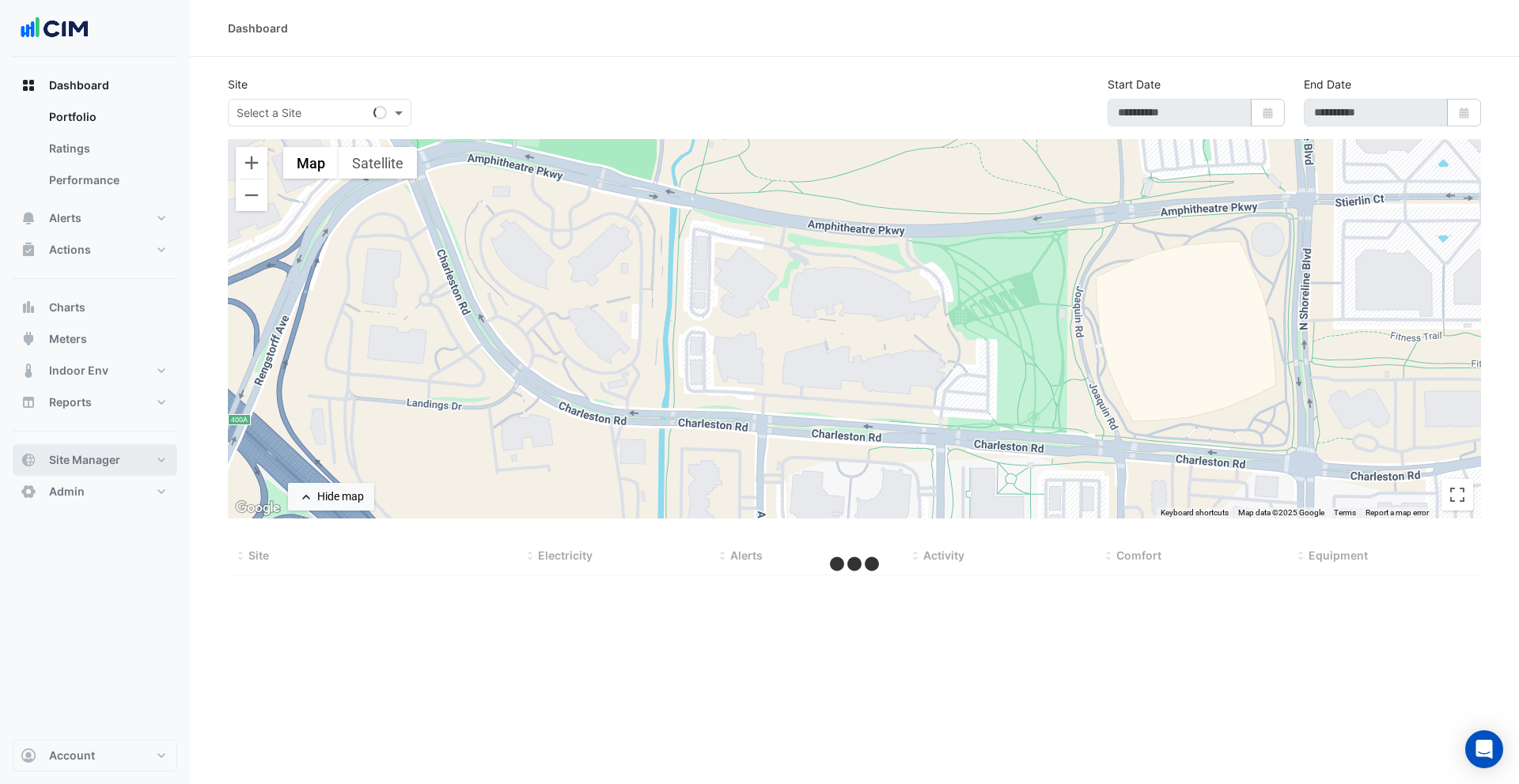
click at [114, 455] on span "Site Manager" at bounding box center [84, 459] width 71 height 16
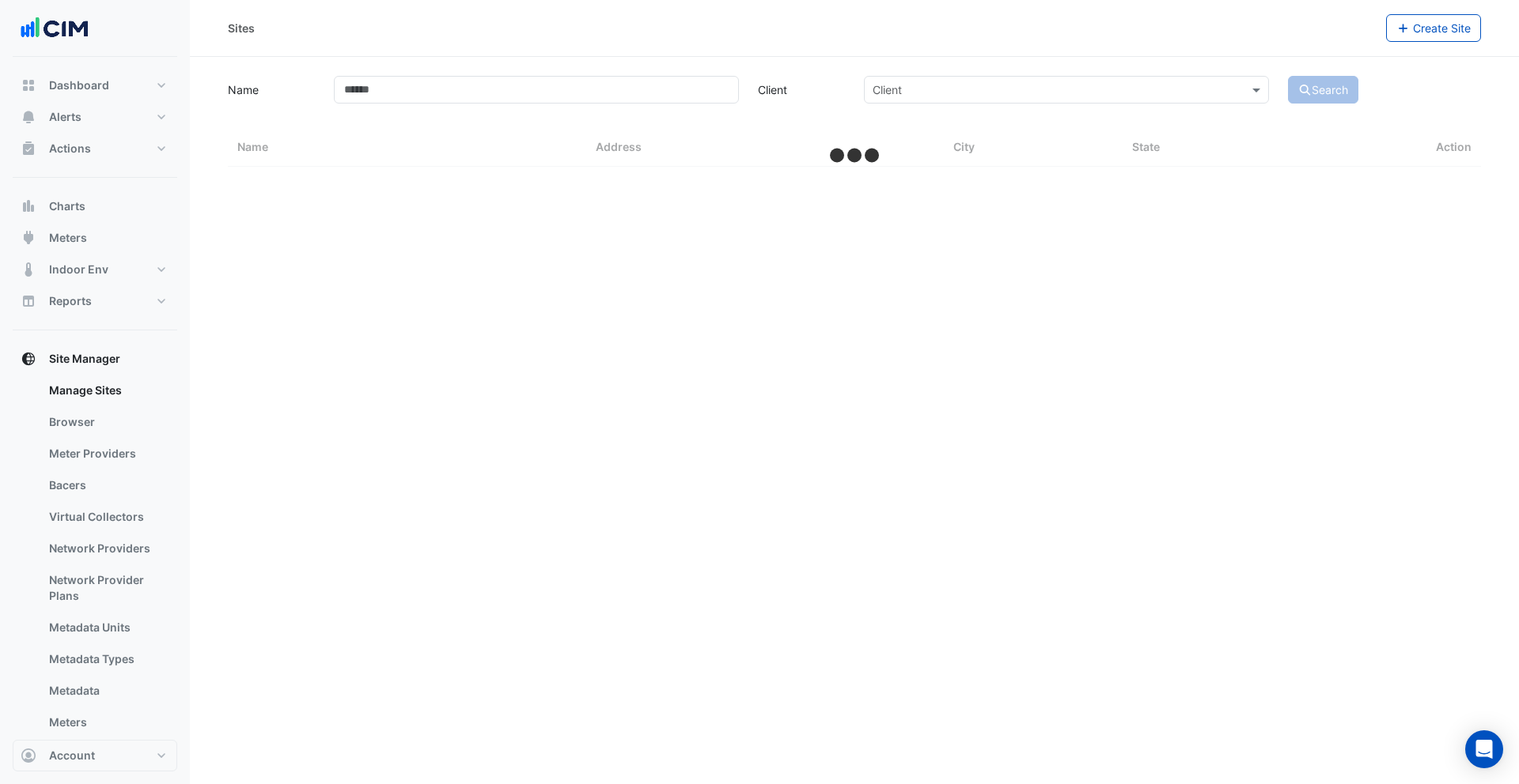
select select "***"
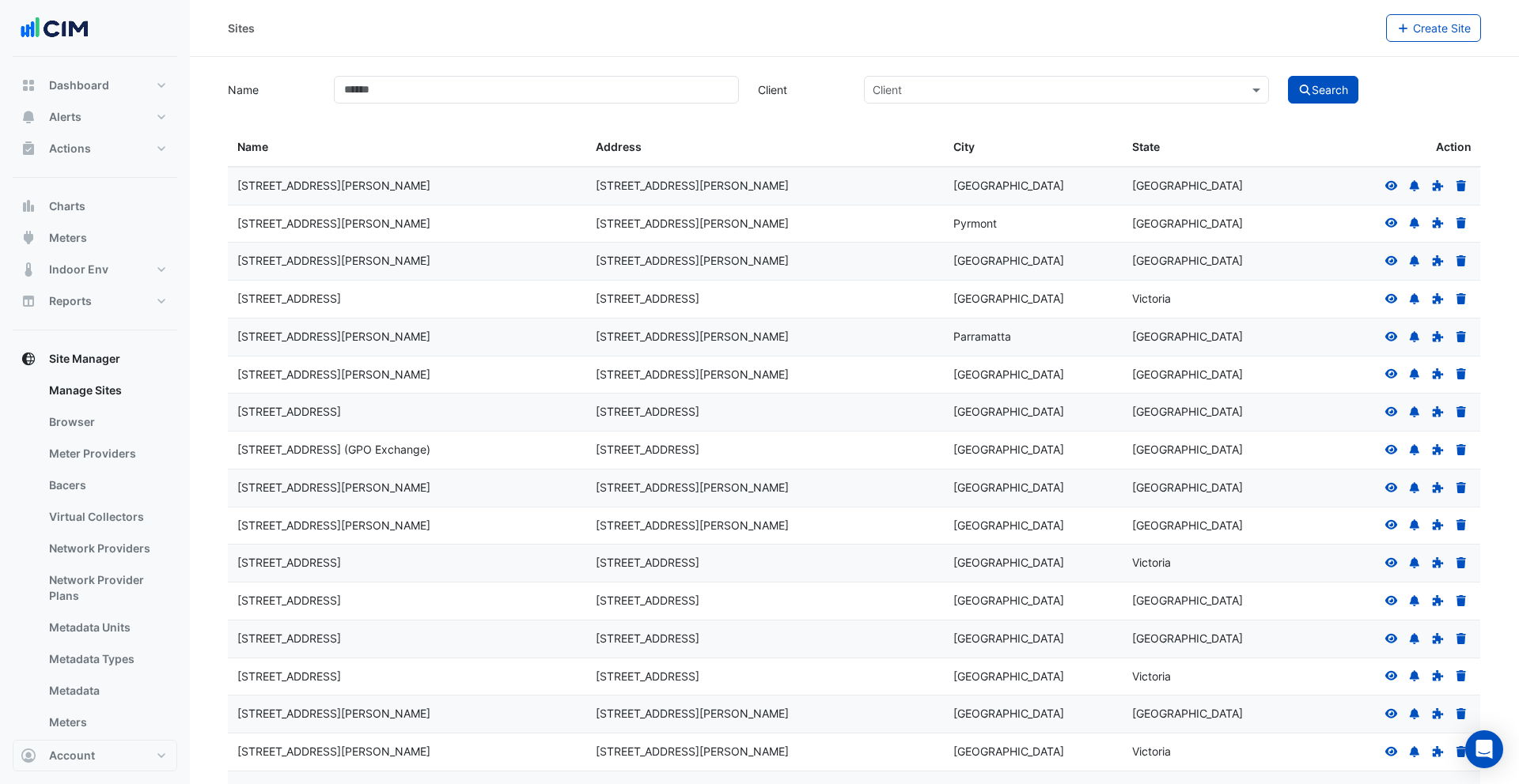
click at [1397, 186] on icon at bounding box center [1390, 186] width 14 height 11
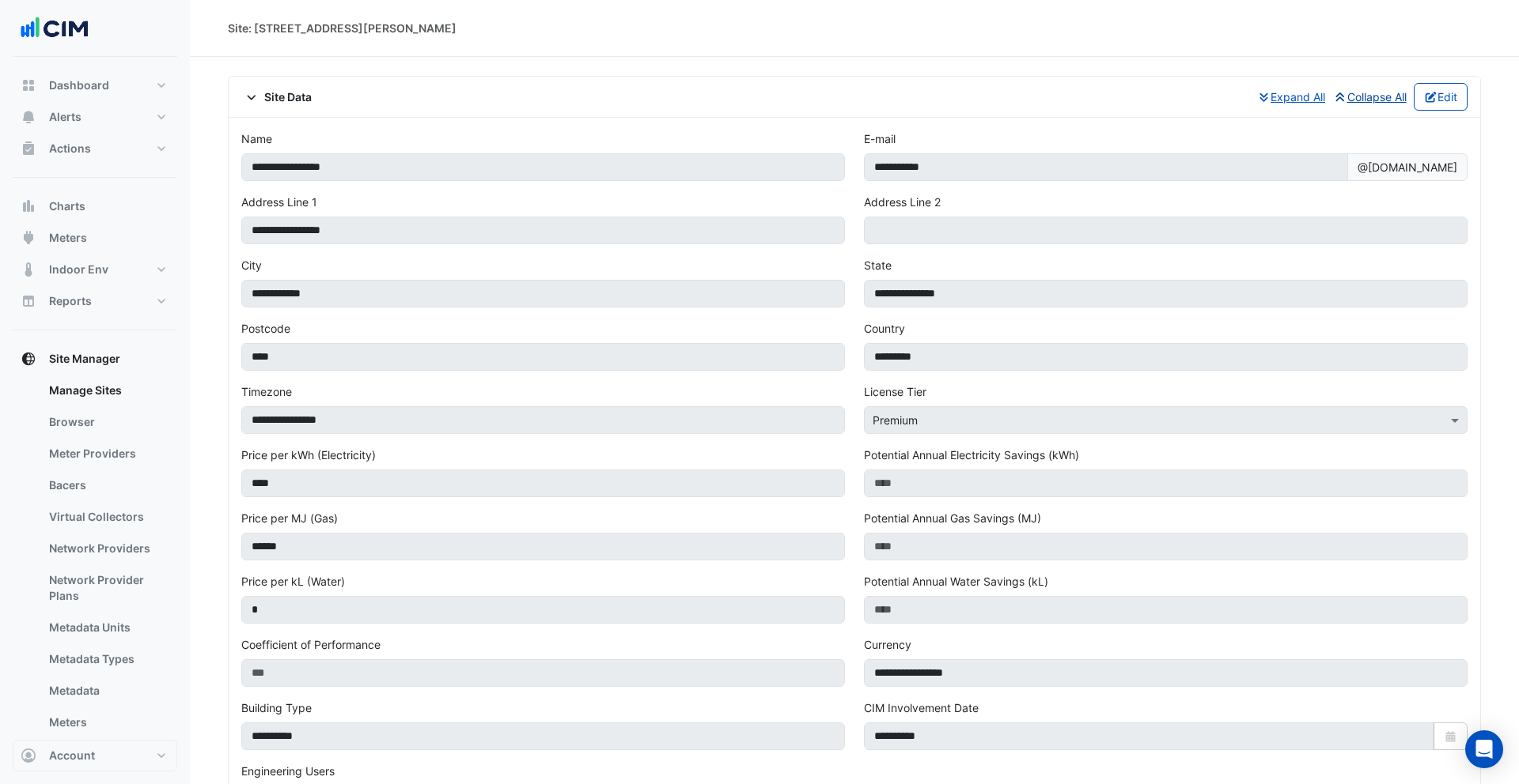
click at [1350, 95] on button "Collapse All" at bounding box center [1370, 97] width 75 height 28
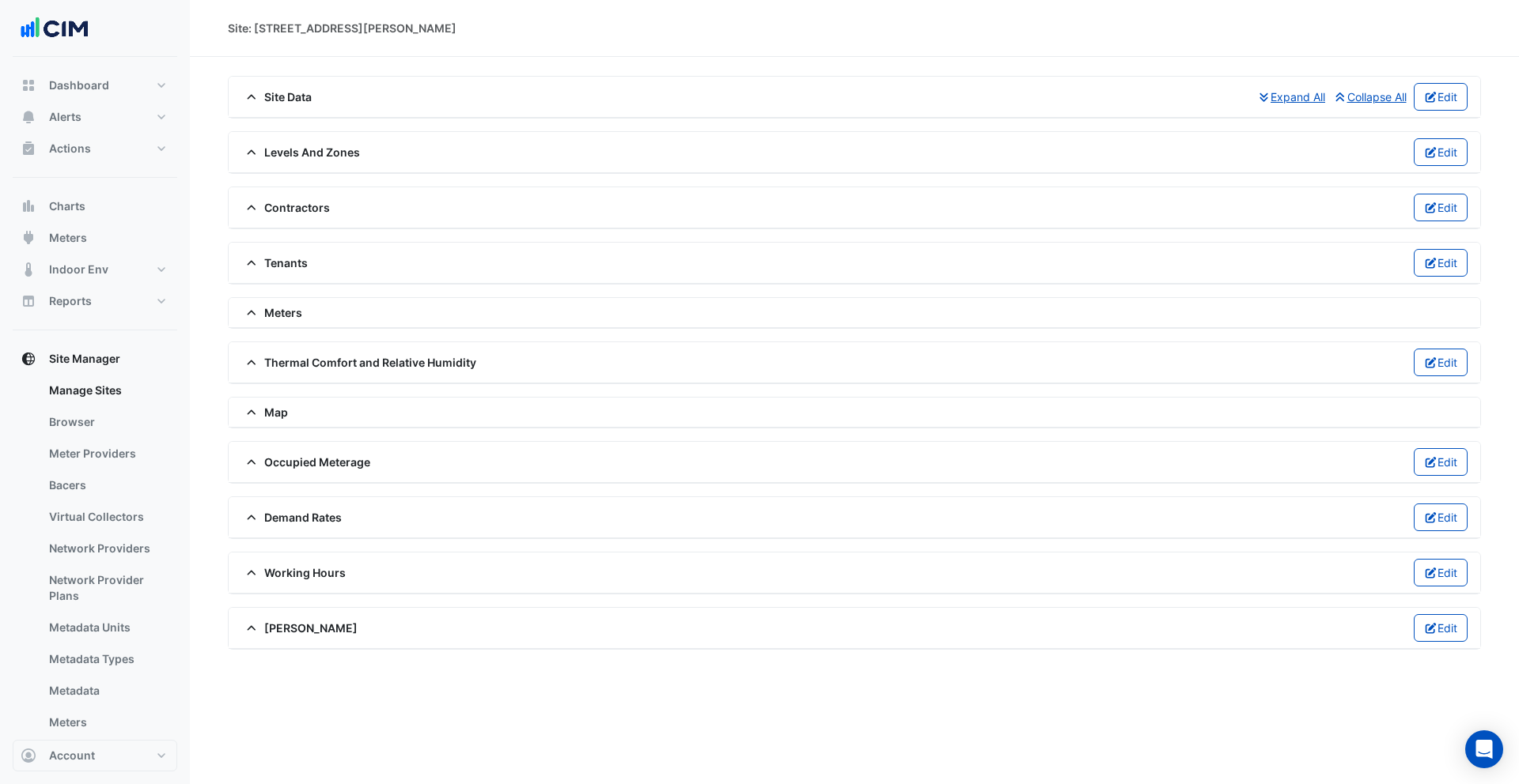
click at [274, 412] on span "Map" at bounding box center [264, 412] width 47 height 17
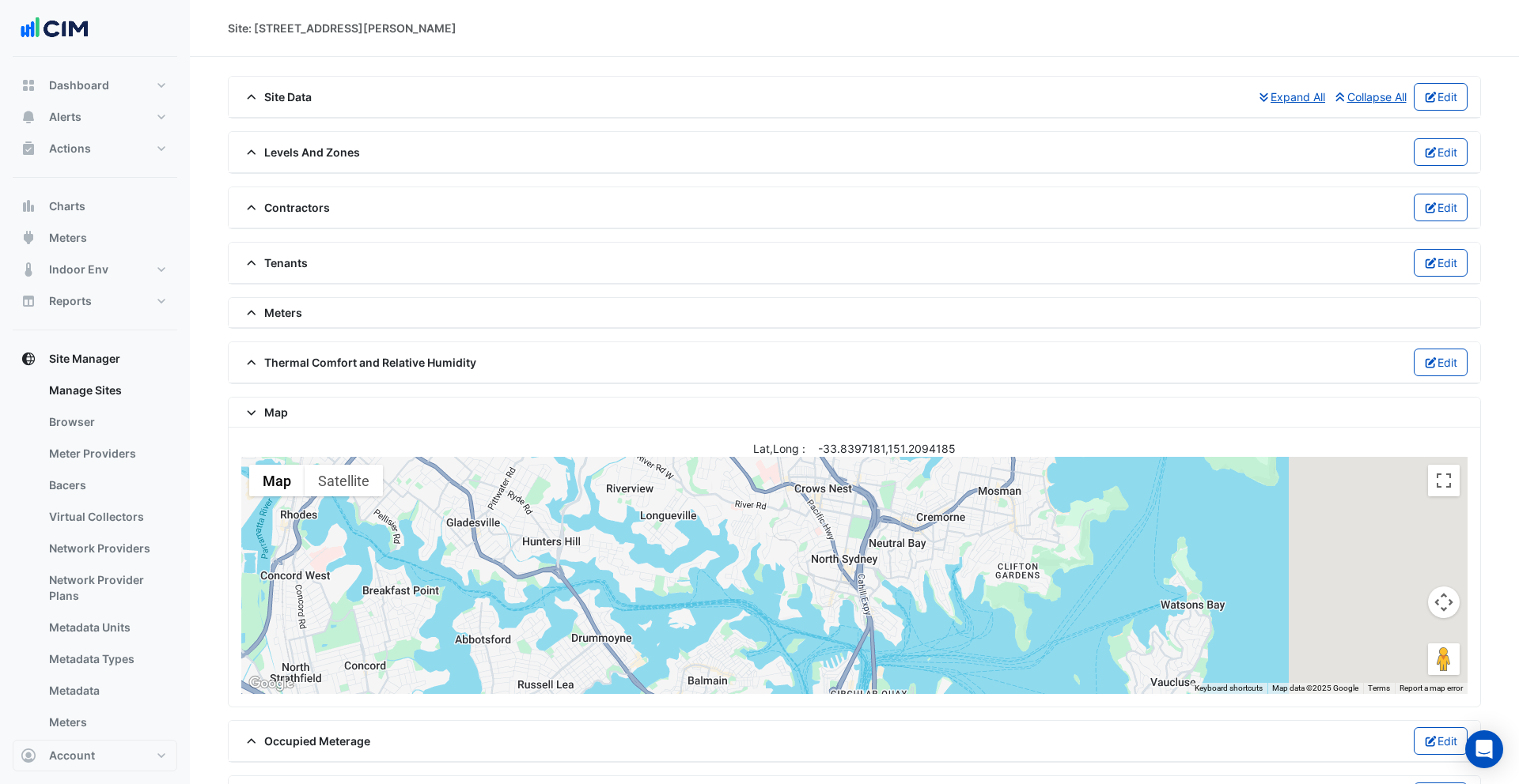
click at [274, 412] on span "Map" at bounding box center [264, 412] width 47 height 17
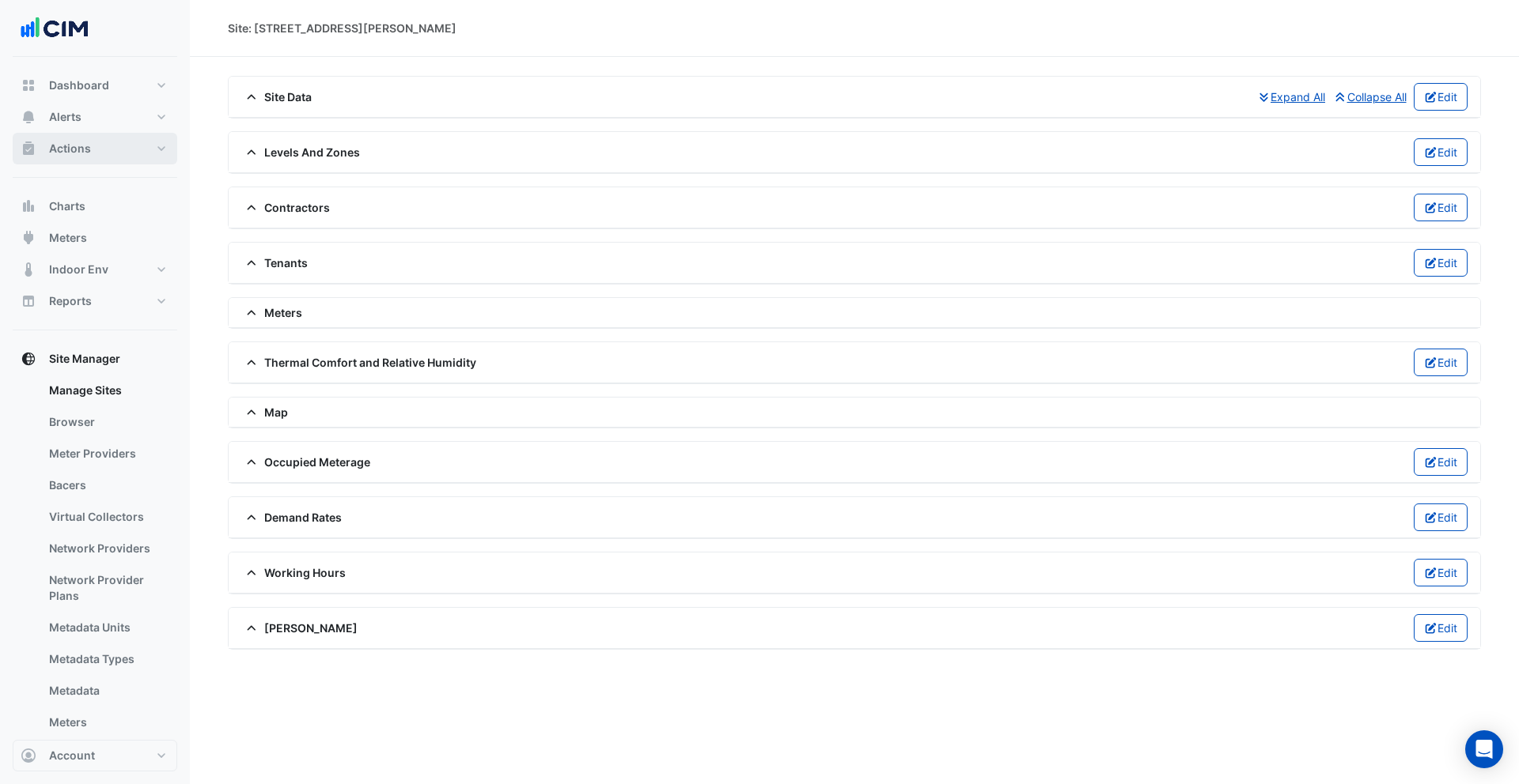
click at [81, 149] on span "Actions" at bounding box center [70, 148] width 42 height 16
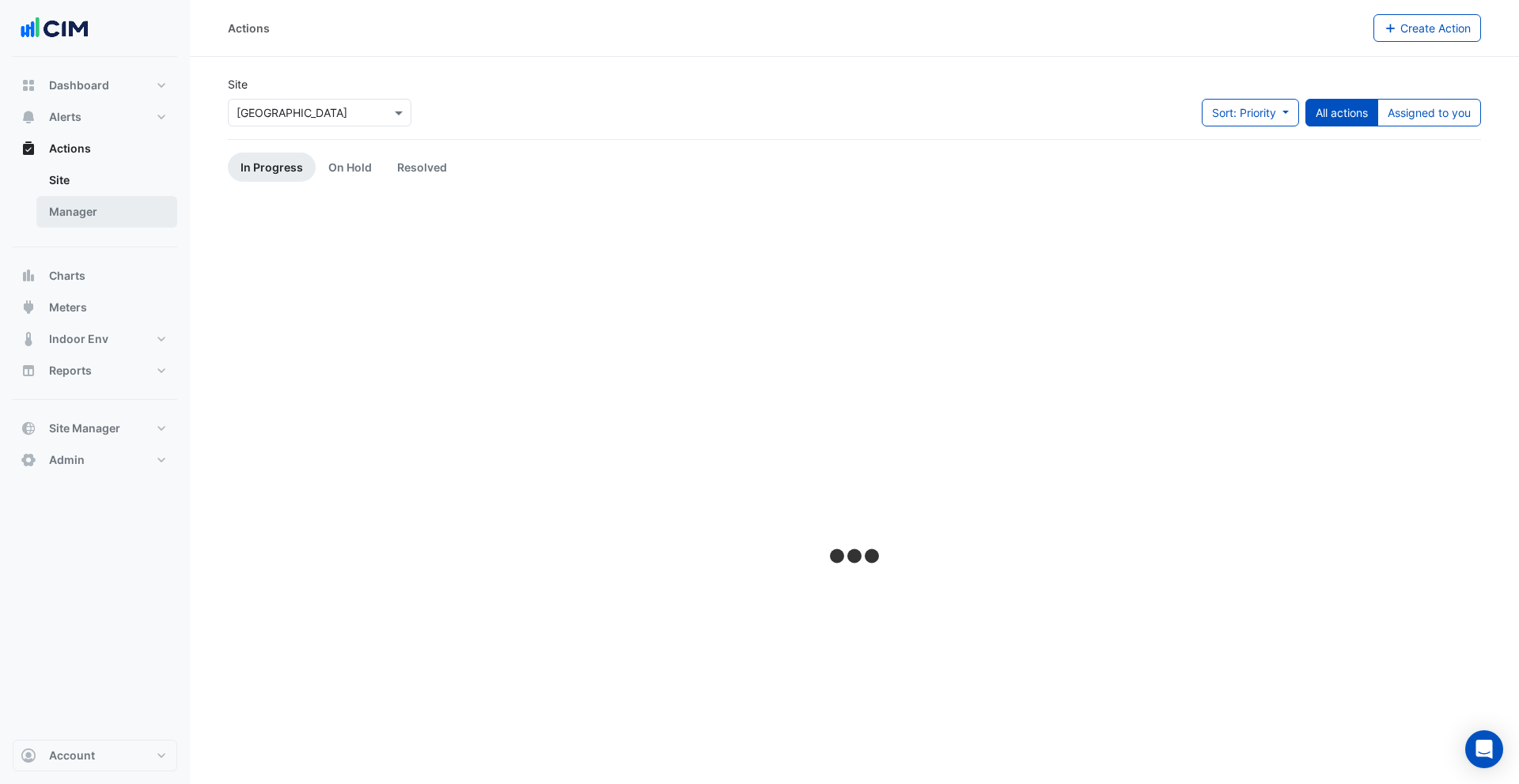
click at [114, 211] on link "Manager" at bounding box center [107, 212] width 141 height 31
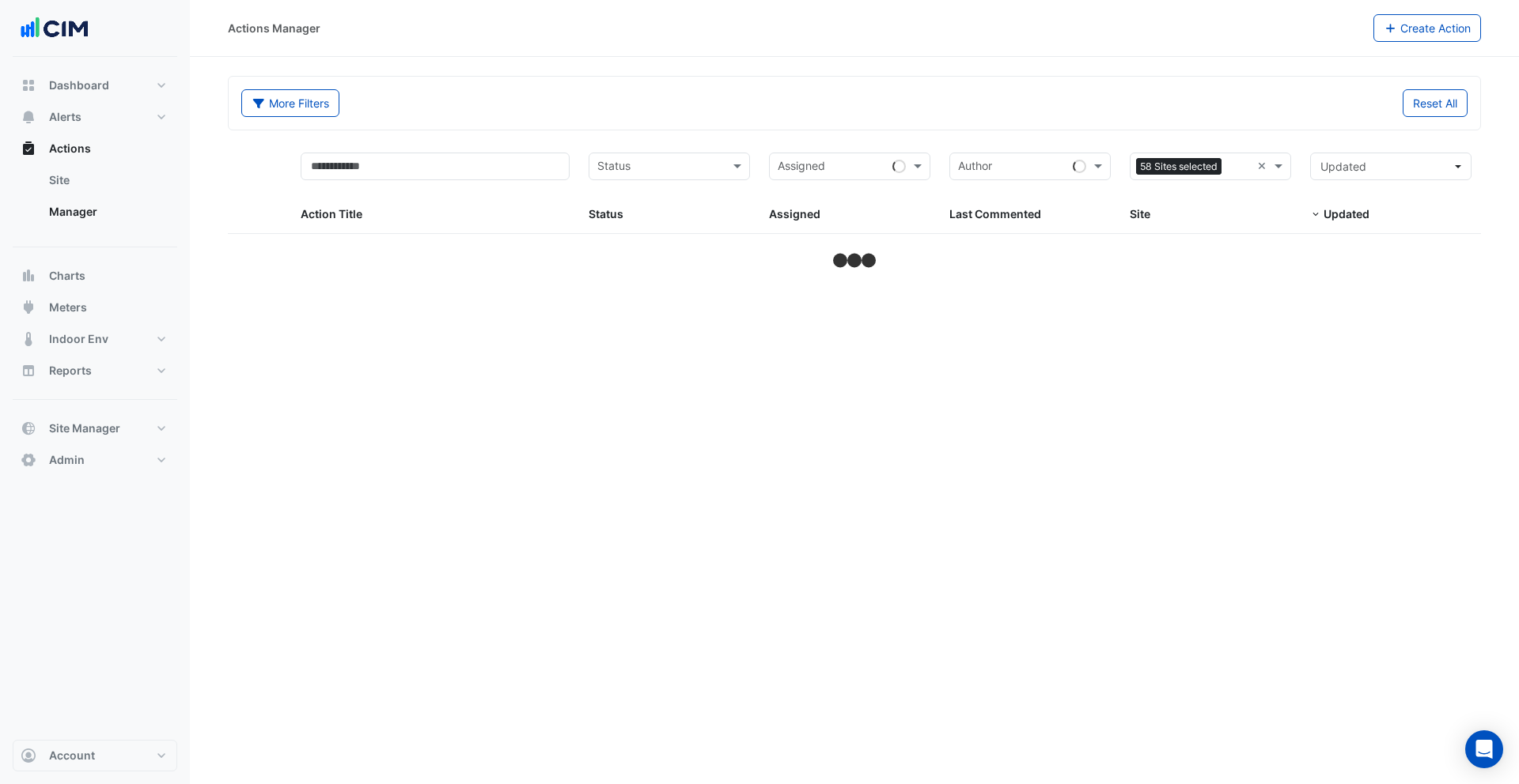
select select "***"
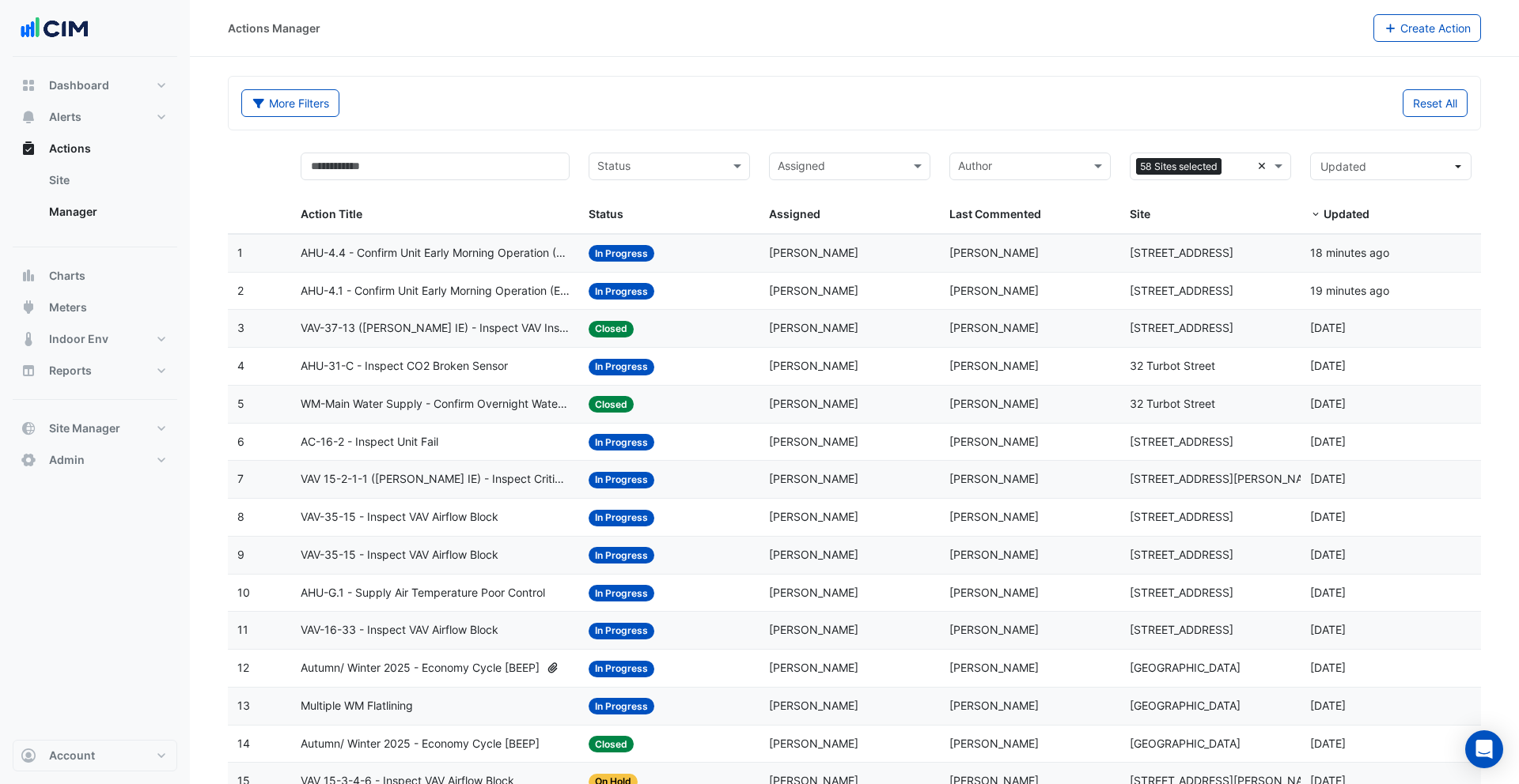
click at [1265, 166] on div "Sites 58 Sites selected ×" at bounding box center [1210, 167] width 161 height 28
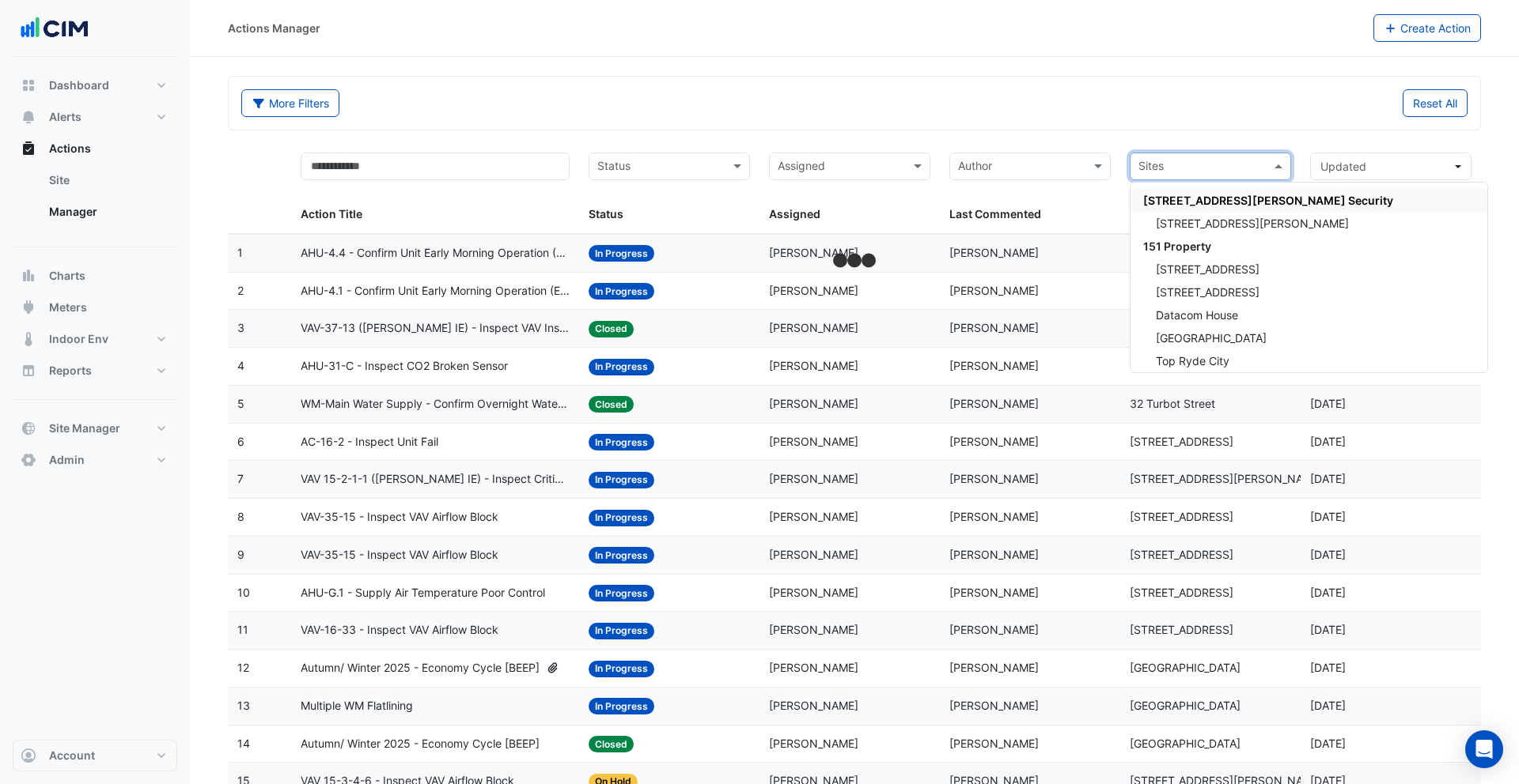
click at [1193, 125] on div "More Filters Reset All" at bounding box center [853, 103] width 1251 height 53
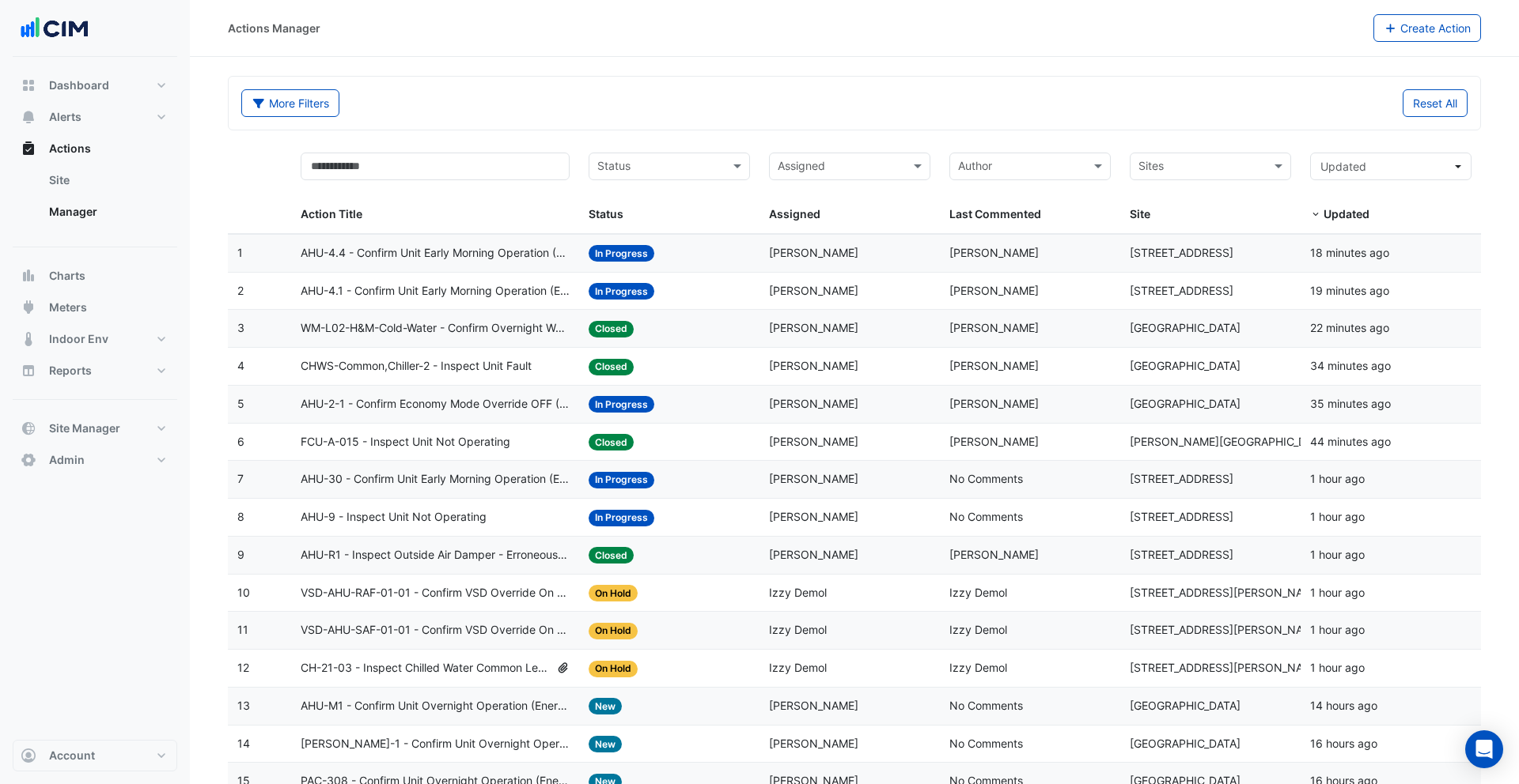
click at [957, 94] on div "Reset All" at bounding box center [1165, 103] width 622 height 28
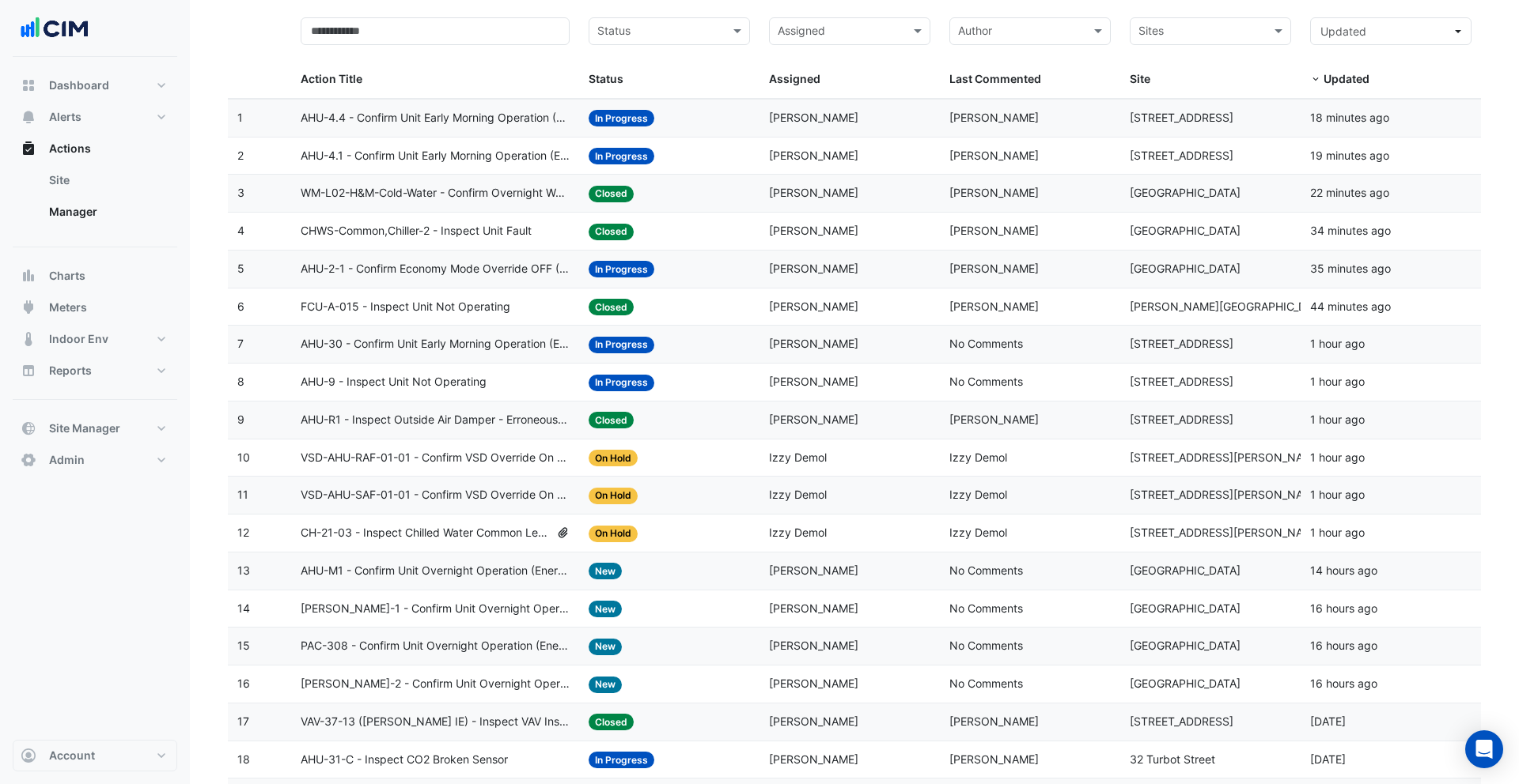
scroll to position [282, 0]
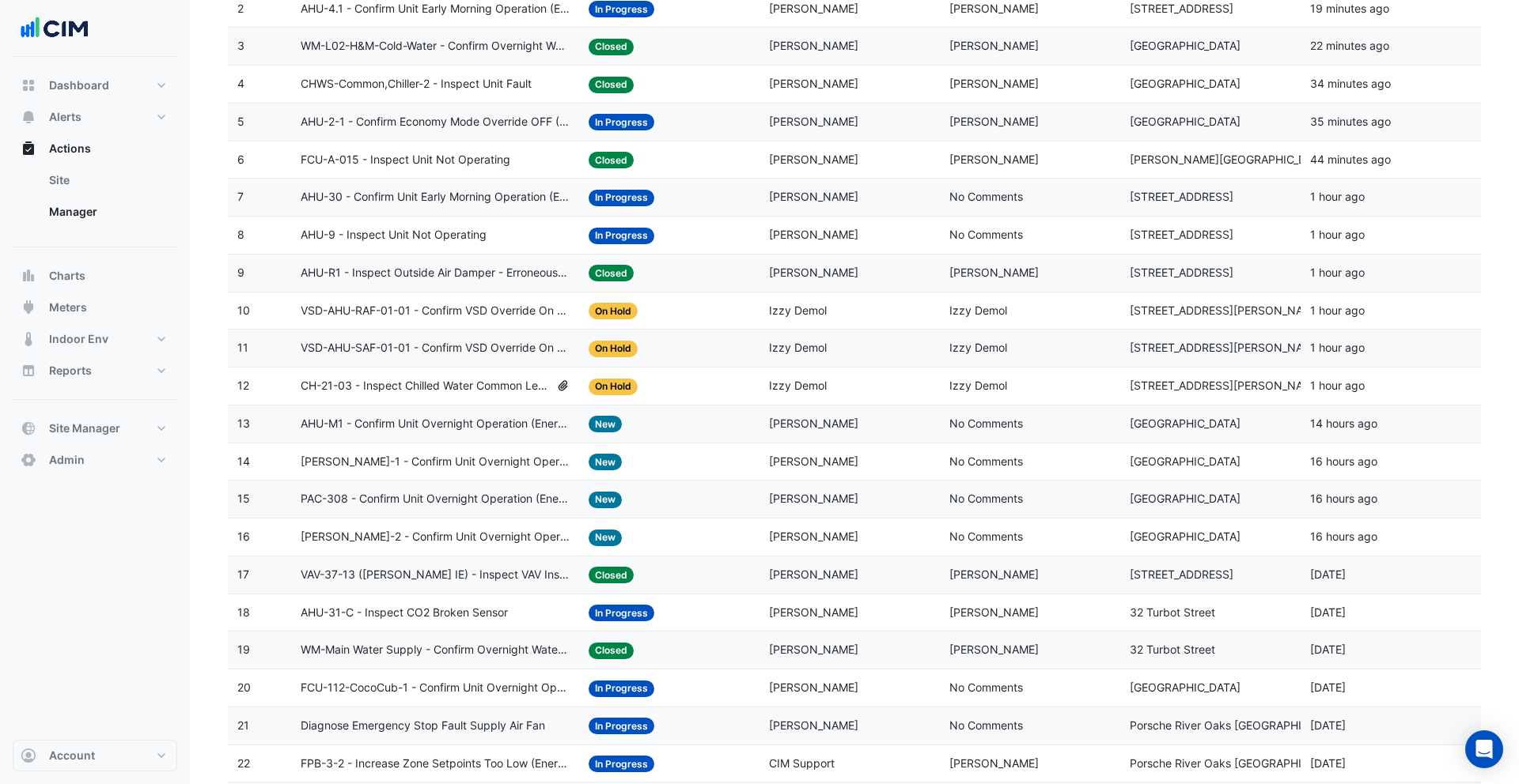
click at [812, 428] on span "David Jacobs" at bounding box center [813, 423] width 89 height 14
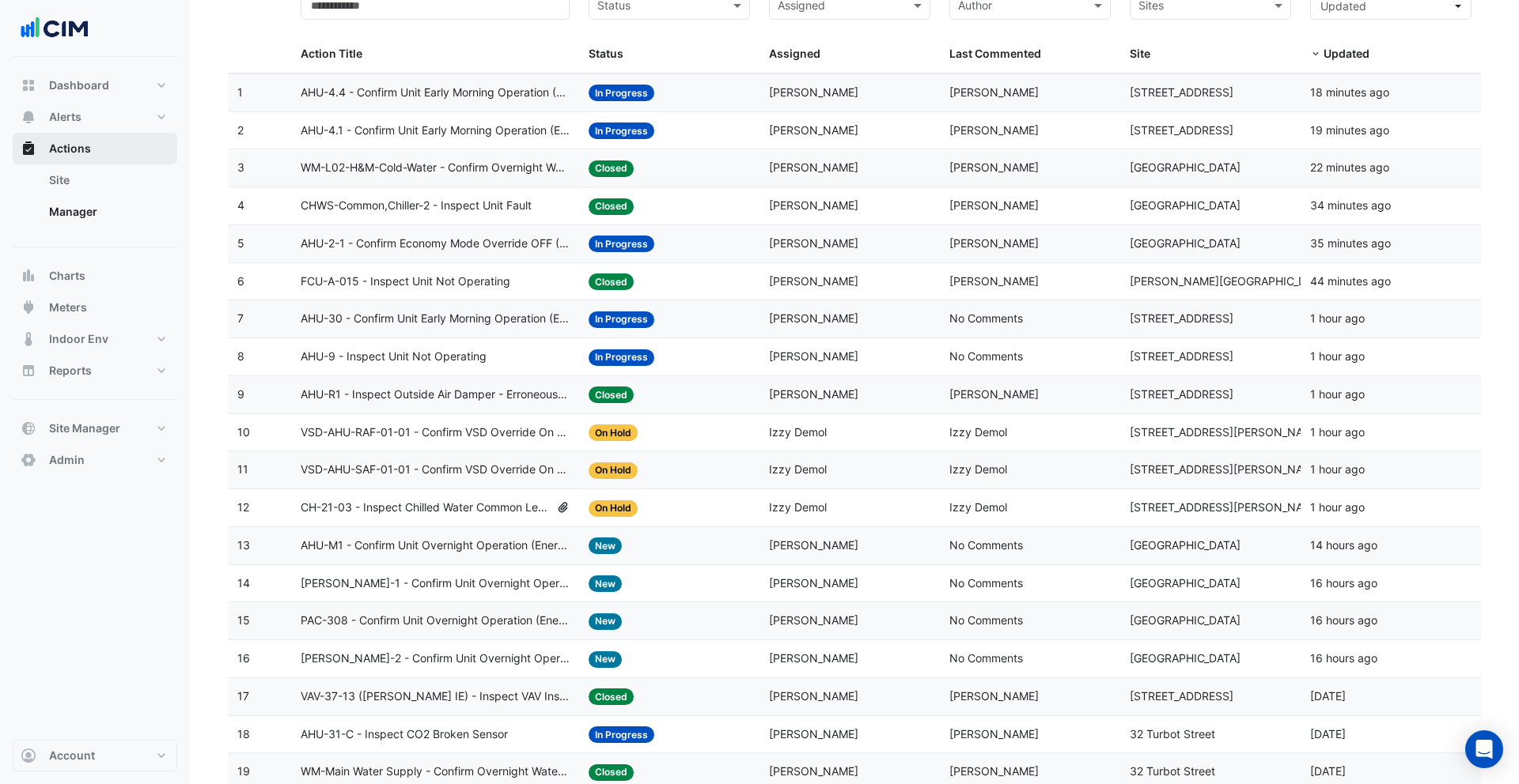
scroll to position [0, 0]
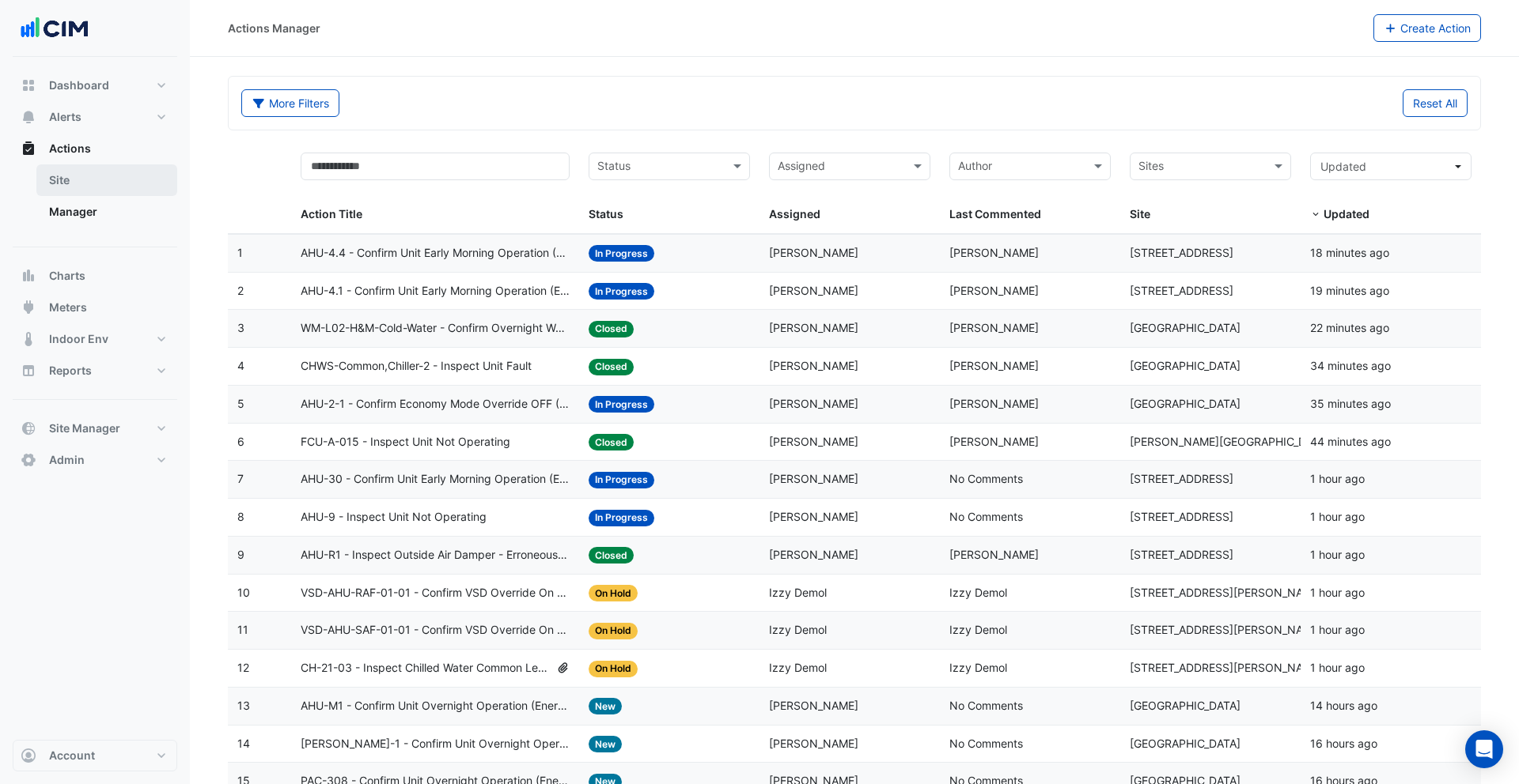
click at [75, 178] on link "Site" at bounding box center [107, 180] width 141 height 31
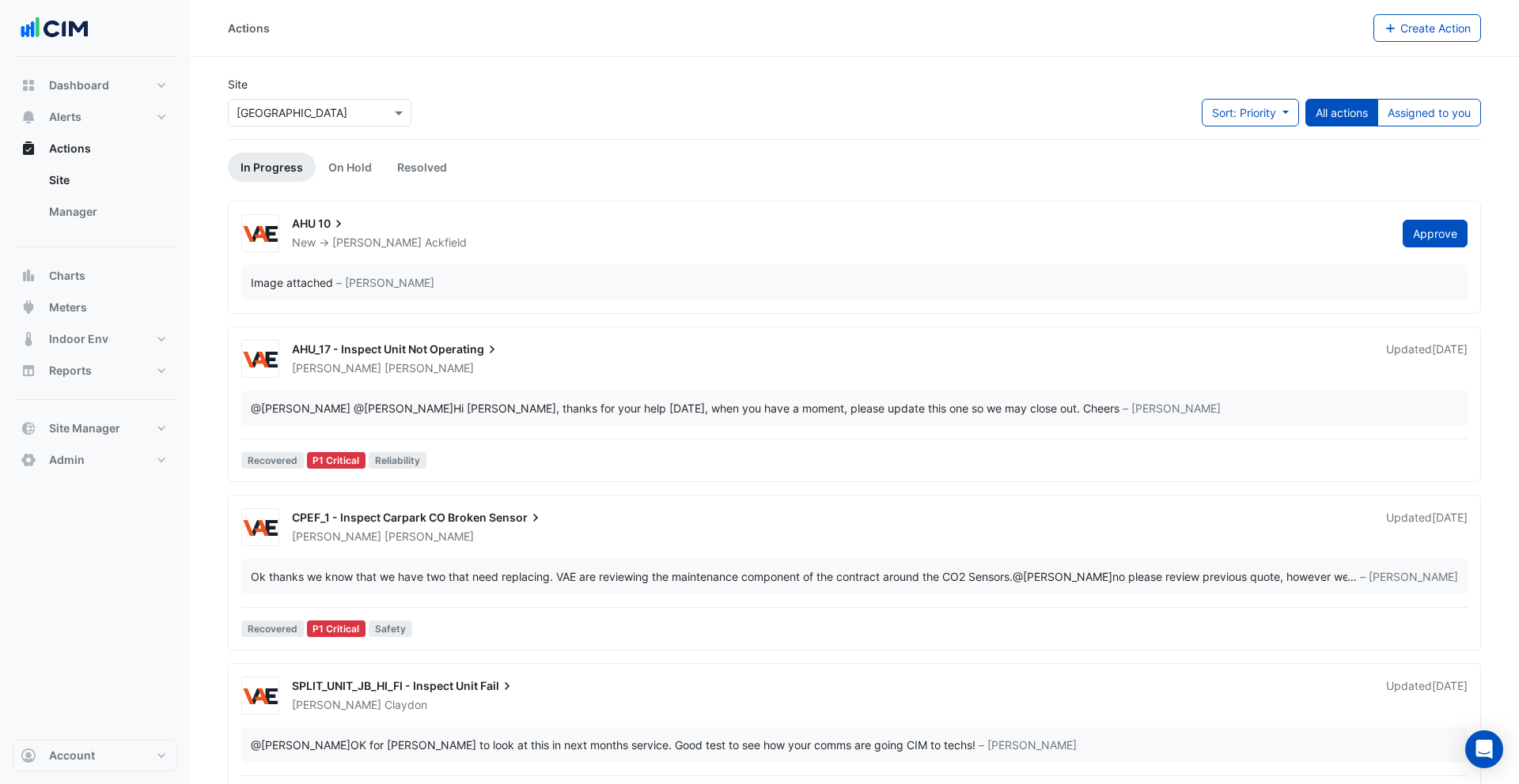
click at [341, 102] on div "Select a Site × MacArthur Central Shopping Centre" at bounding box center [319, 112] width 183 height 28
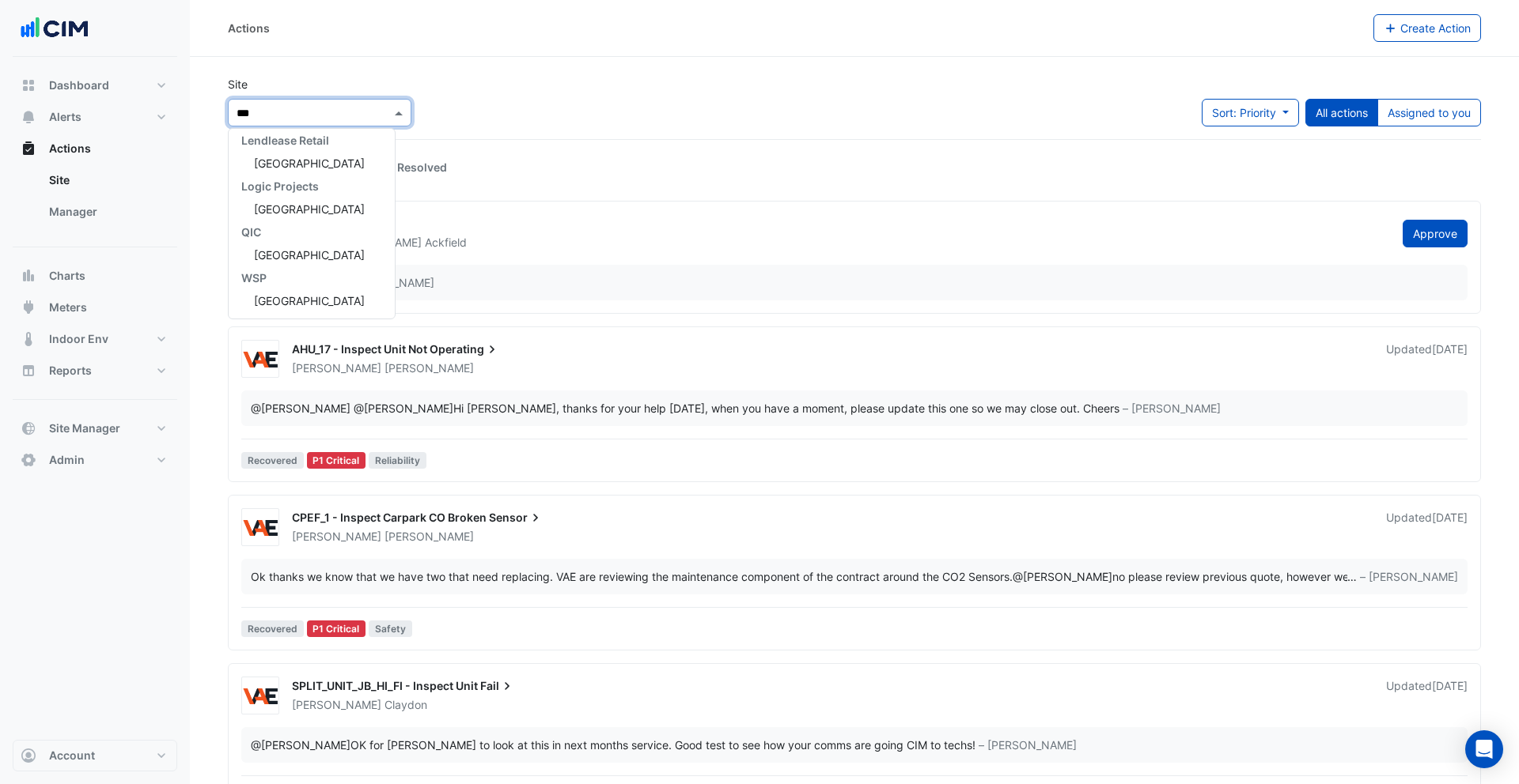
scroll to position [144, 0]
type input "*****"
click at [302, 166] on span "Tweed City Shopping Centre" at bounding box center [309, 163] width 110 height 14
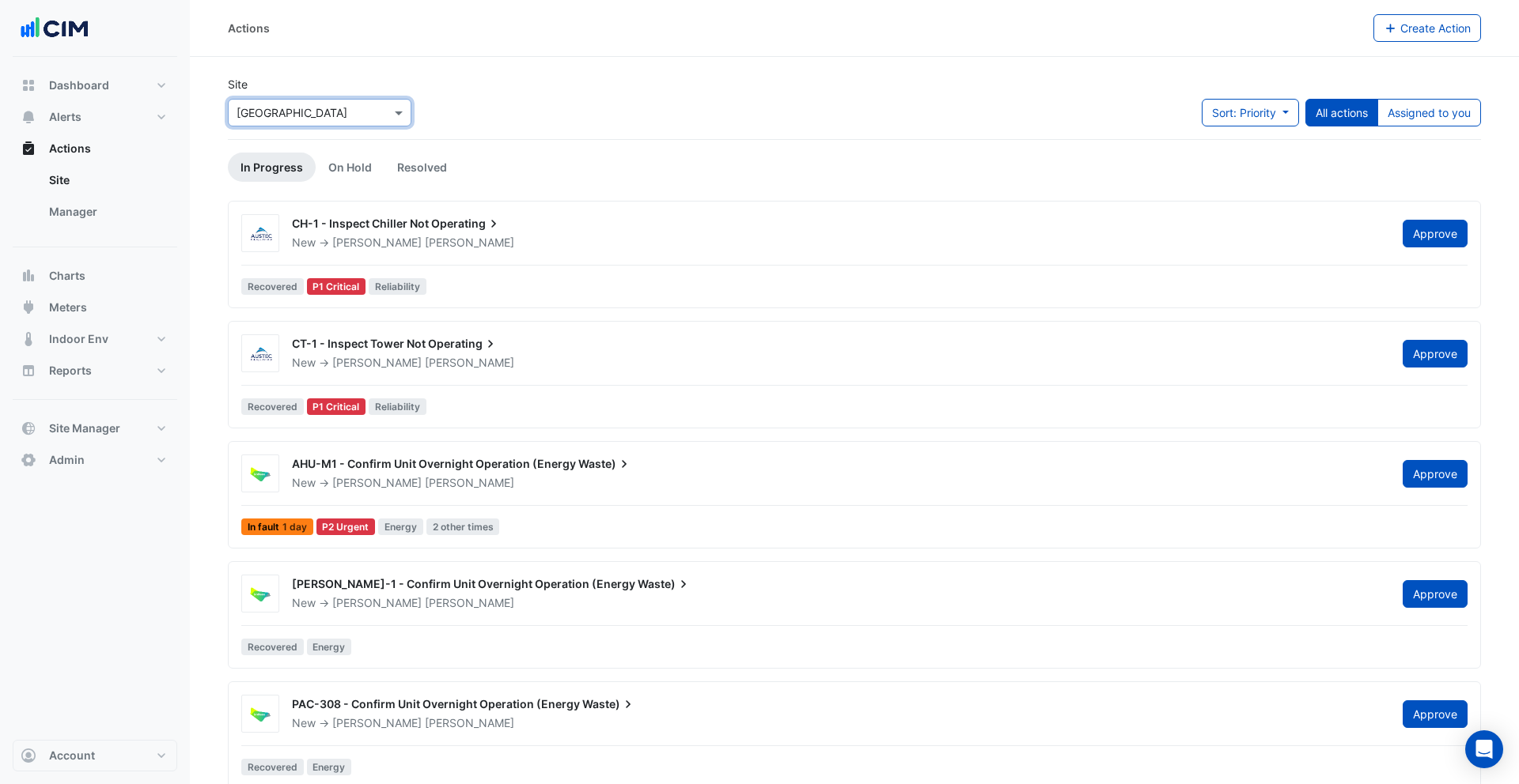
click at [617, 122] on div "Site Select a Site × Tweed City Shopping Centre Sort: Priority Priority Updated…" at bounding box center [853, 107] width 1271 height 63
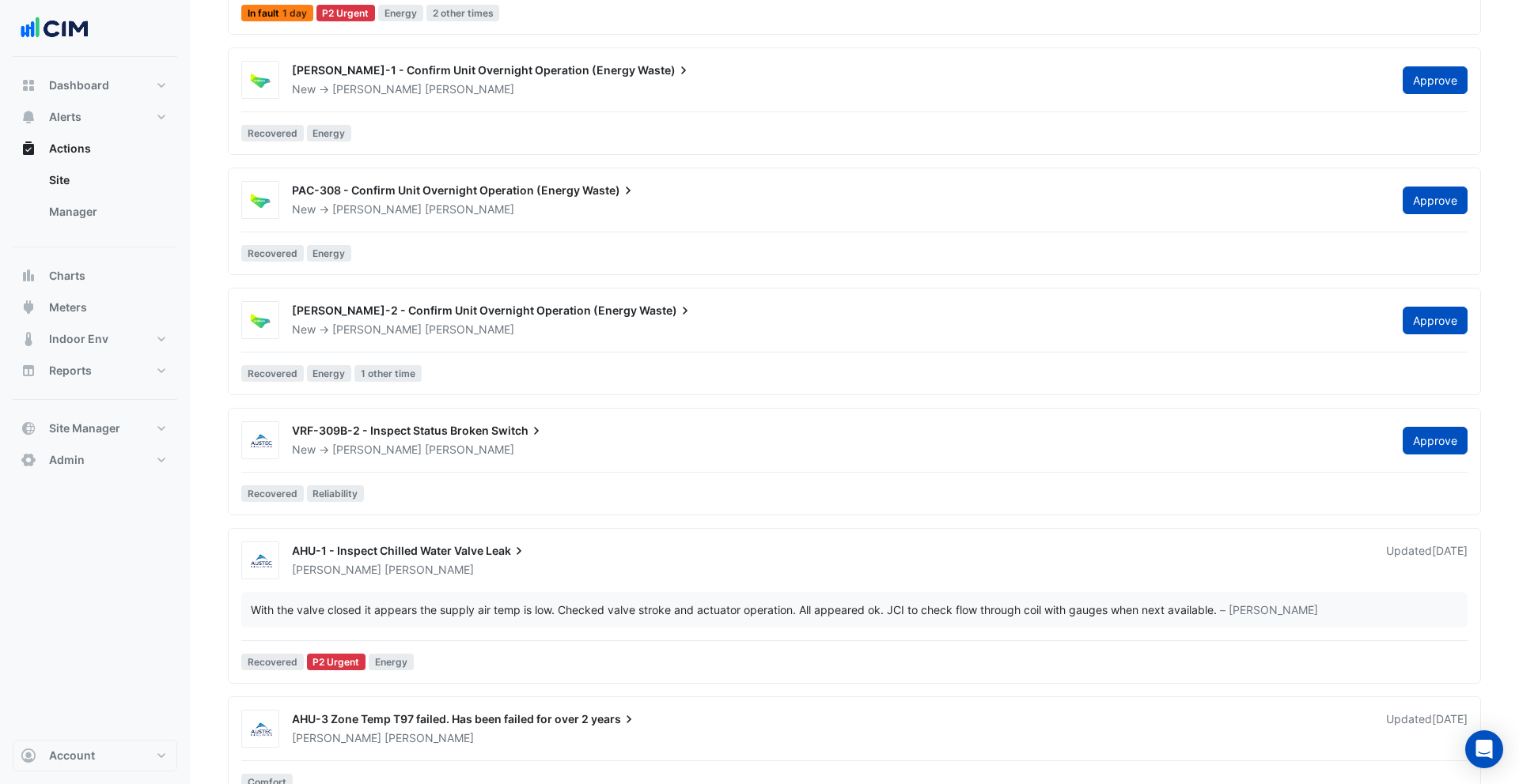
scroll to position [577, 0]
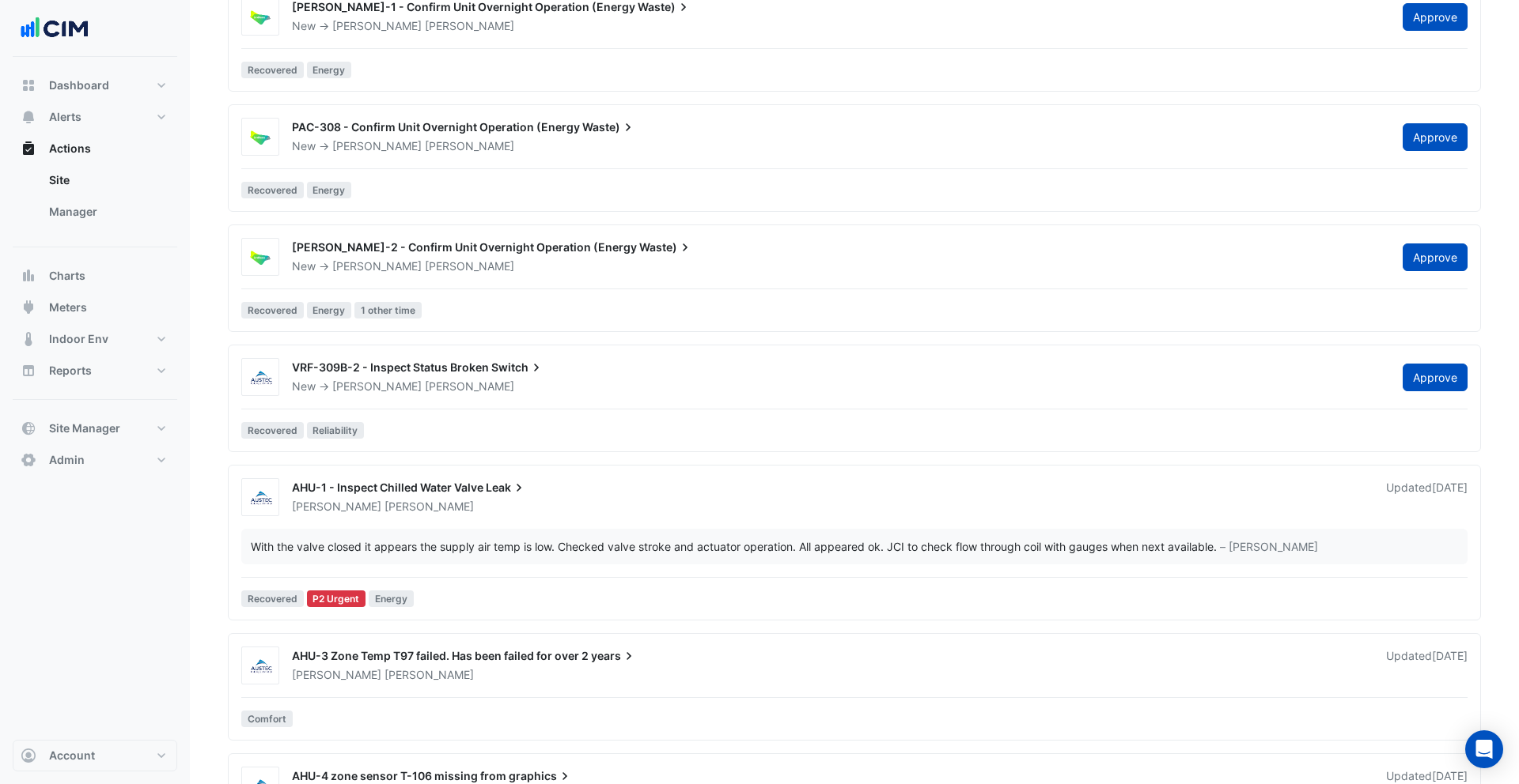
click at [469, 375] on div "VRF-309B-2 - Inspect Status Broken Switch" at bounding box center [838, 369] width 1092 height 19
click at [469, 270] on div "New -> David Jacobs" at bounding box center [837, 266] width 1095 height 16
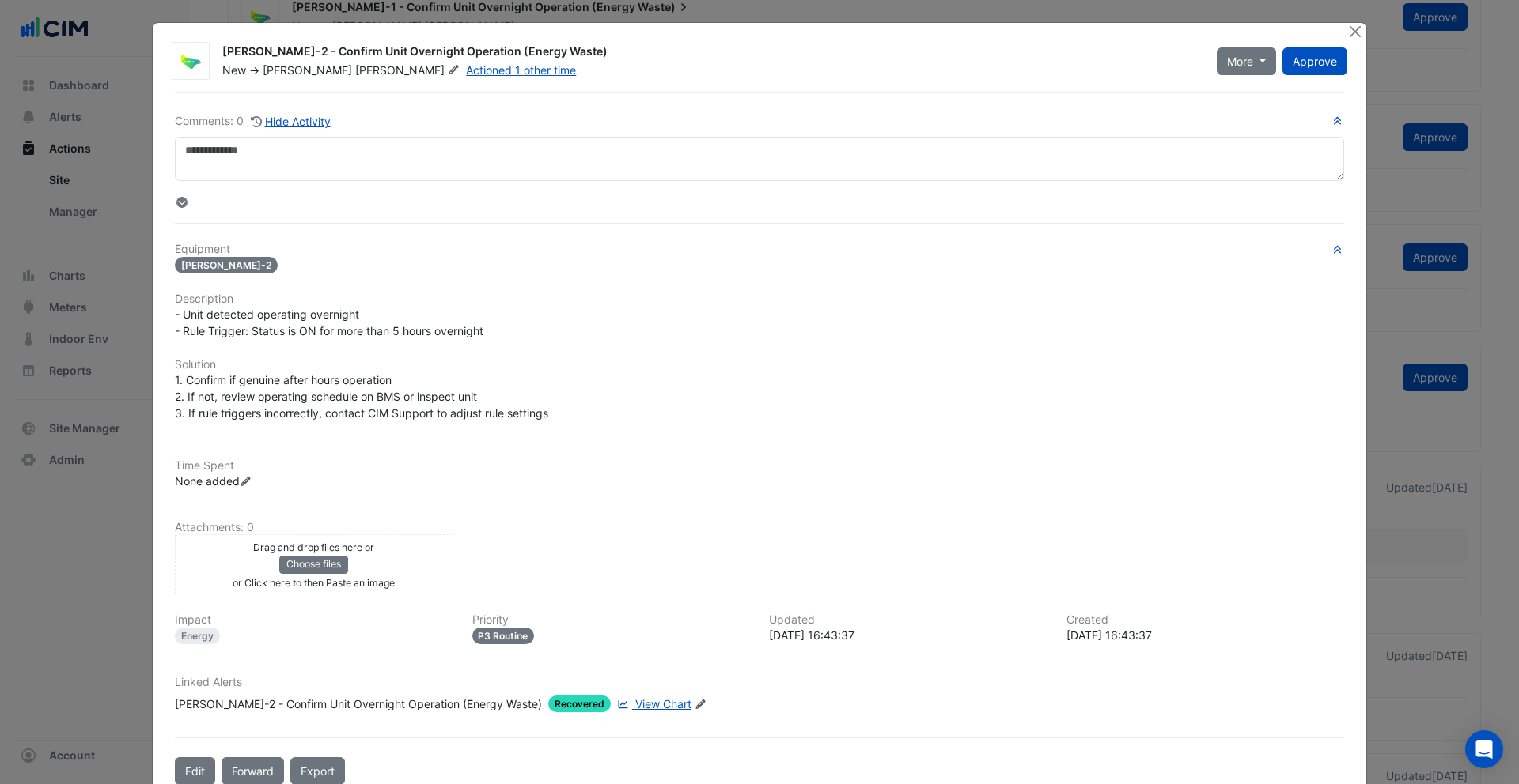
scroll to position [574, 0]
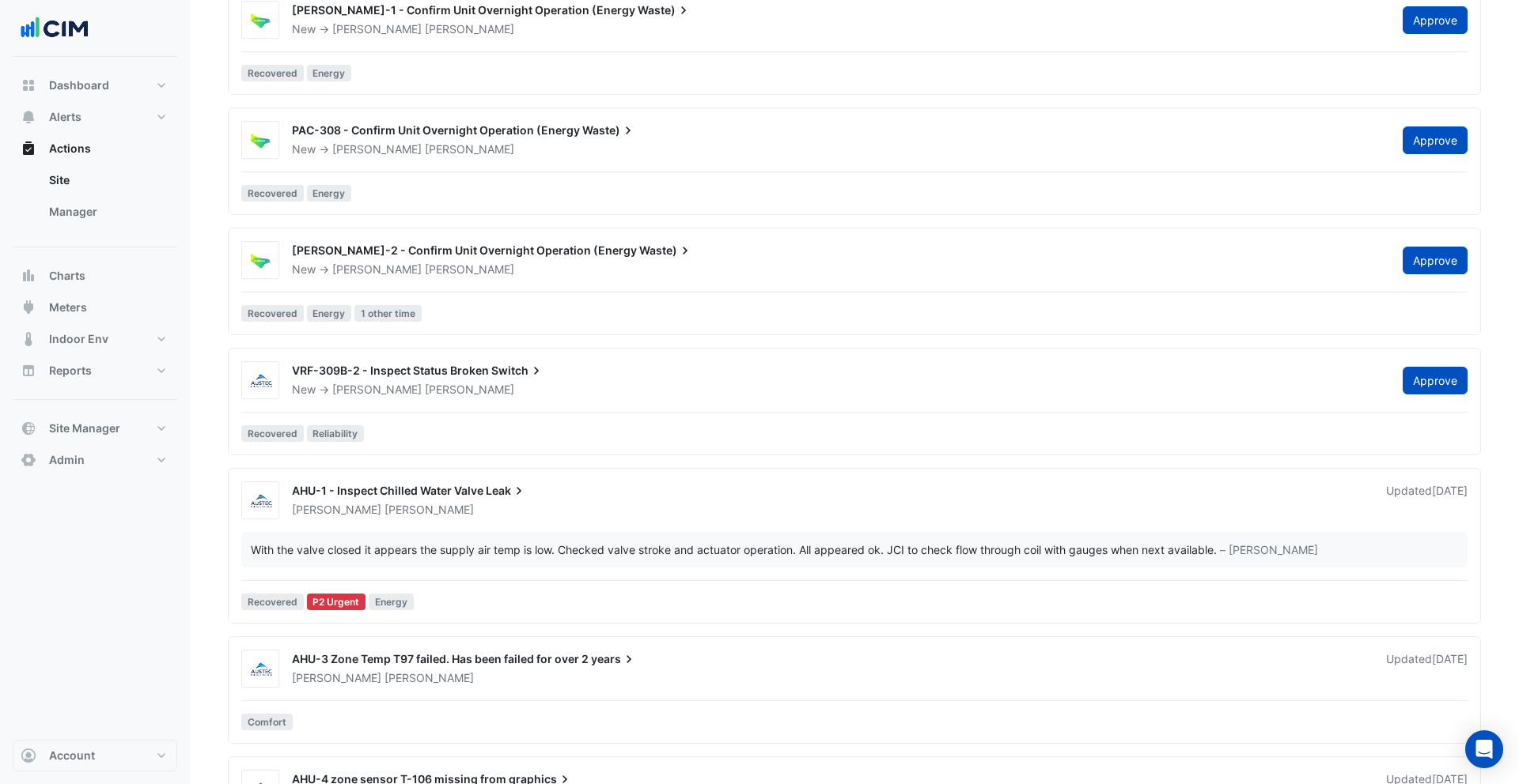
click at [441, 158] on div "PAC-308 - Confirm Unit Overnight Operation (Energy Waste) New -> David Jacobs A…" at bounding box center [853, 139] width 1238 height 38
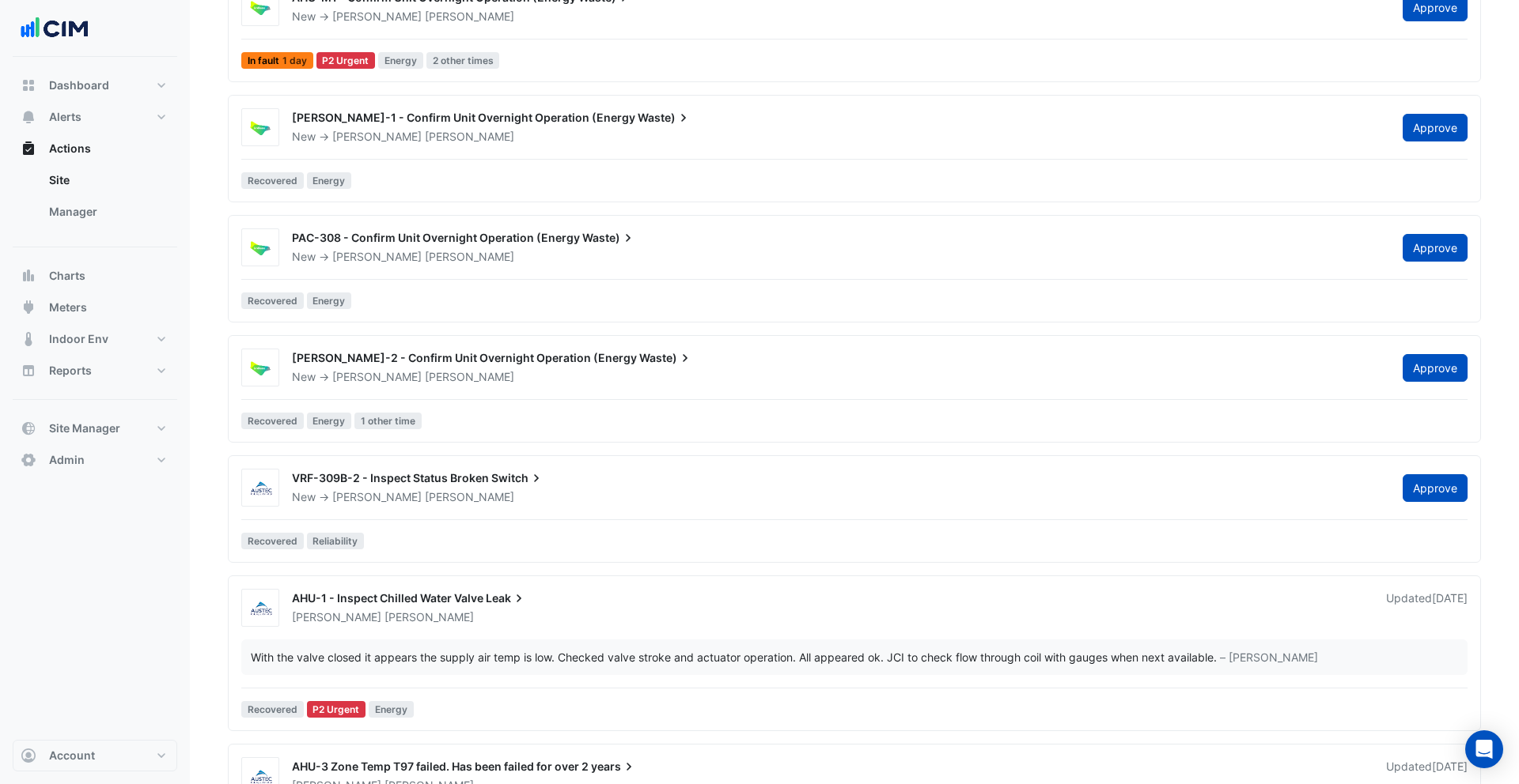
scroll to position [459, 0]
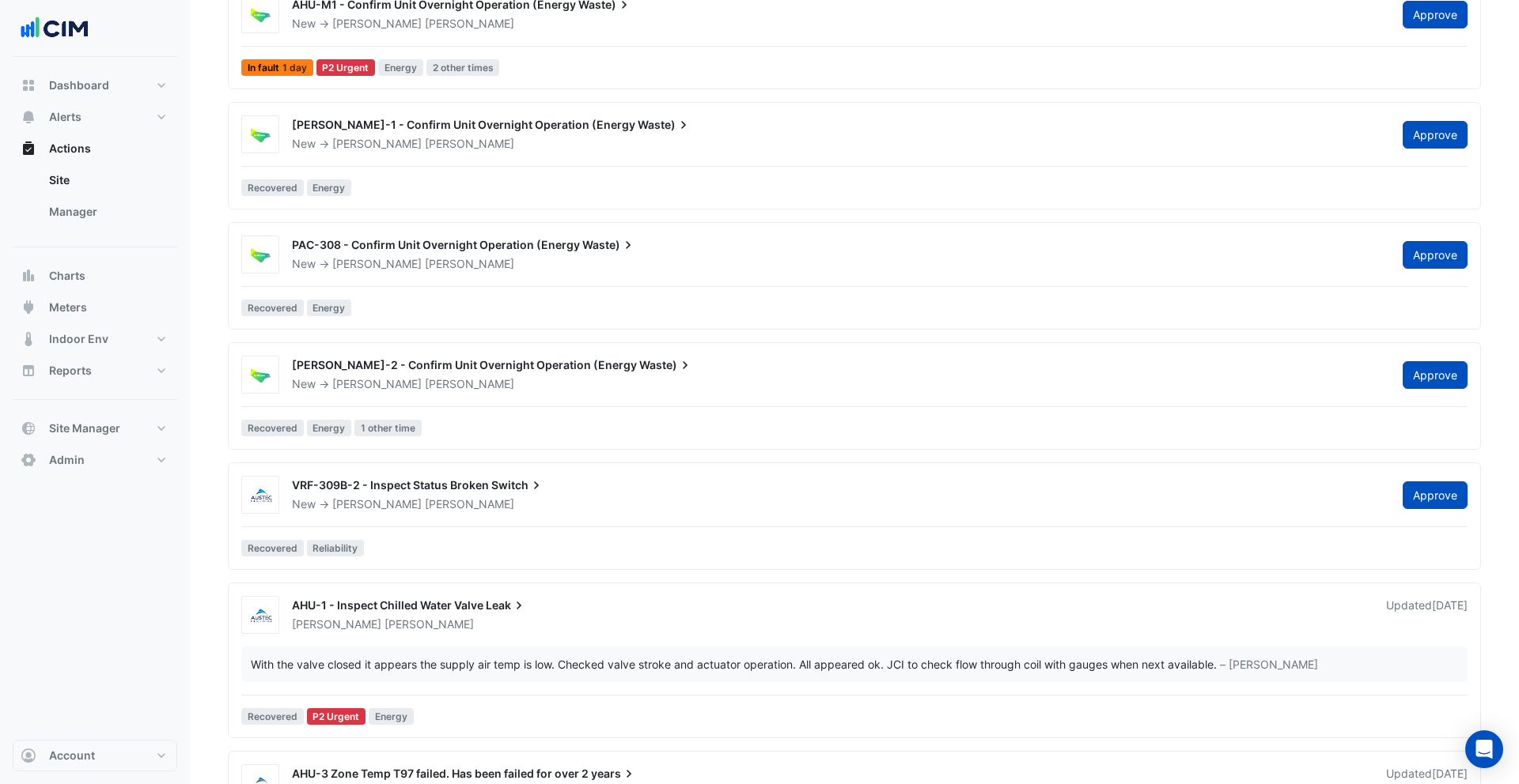
click at [423, 162] on div "AC-BL-1 - Confirm Unit Overnight Operation (Energy Waste) New -> David Jacobs A…" at bounding box center [853, 158] width 1238 height 87
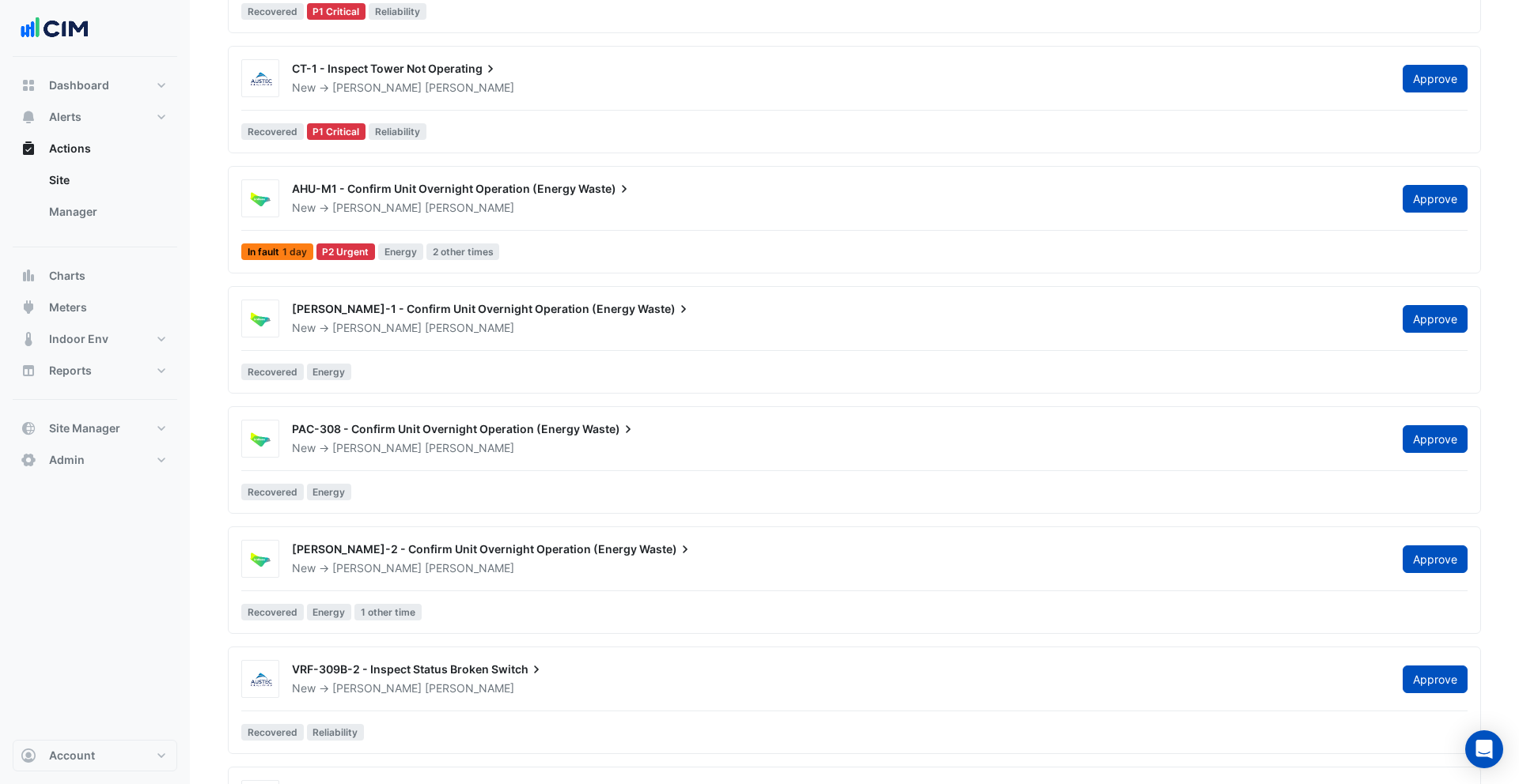
click at [390, 181] on div "AHU-M1 - Confirm Unit Overnight Operation (Energy Waste) New -> David Jacobs Ap…" at bounding box center [879, 195] width 1194 height 41
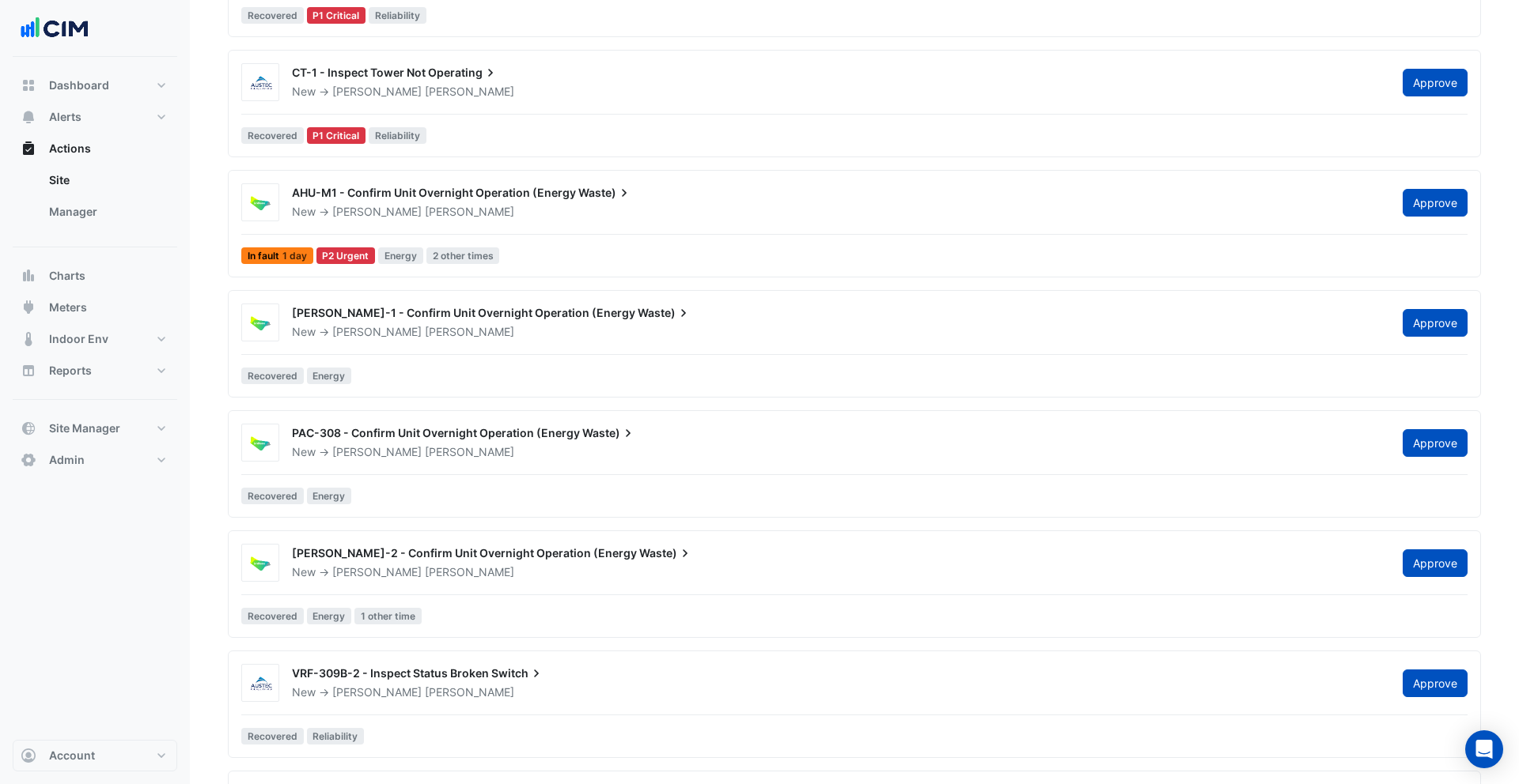
scroll to position [139, 0]
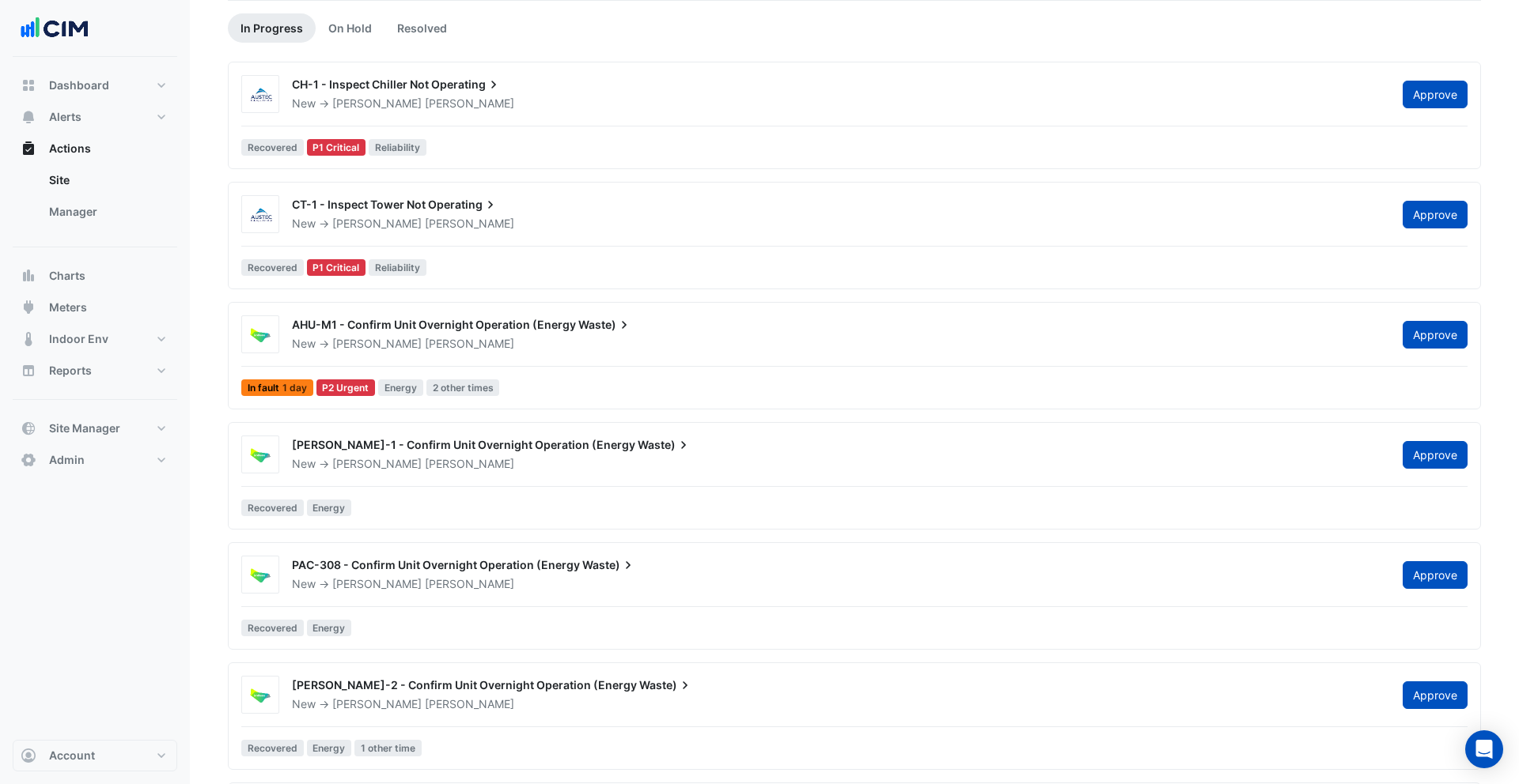
click at [424, 98] on span "Quinn" at bounding box center [469, 103] width 89 height 16
click at [494, 93] on icon at bounding box center [493, 84] width 16 height 16
click at [486, 59] on app-escalated-tickets "Site Select a Site × Tweed City Shopping Centre Sort: Priority Priority Updated…" at bounding box center [853, 786] width 1253 height 1699
click at [477, 82] on span "Operating" at bounding box center [466, 84] width 70 height 16
click at [101, 220] on link "Manager" at bounding box center [107, 212] width 141 height 31
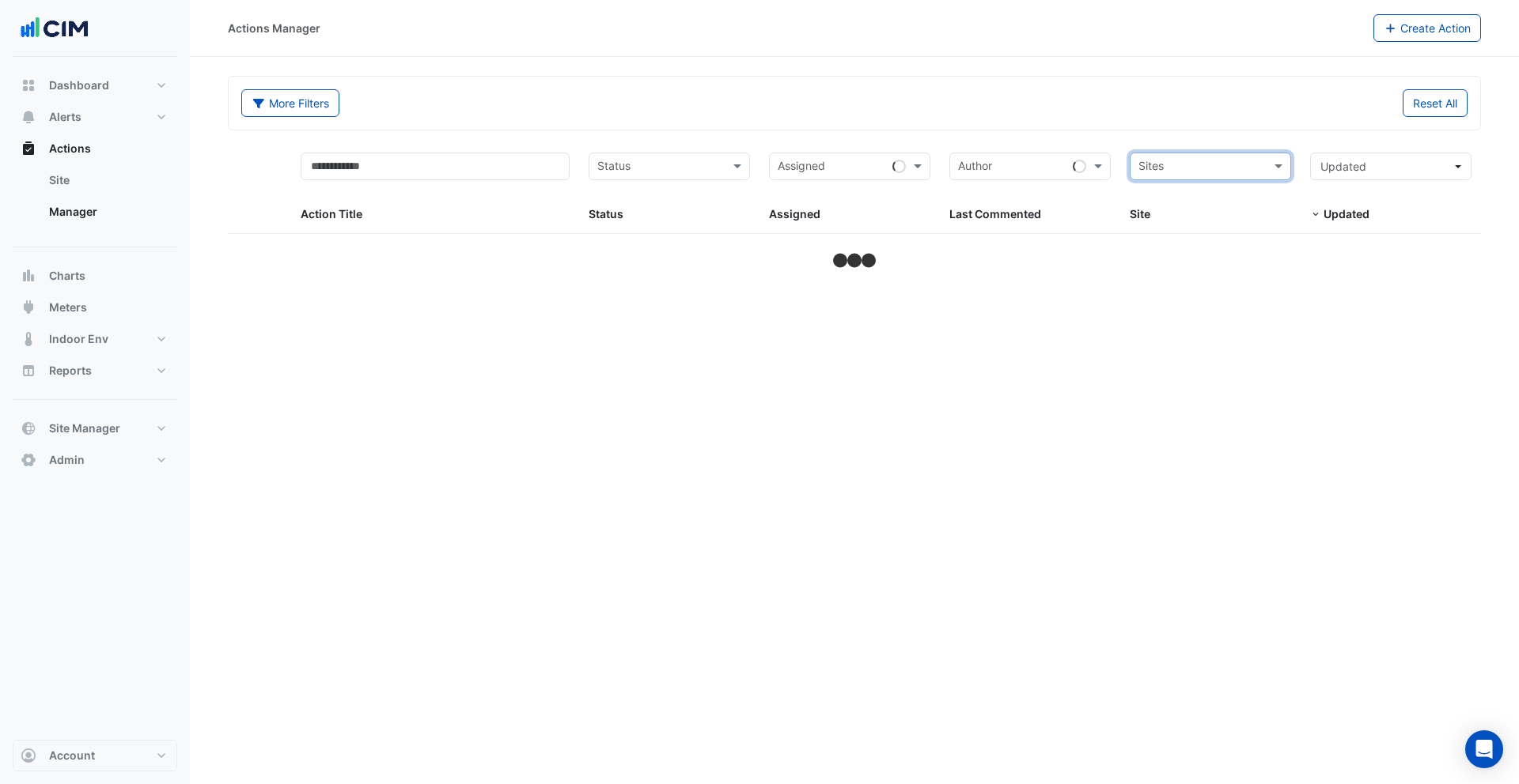
select select "***"
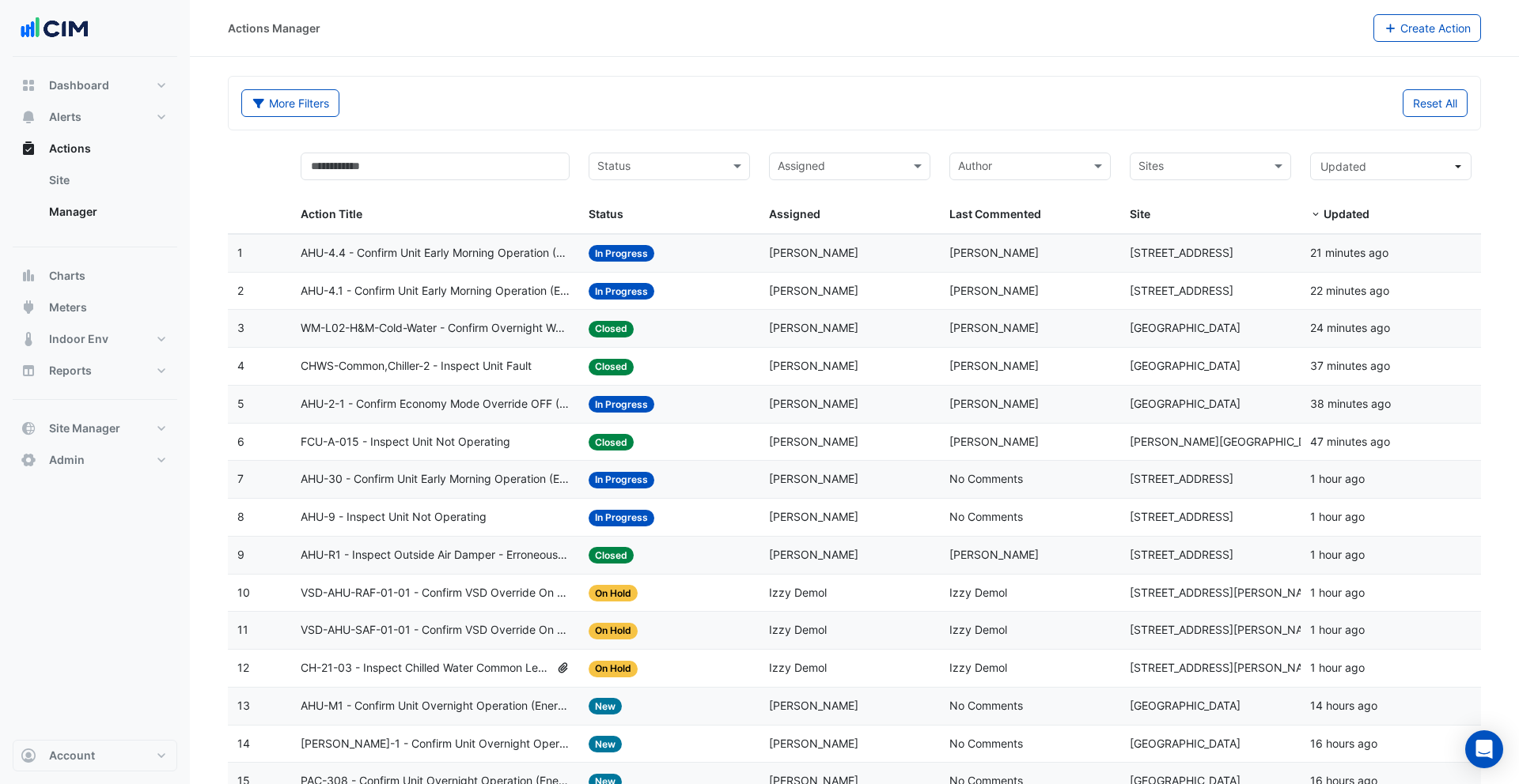
click at [956, 273] on datatable-body-cell "Last Commented: Lachlan Manning" at bounding box center [1030, 291] width 180 height 37
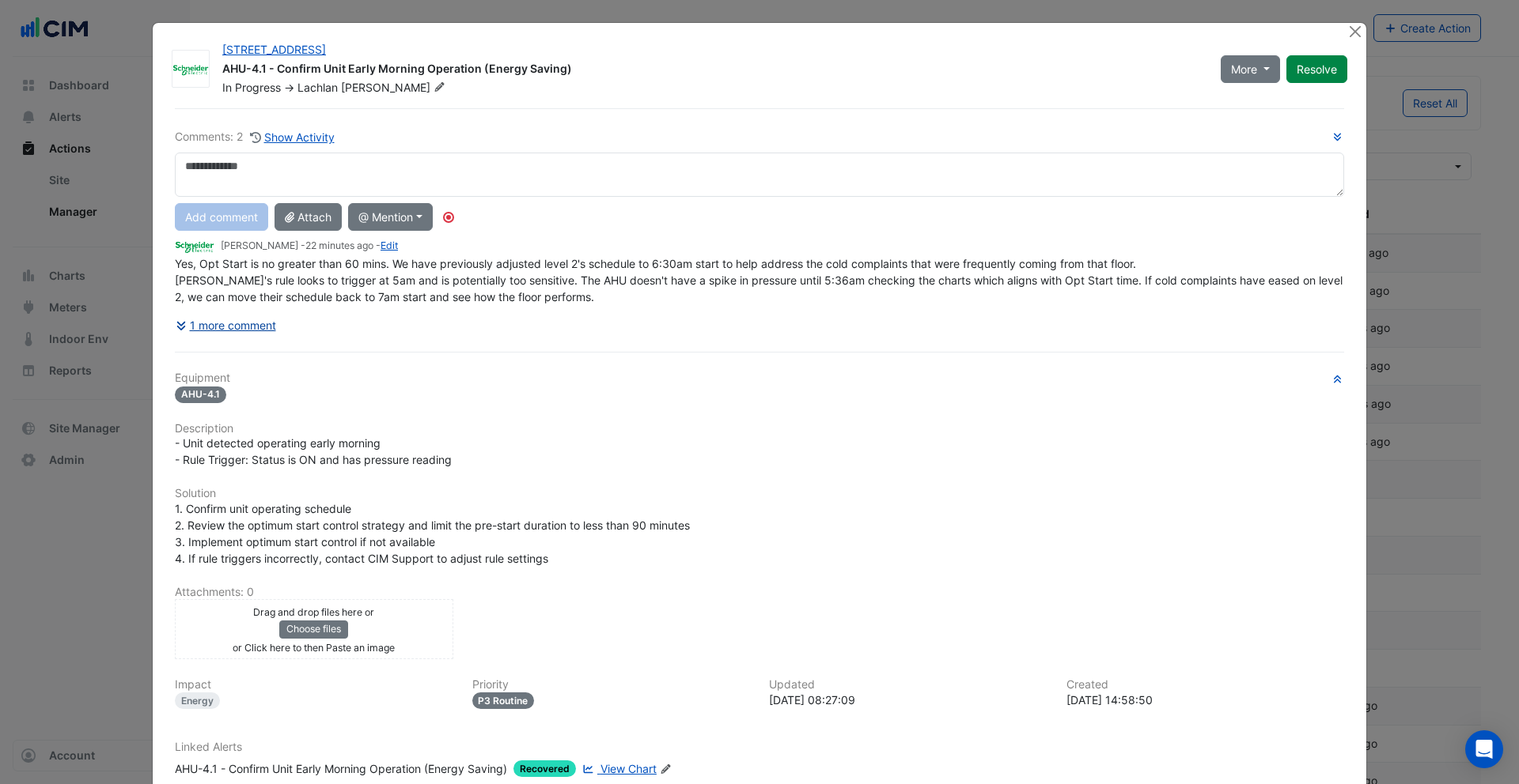
click at [249, 326] on button "1 more comment" at bounding box center [226, 325] width 102 height 28
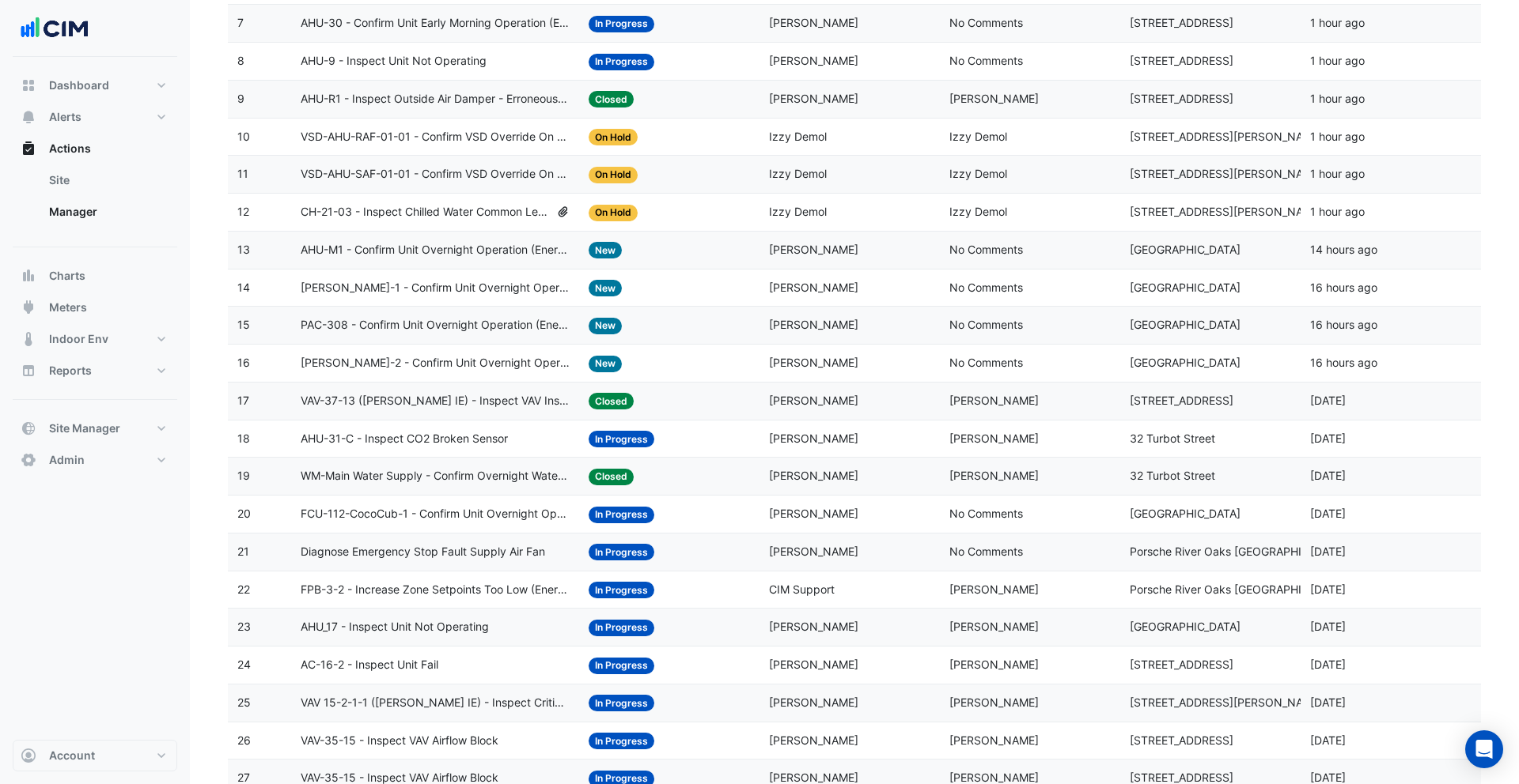
scroll to position [532, 0]
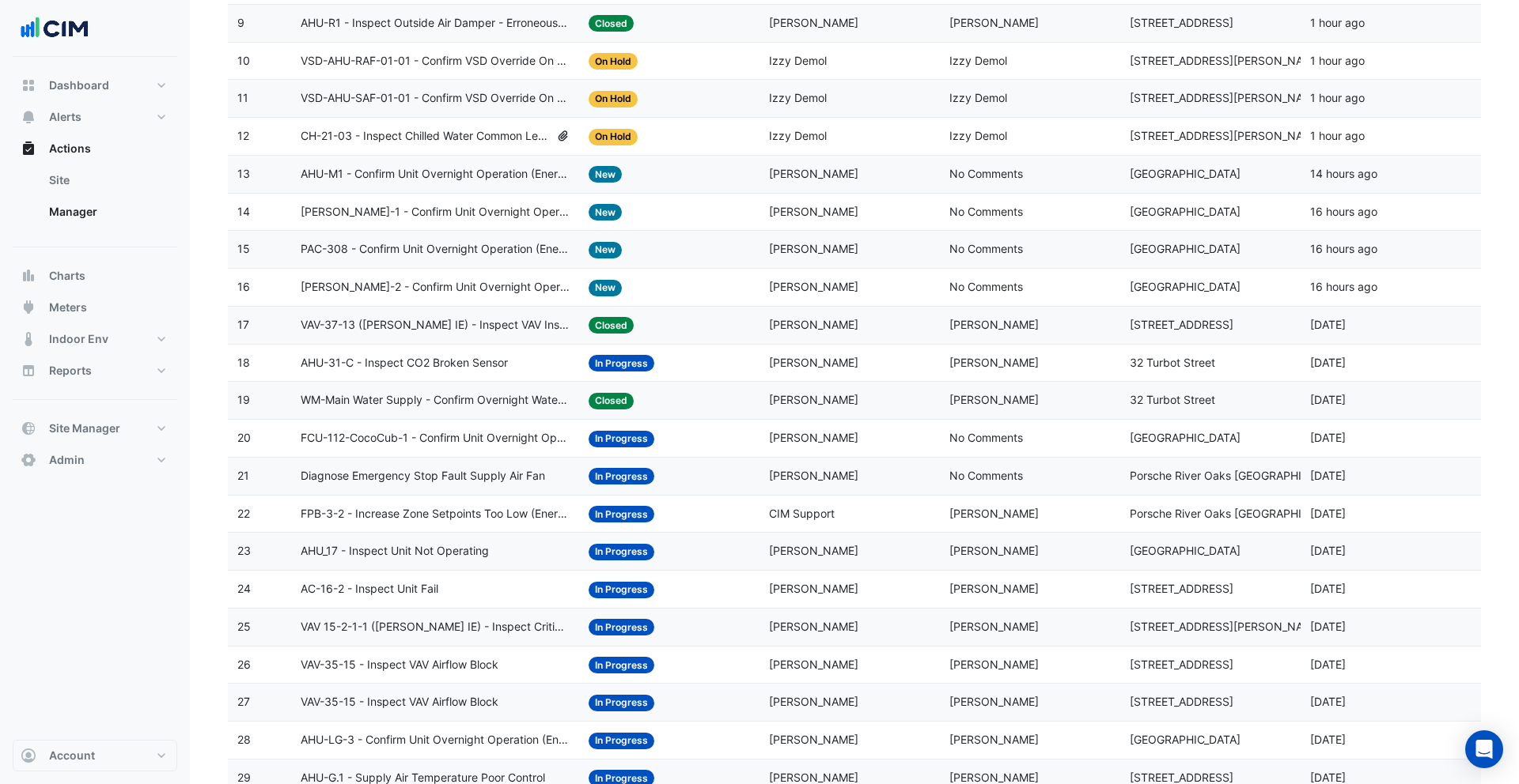
click at [820, 484] on div "Assigned: Lucy Rogers" at bounding box center [849, 477] width 161 height 18
click at [815, 517] on span "CIM Support" at bounding box center [801, 513] width 65 height 14
click at [638, 369] on span "In Progress" at bounding box center [620, 363] width 65 height 17
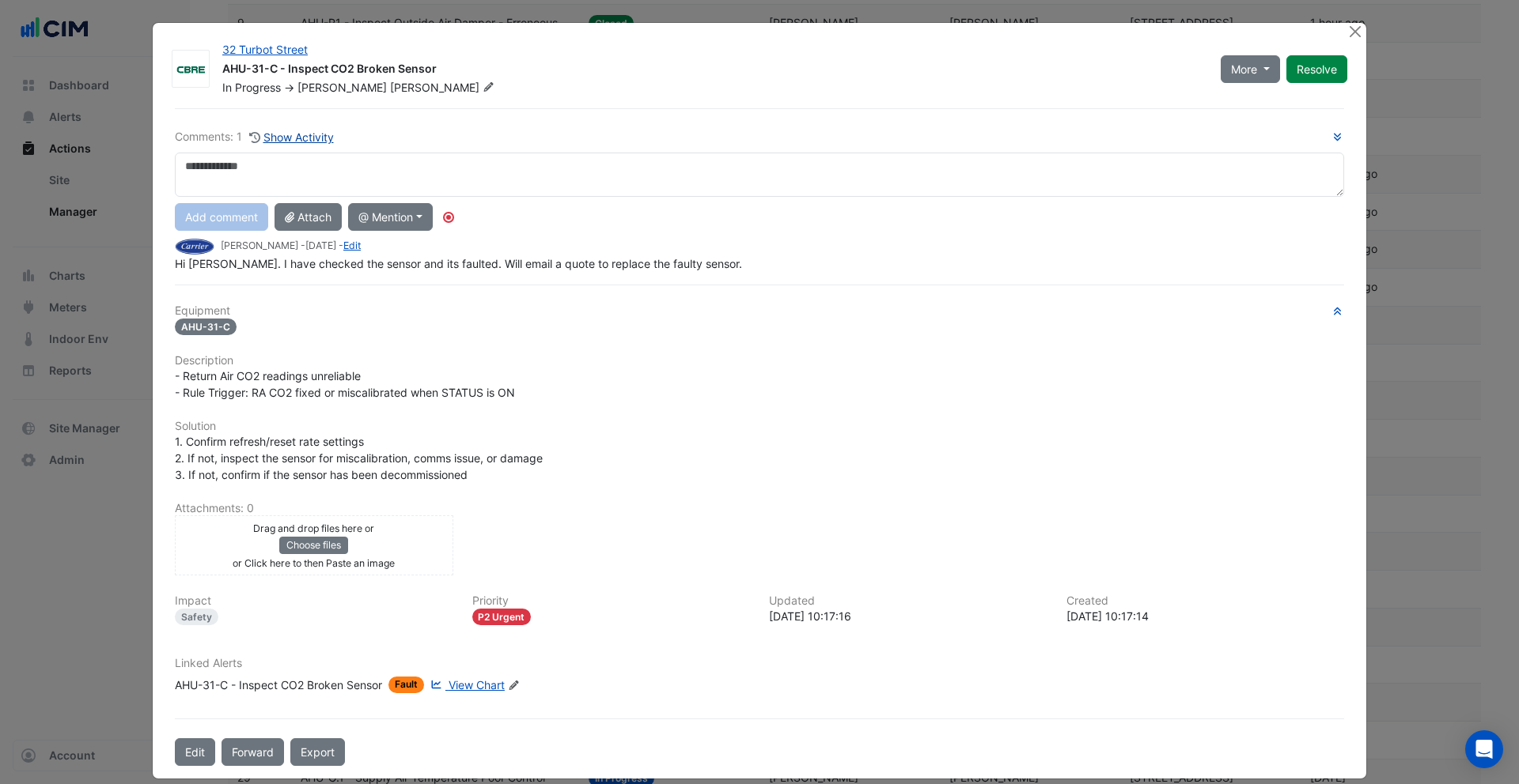
click at [301, 135] on button "Show Activity" at bounding box center [292, 137] width 87 height 18
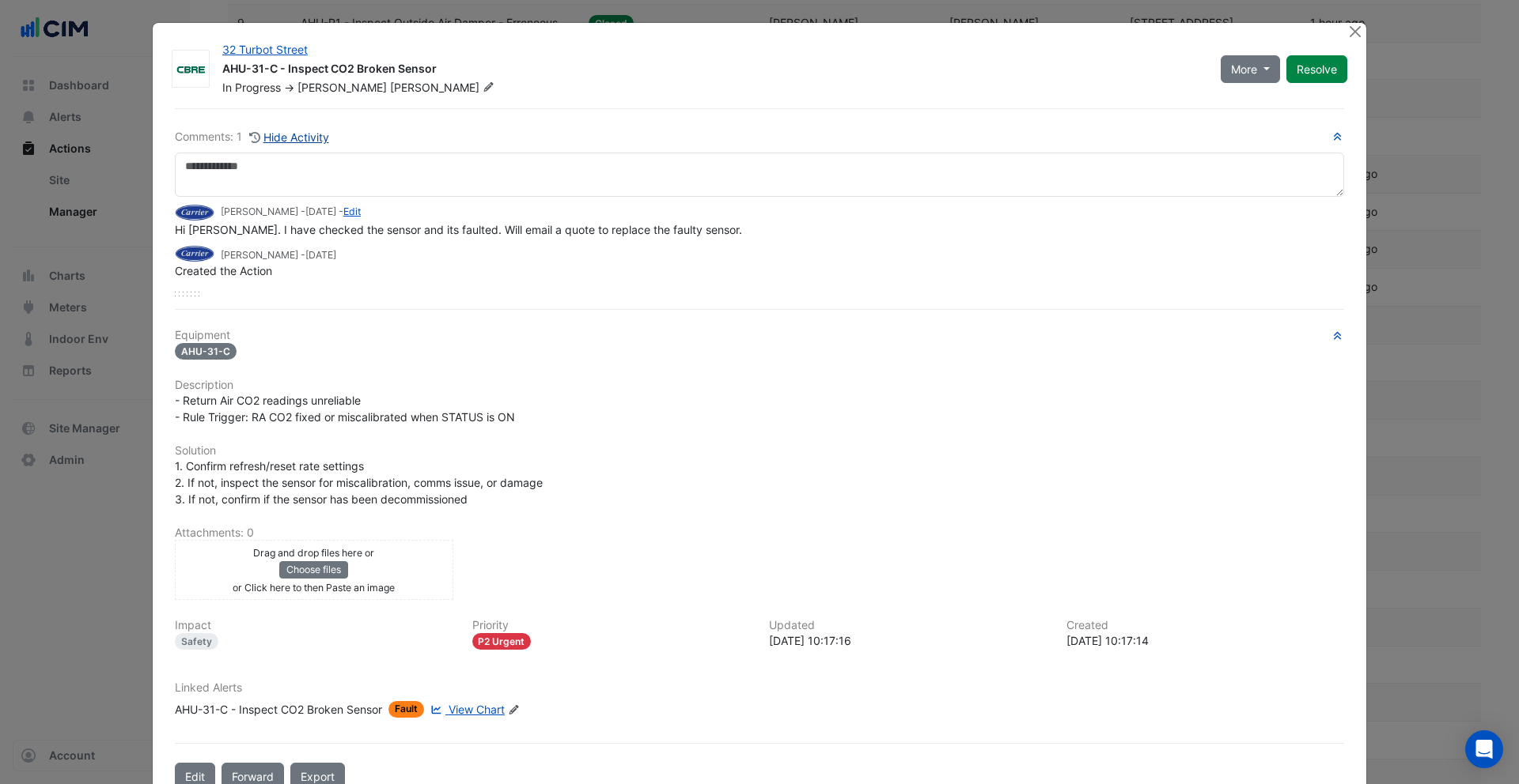
click at [301, 135] on button "Hide Activity" at bounding box center [289, 137] width 81 height 18
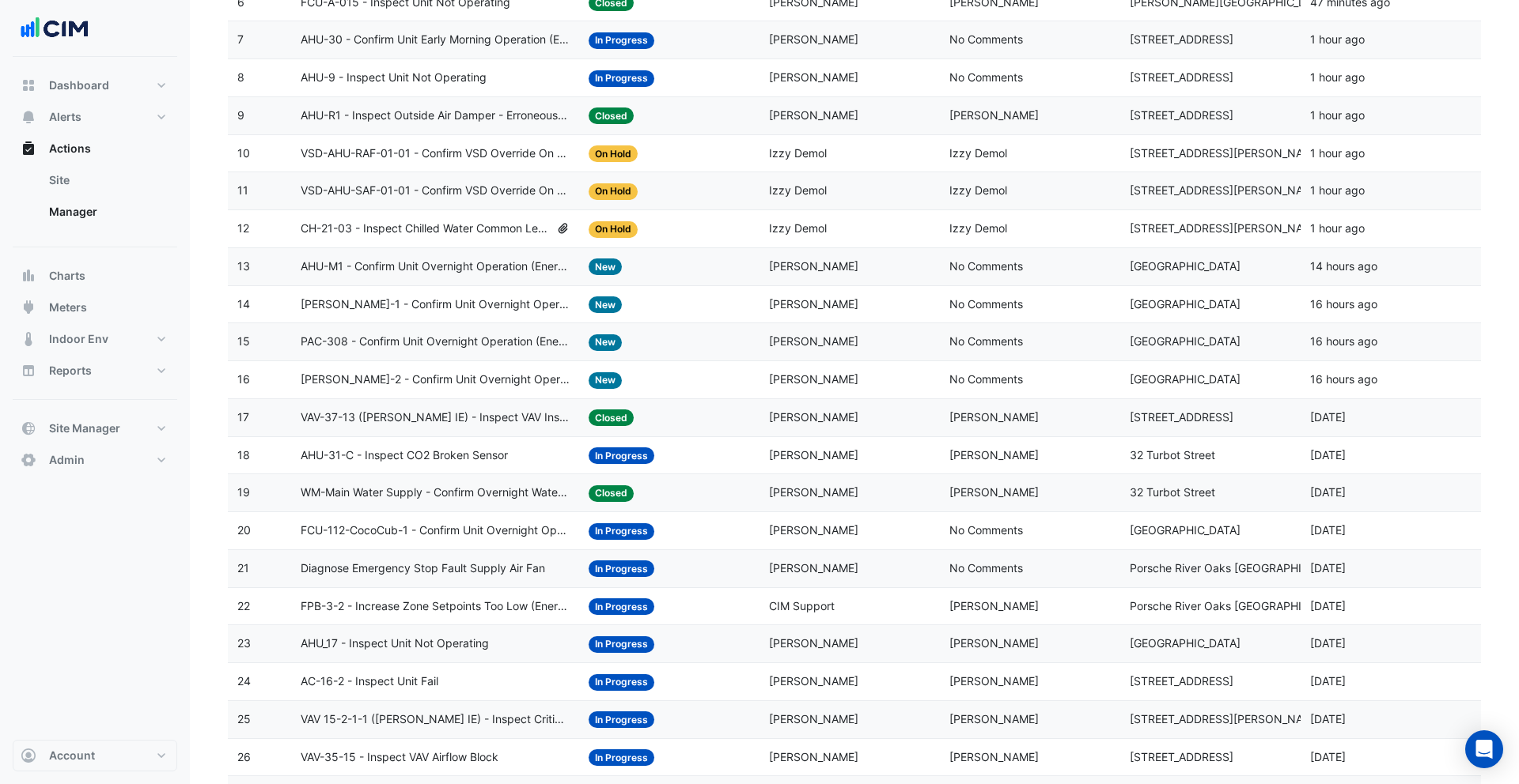
scroll to position [406, 0]
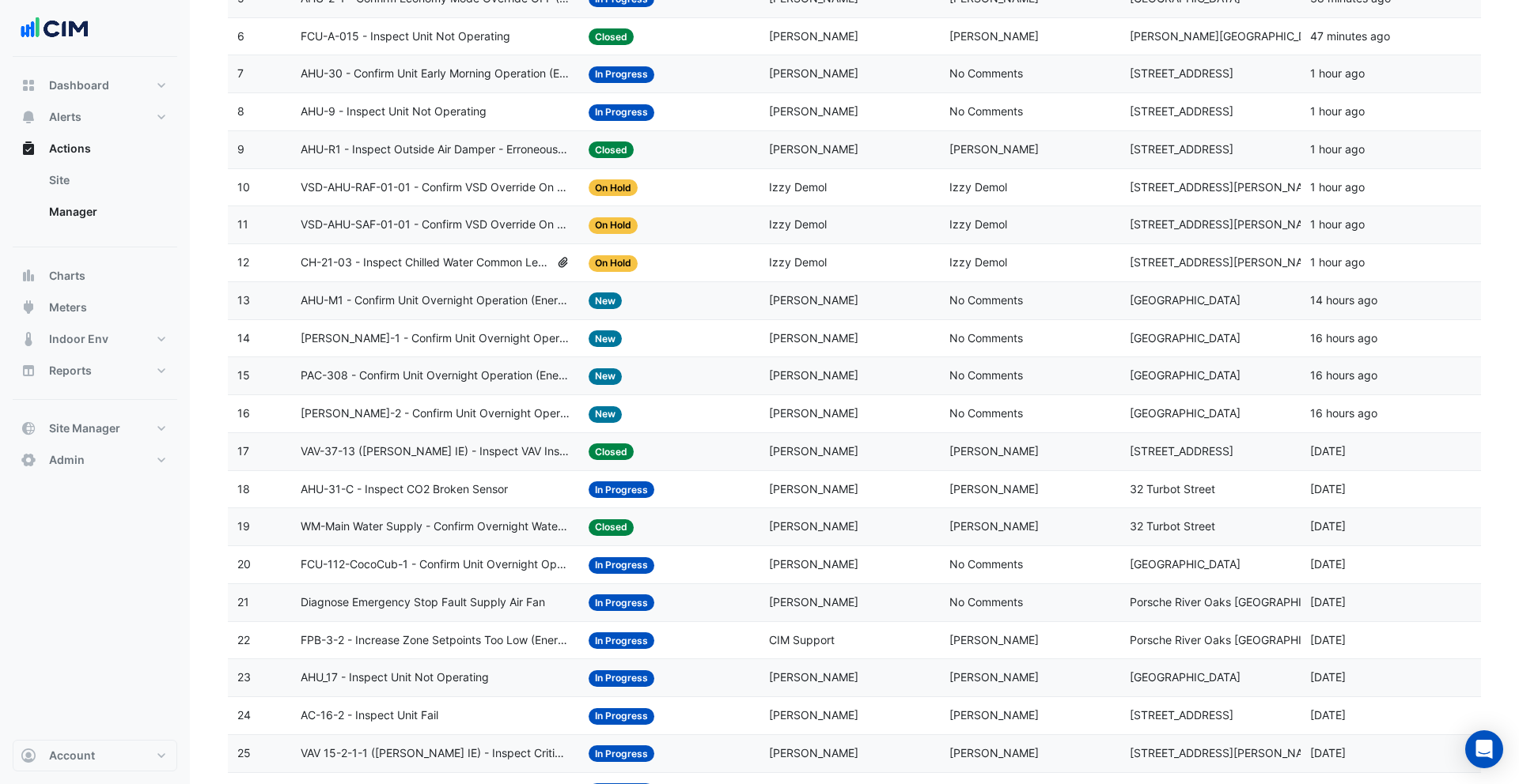
click at [690, 461] on datatable-body-cell "Status: Closed" at bounding box center [669, 452] width 180 height 37
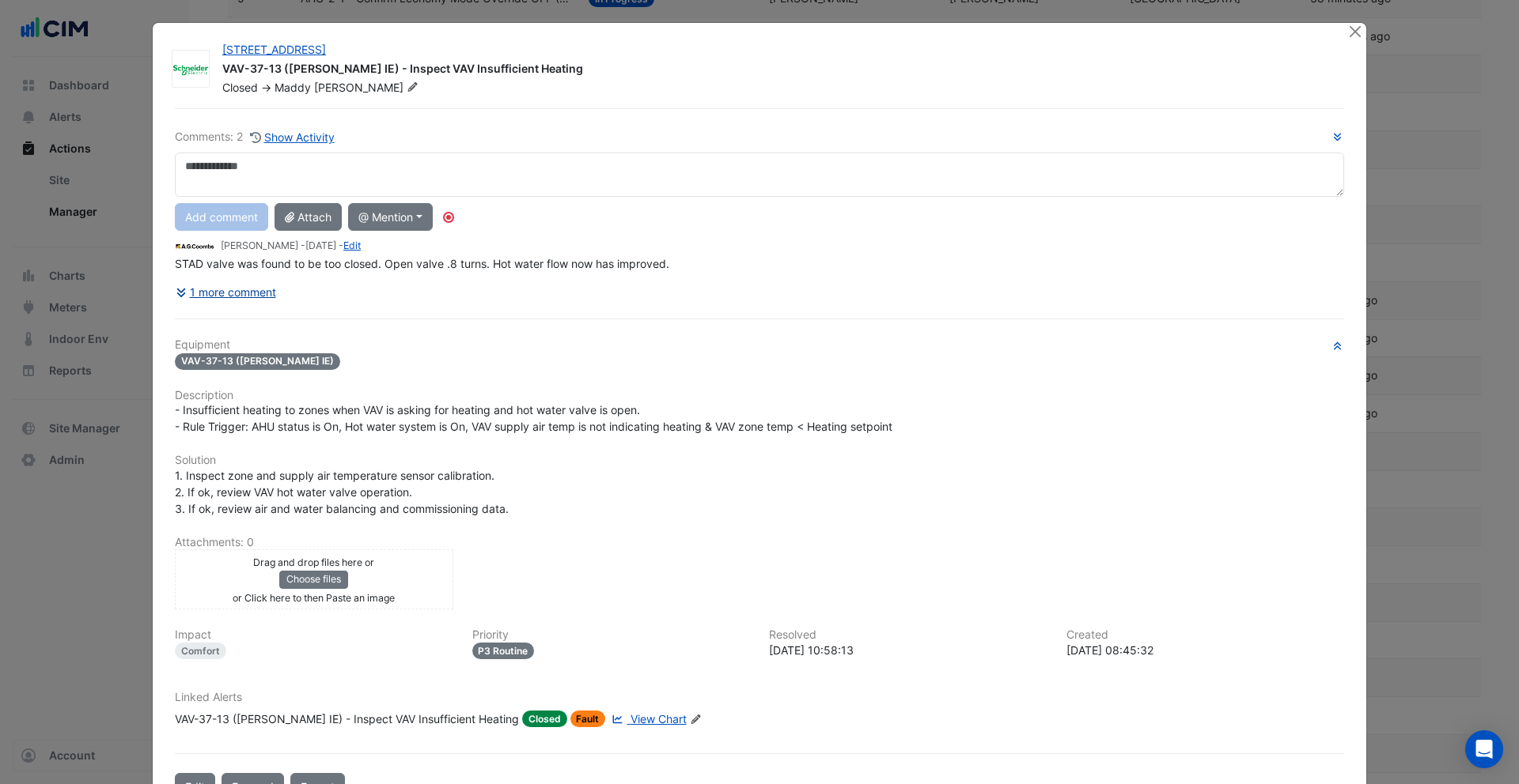
click at [247, 286] on button "1 more comment" at bounding box center [226, 292] width 102 height 28
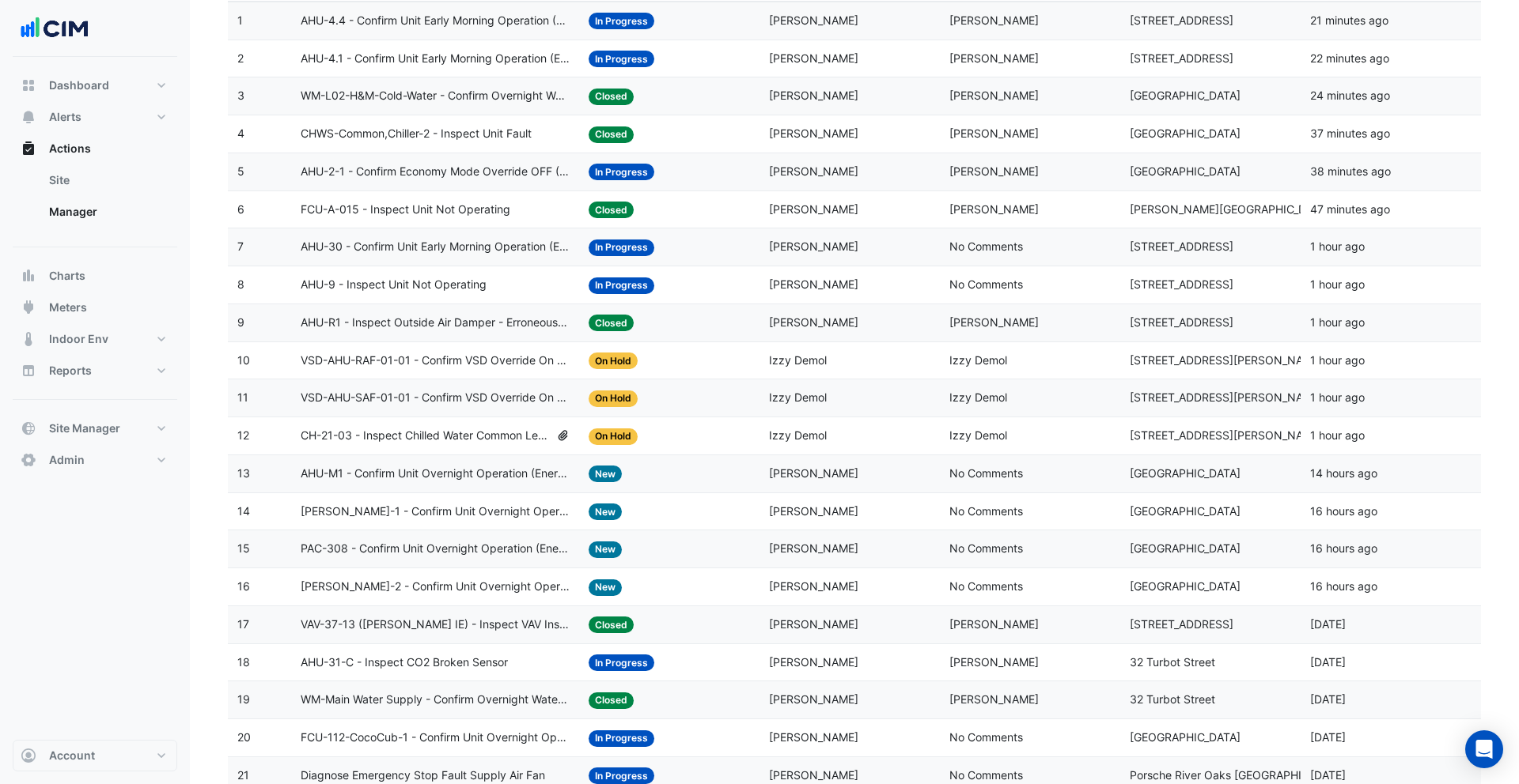
scroll to position [200, 0]
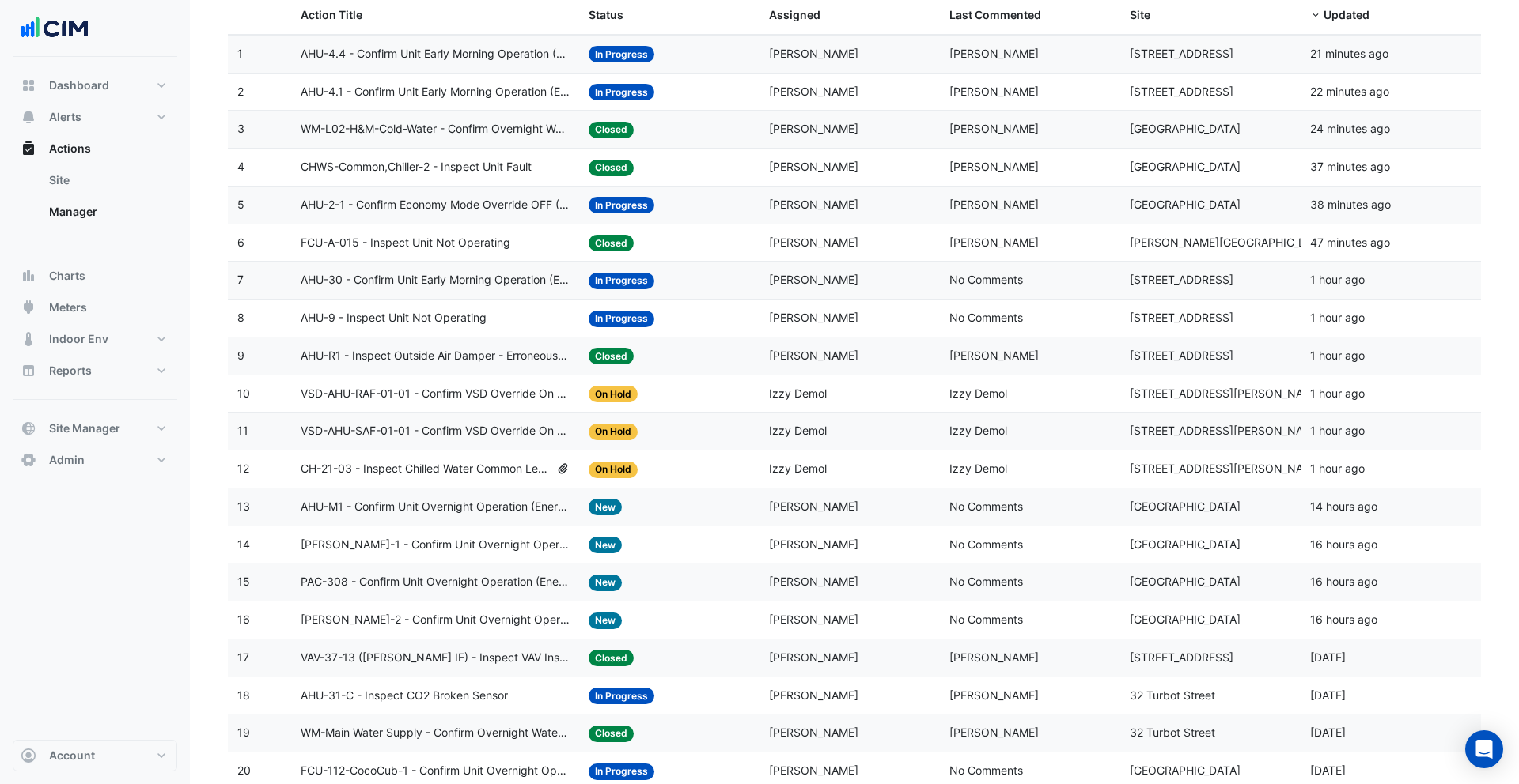
click at [707, 211] on div "Status: In Progress" at bounding box center [668, 205] width 161 height 18
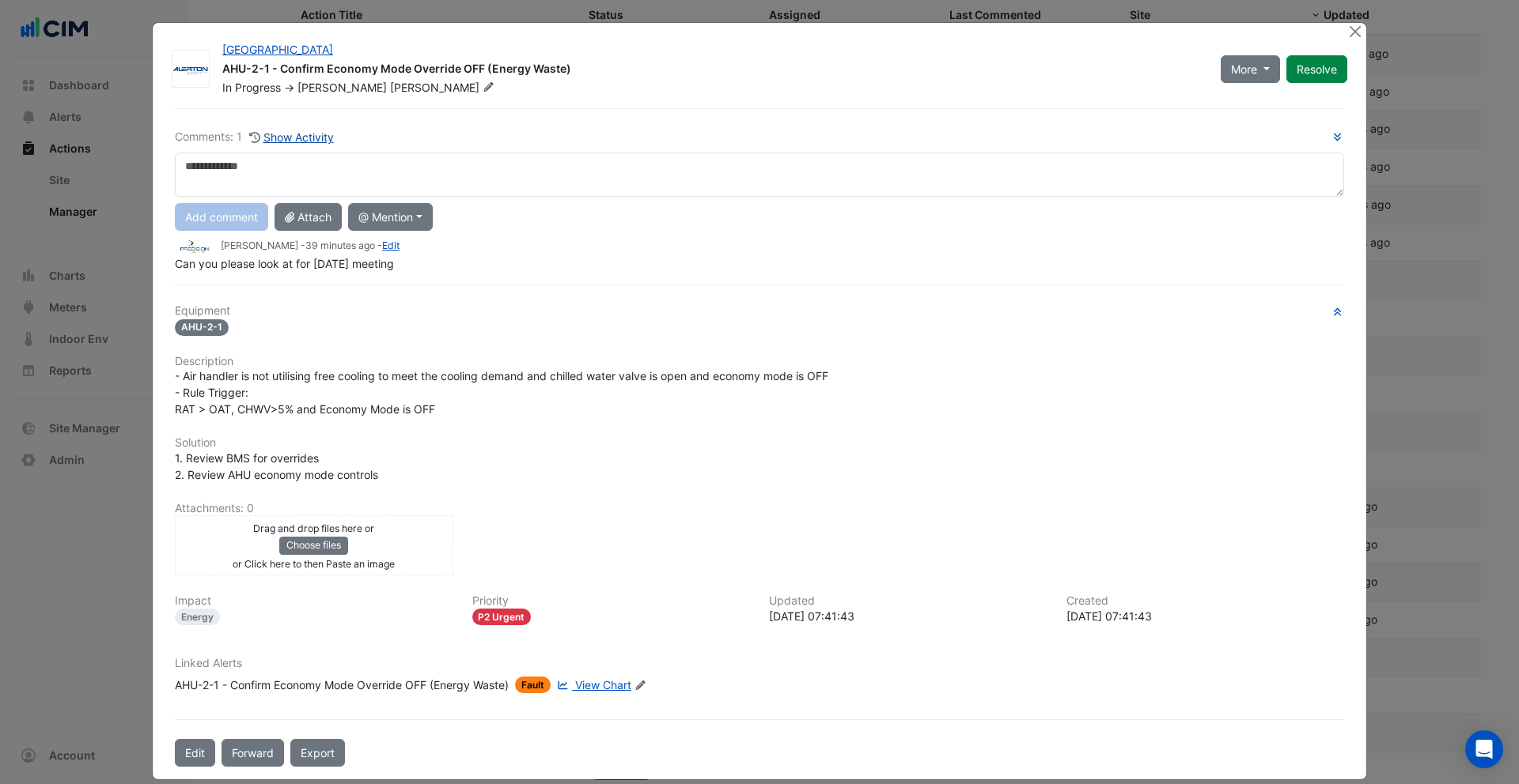
click at [316, 132] on button "Show Activity" at bounding box center [292, 137] width 87 height 18
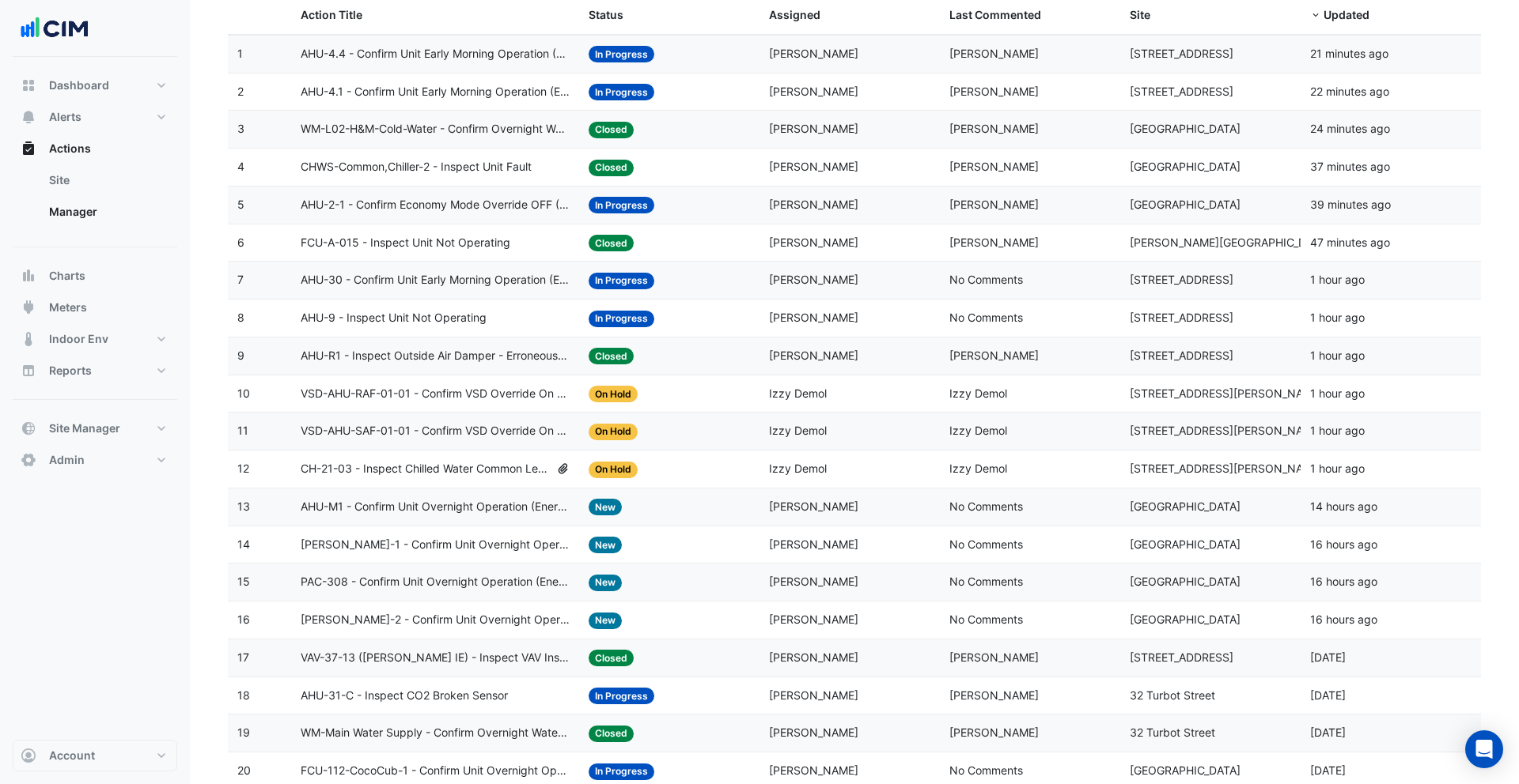
scroll to position [182, 0]
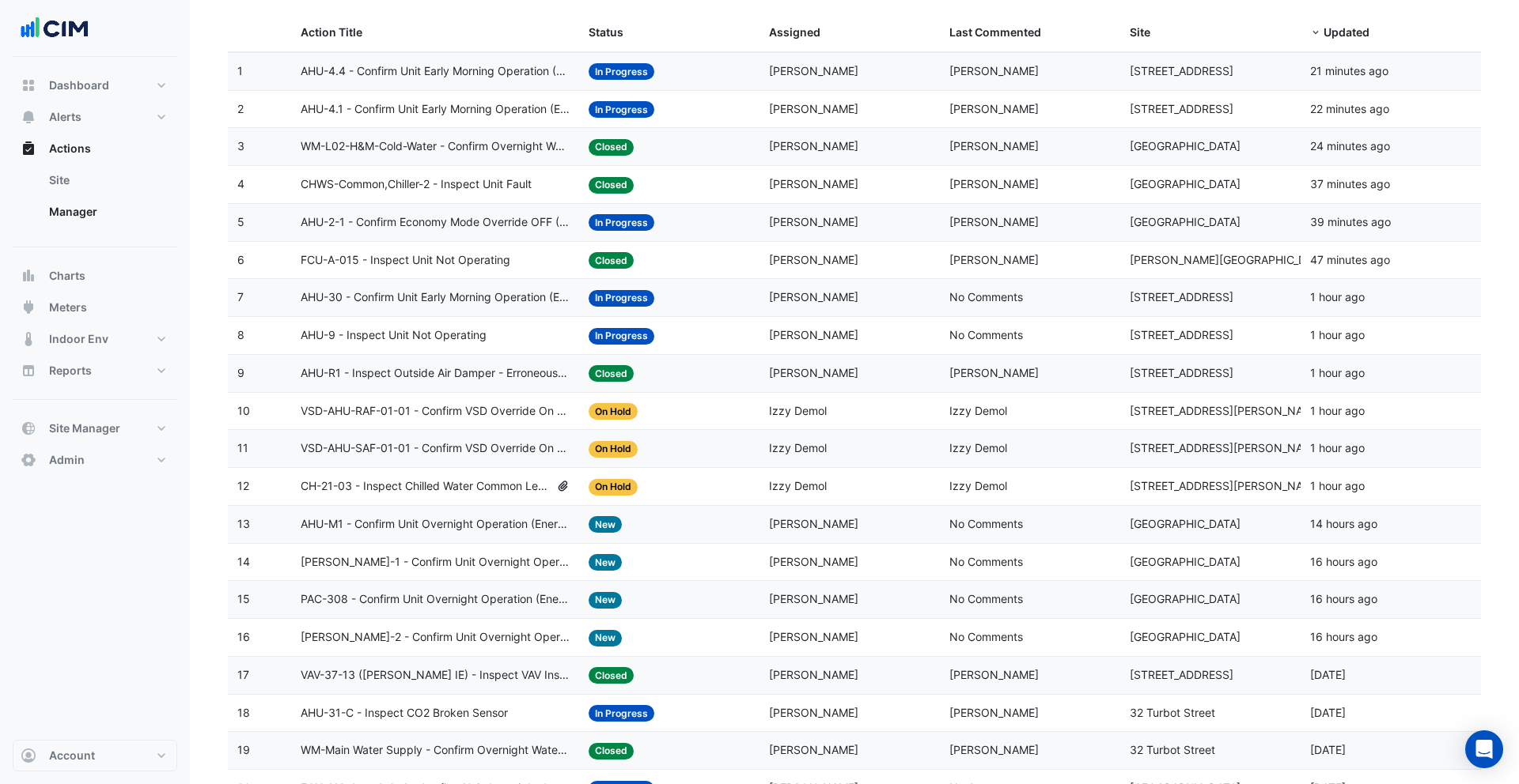
click at [448, 144] on span "WM-L02-H&M-Cold-Water - Confirm Overnight Water Consumption" at bounding box center [435, 146] width 270 height 18
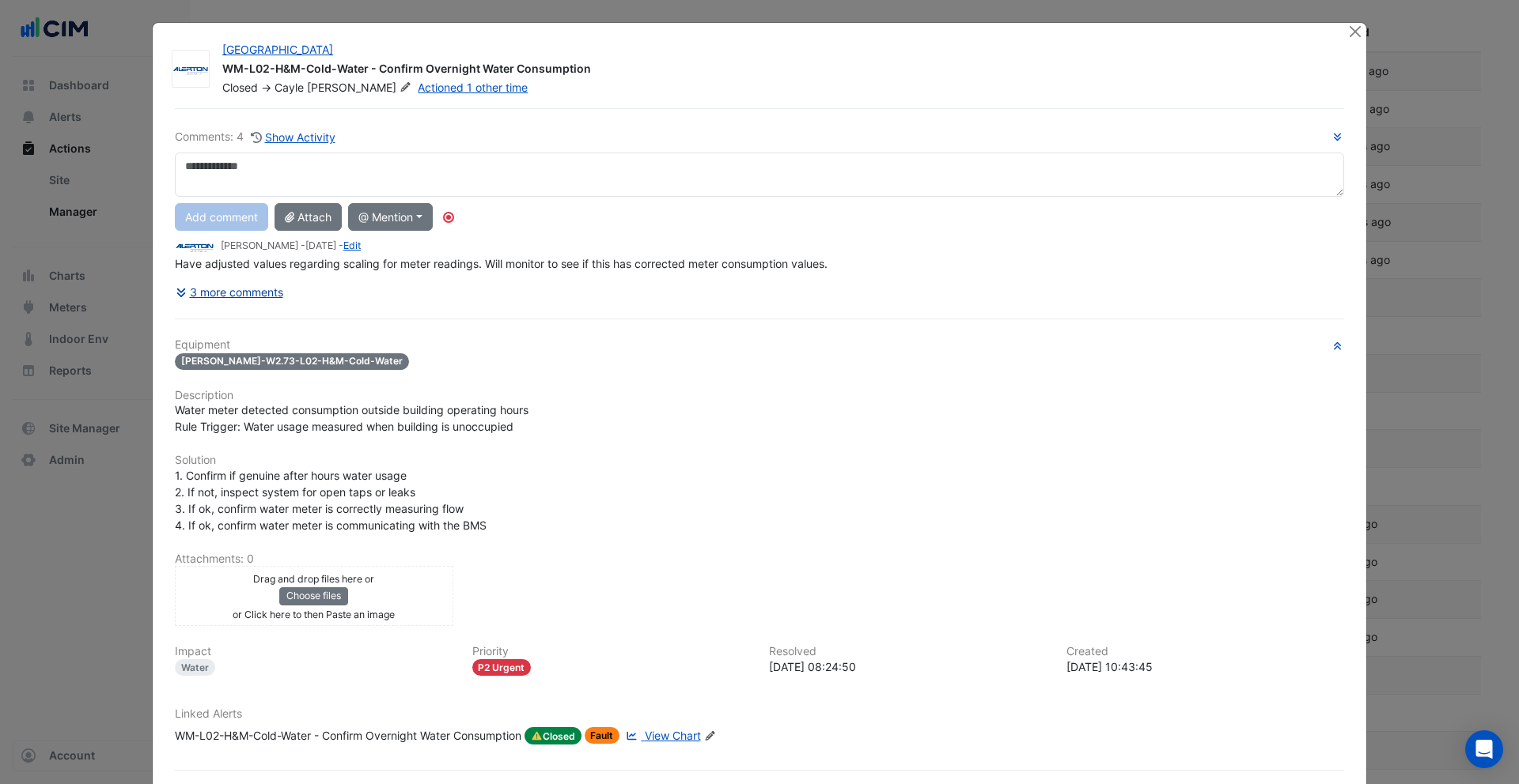
click at [255, 287] on button "3 more comments" at bounding box center [229, 292] width 110 height 28
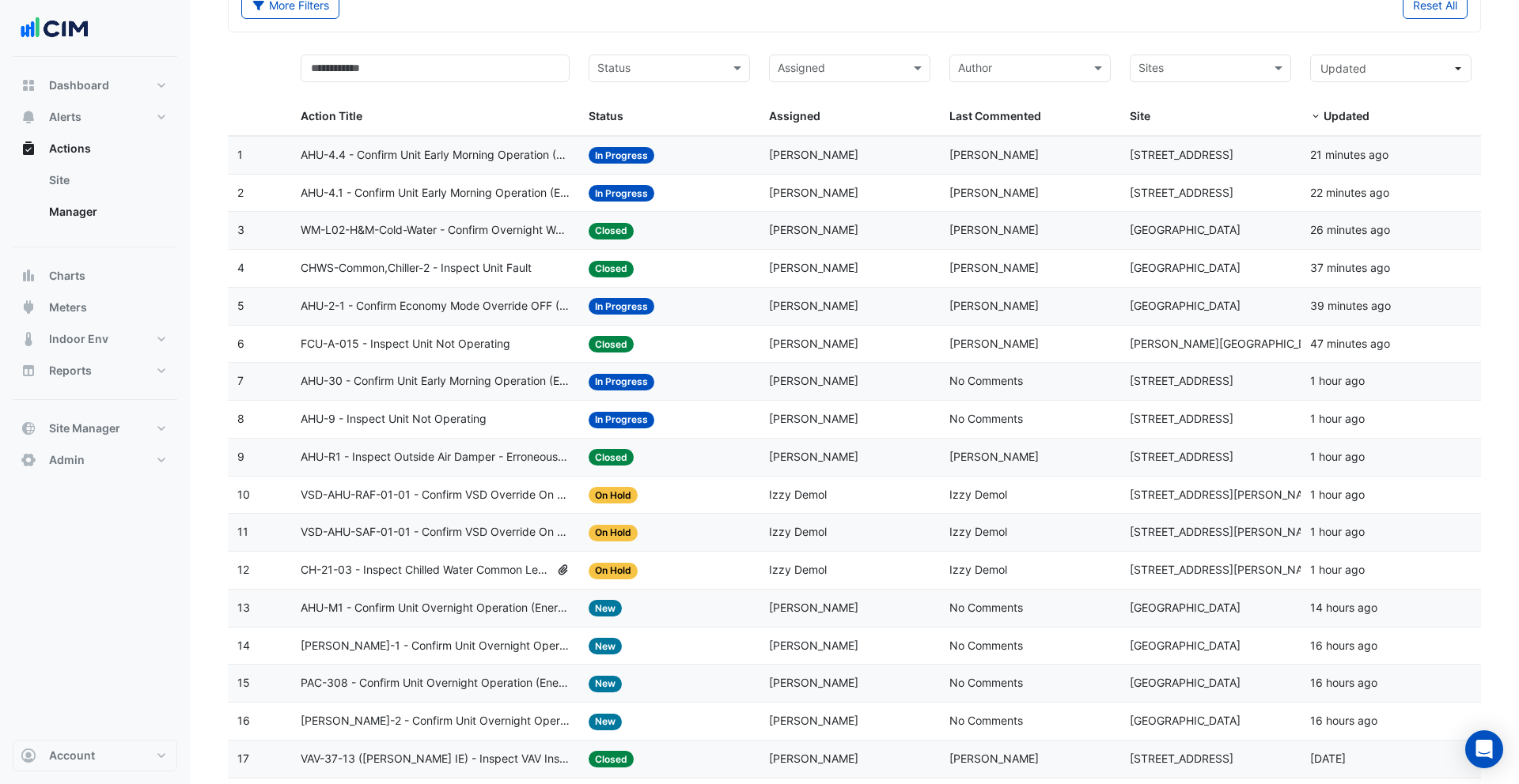
scroll to position [0, 0]
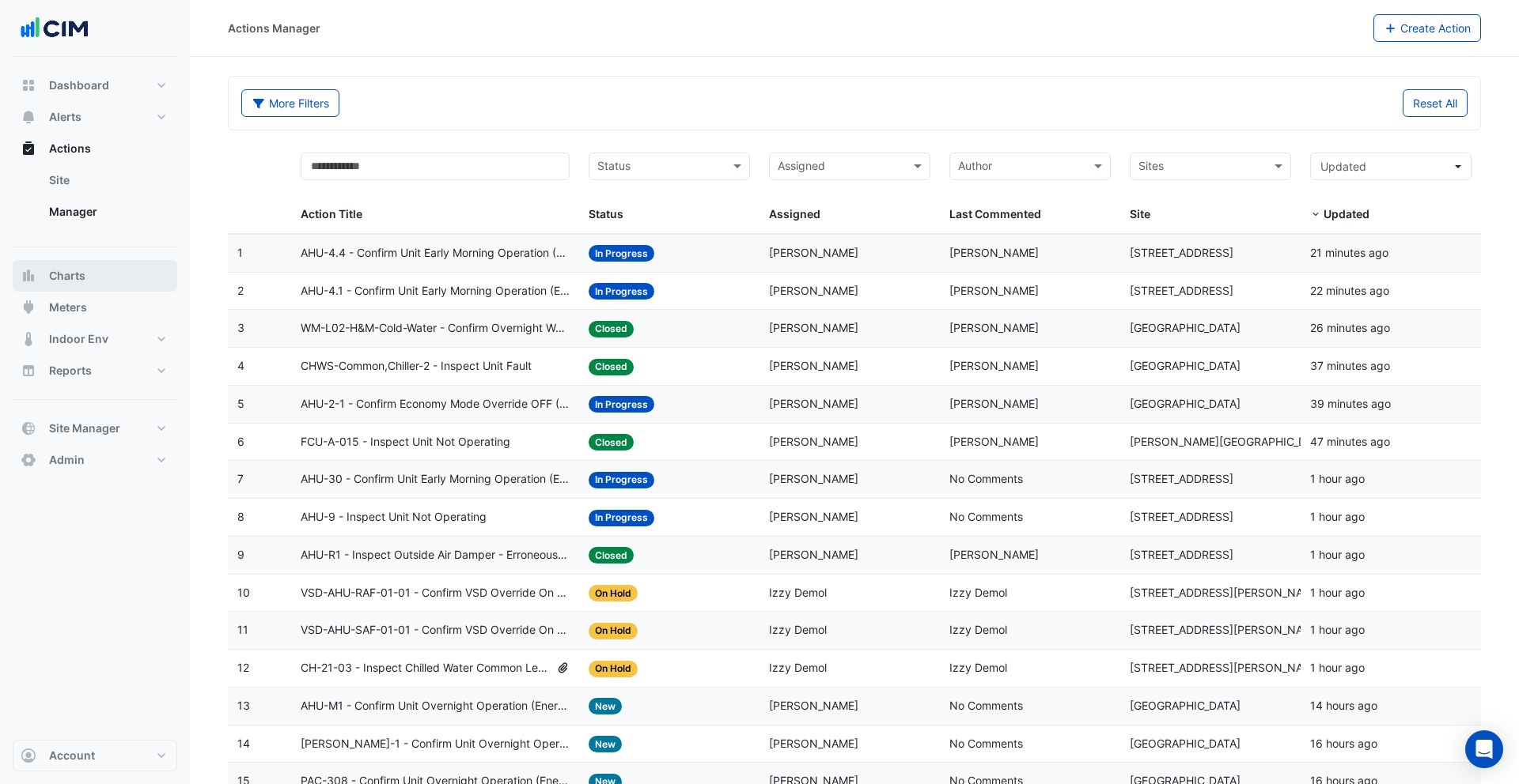
click at [96, 282] on button "Charts" at bounding box center [95, 276] width 165 height 31
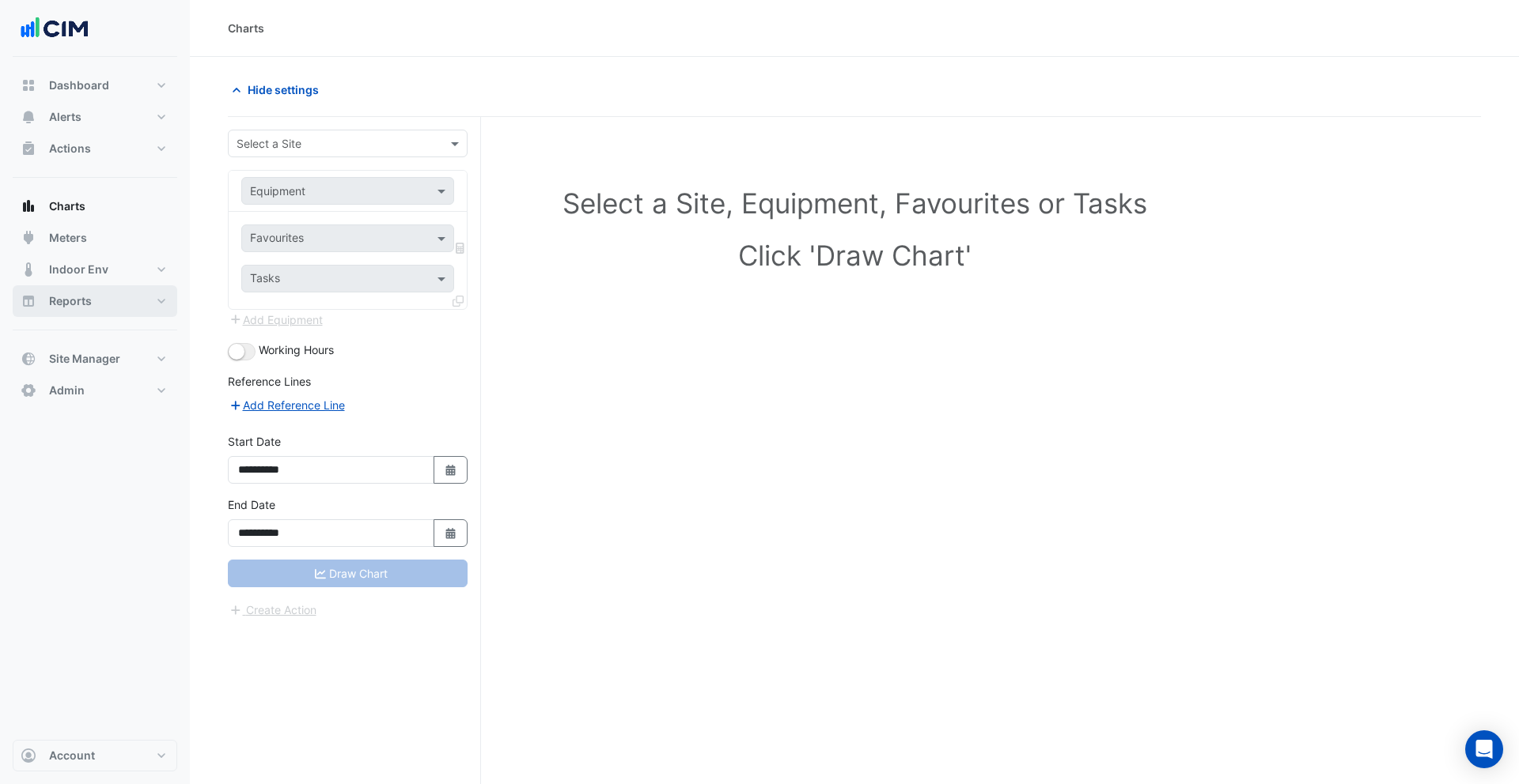
click at [83, 304] on span "Reports" at bounding box center [70, 301] width 42 height 16
select select "***"
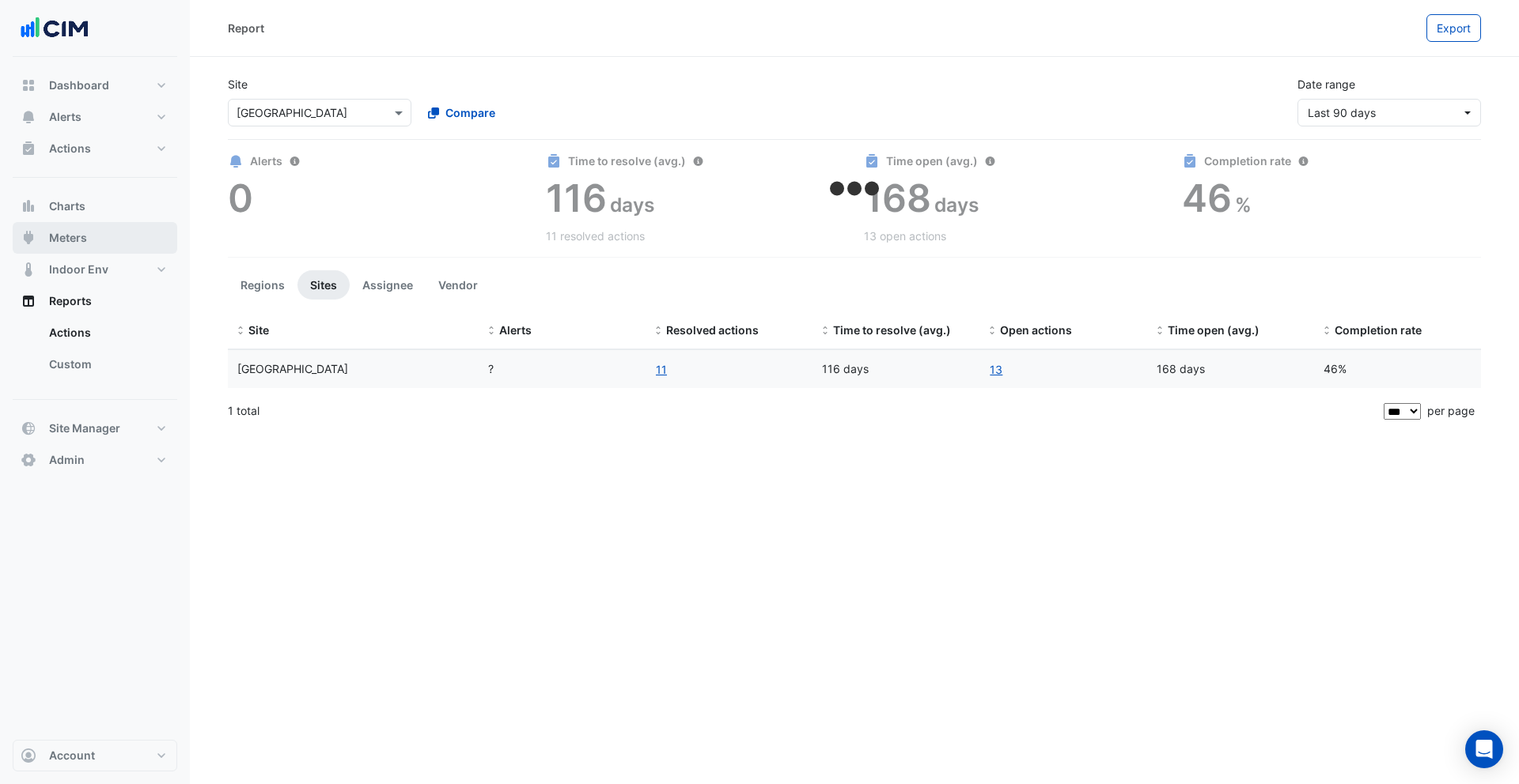
click at [93, 239] on button "Meters" at bounding box center [95, 237] width 165 height 31
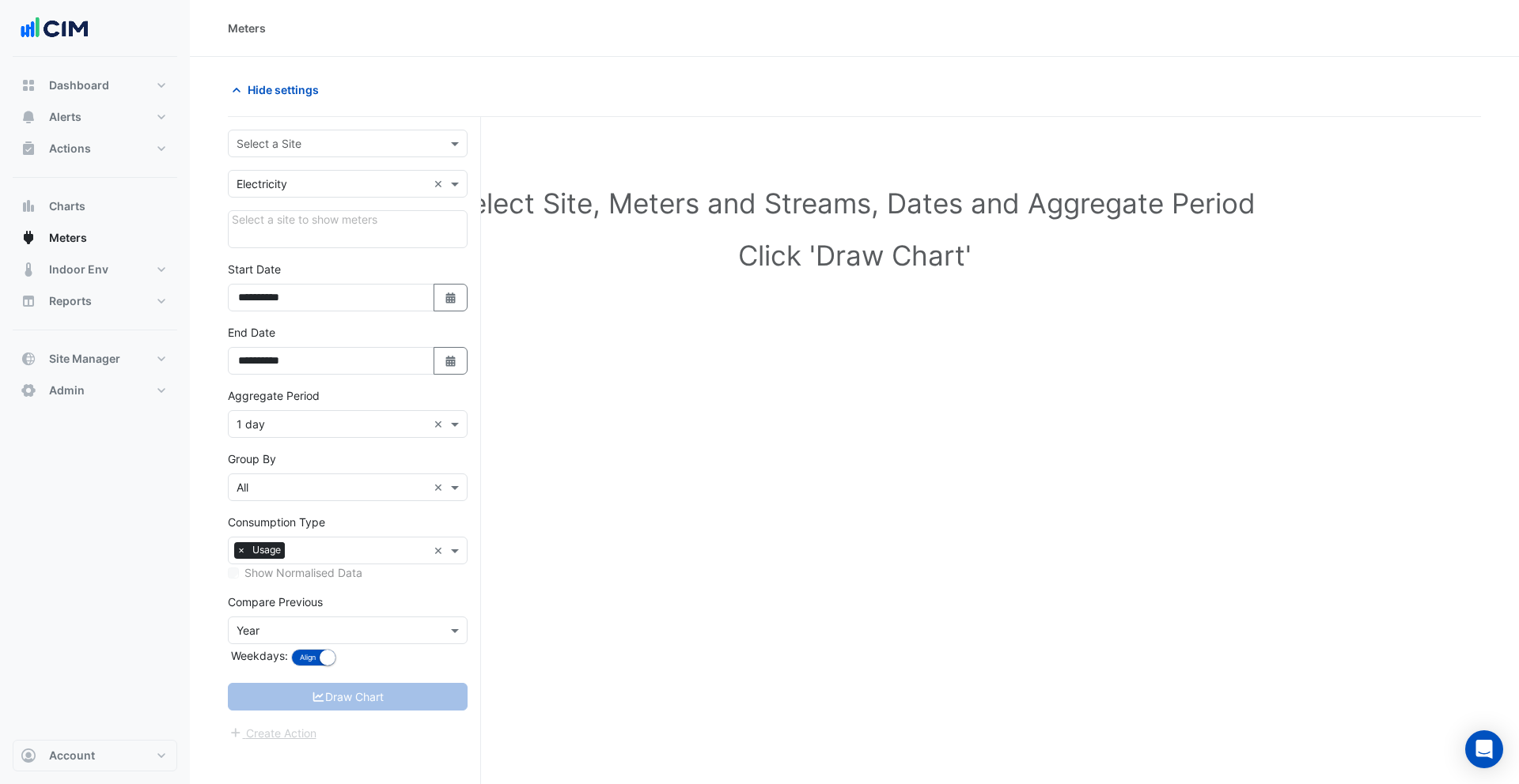
click at [338, 144] on input "text" at bounding box center [331, 144] width 191 height 17
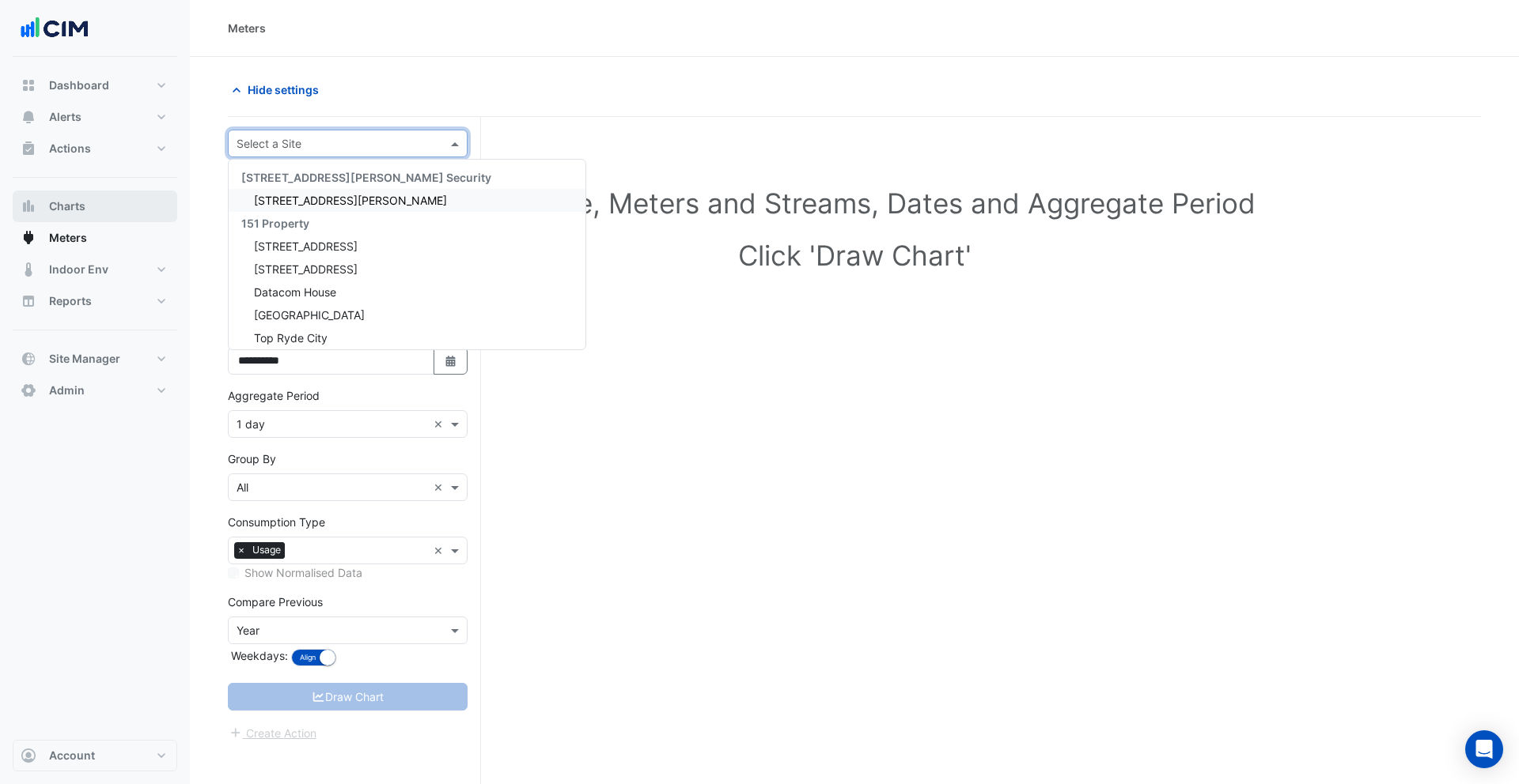
drag, startPoint x: 103, startPoint y: 205, endPoint x: 221, endPoint y: 171, distance: 122.8
click at [103, 206] on button "Charts" at bounding box center [95, 206] width 165 height 31
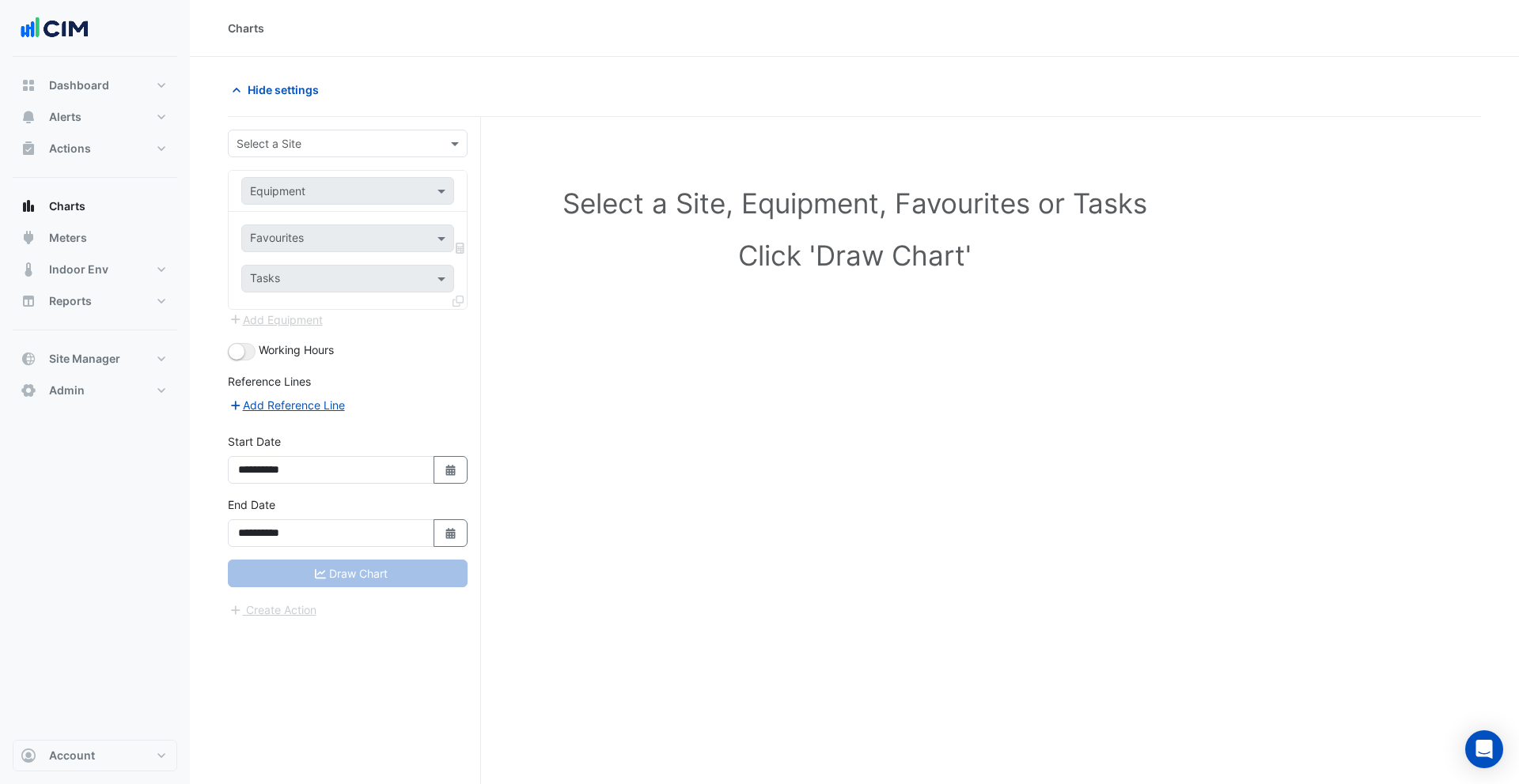
click at [321, 151] on div "Select a Site" at bounding box center [347, 144] width 239 height 28
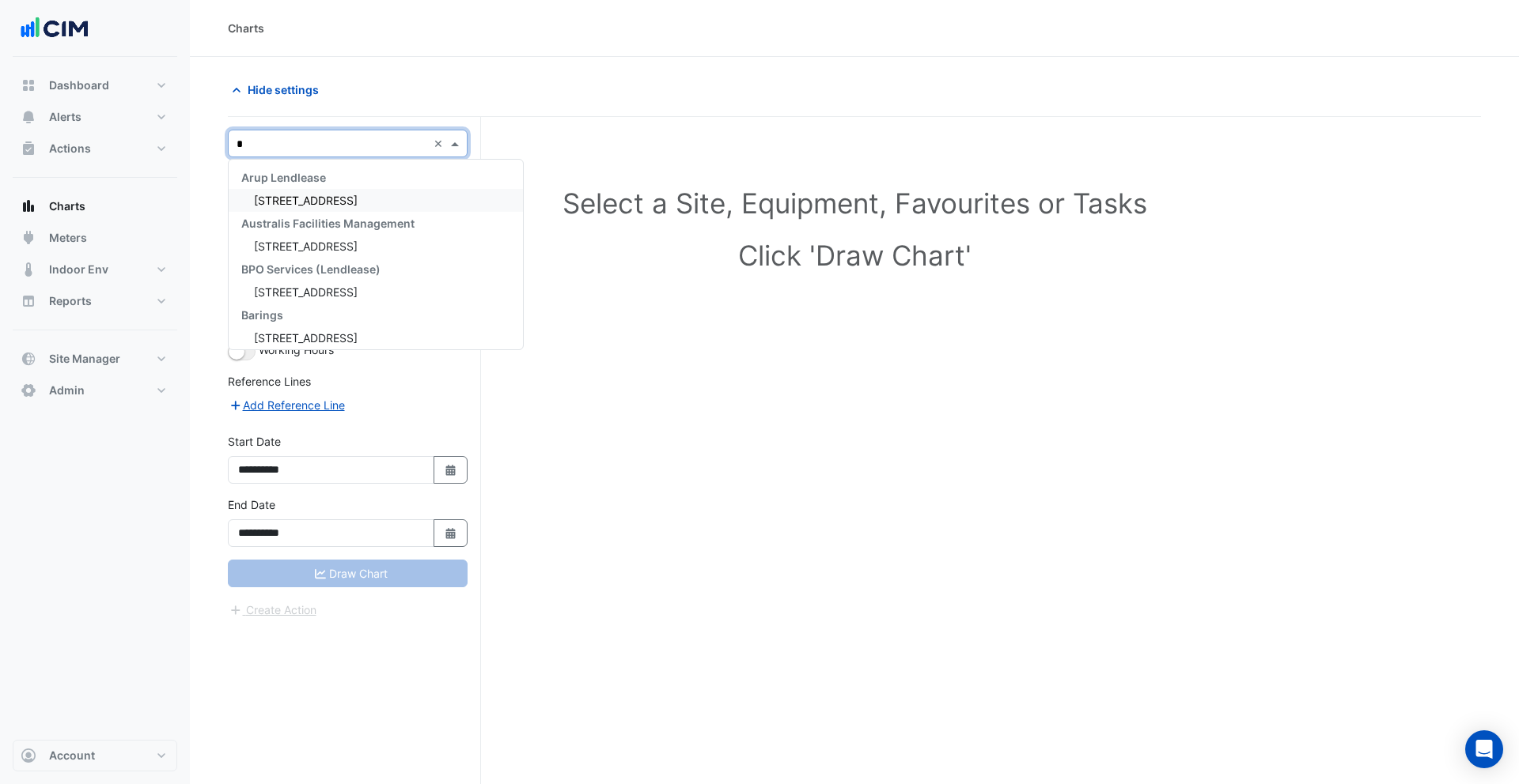
type input "**"
click at [300, 198] on span "68 Pitt St" at bounding box center [306, 200] width 104 height 14
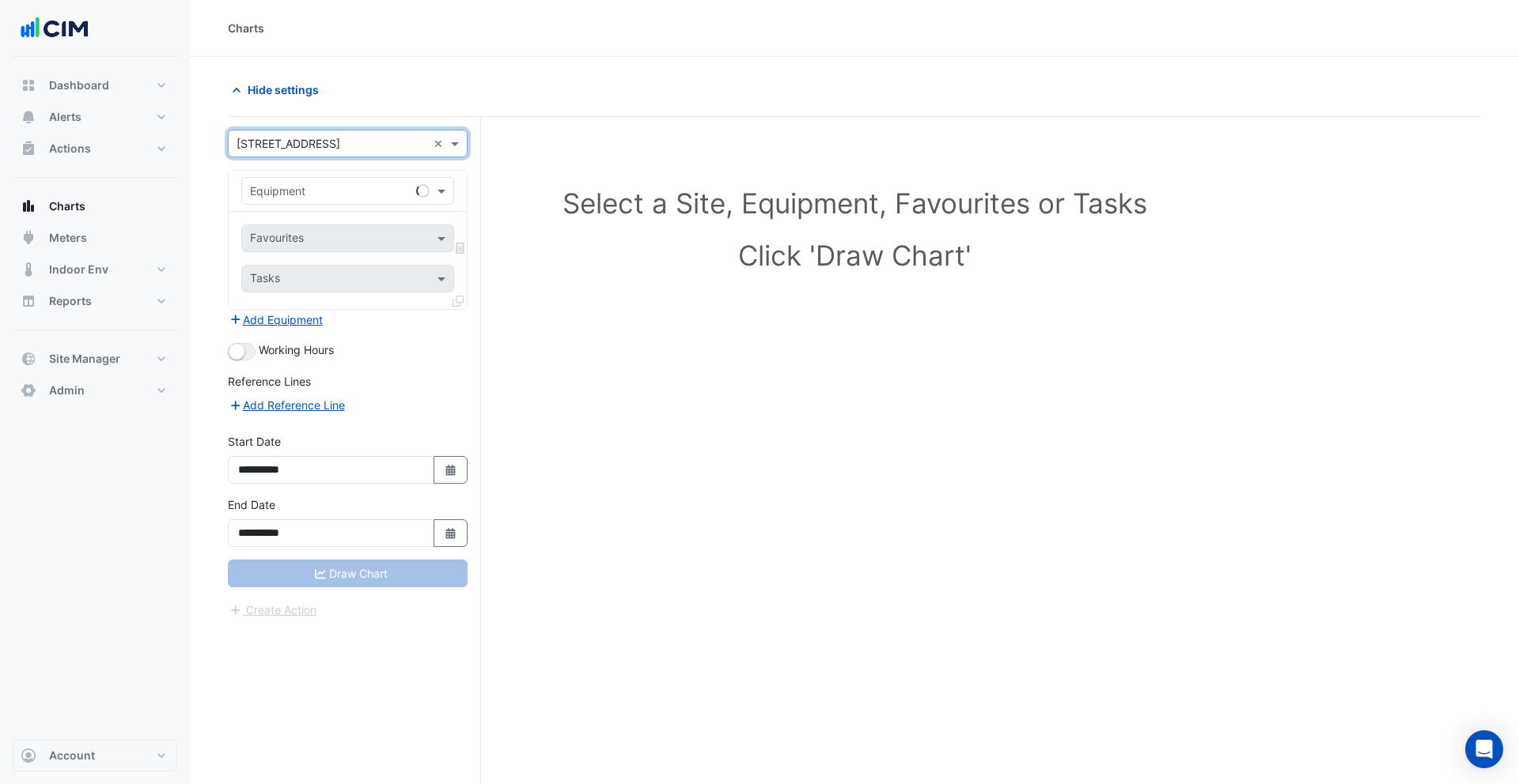
click at [294, 193] on input "text" at bounding box center [331, 191] width 164 height 17
type input "***"
type input "**"
click at [296, 137] on input "text" at bounding box center [331, 144] width 191 height 17
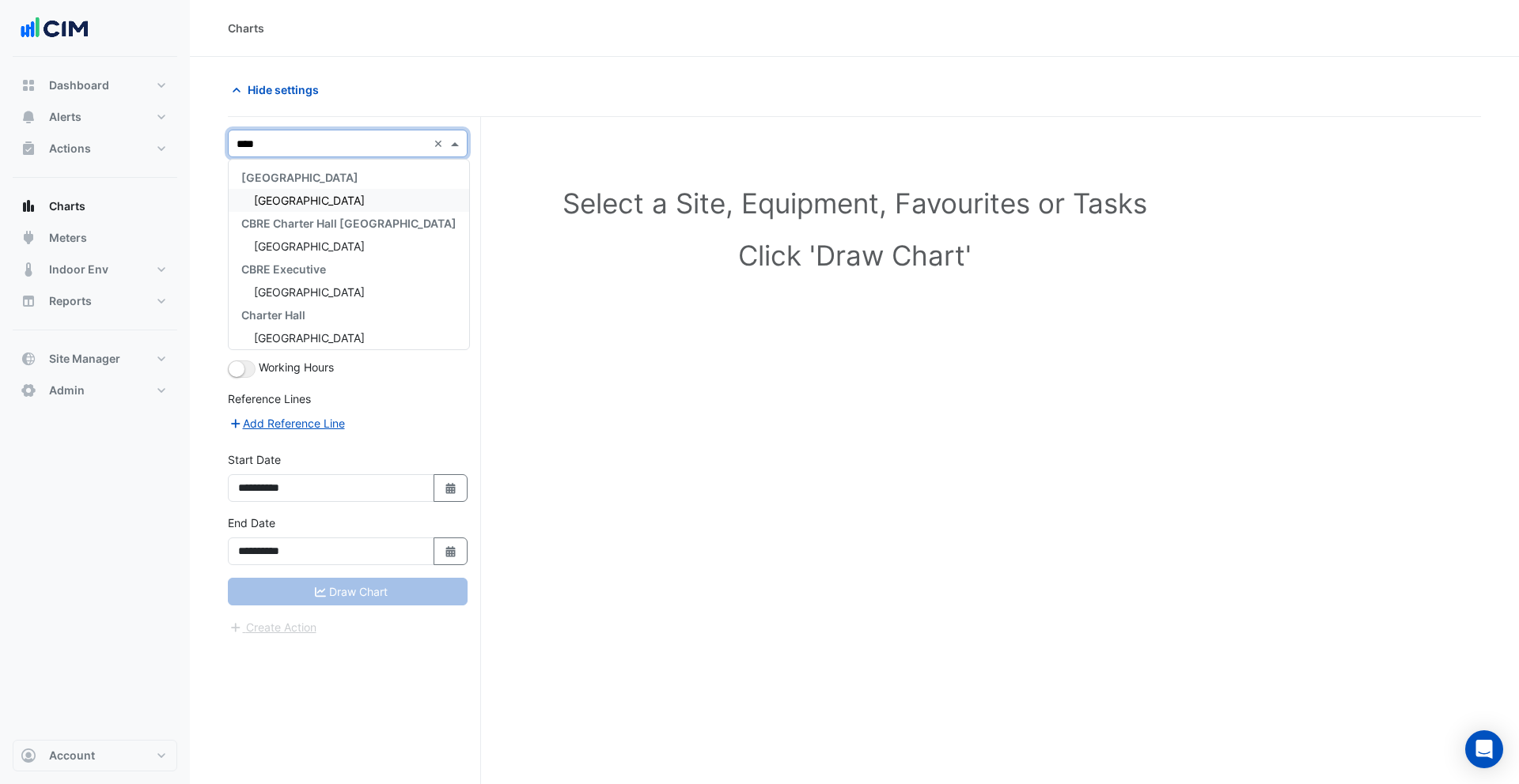
type input "*****"
click at [332, 202] on div "Raine Square" at bounding box center [348, 200] width 240 height 23
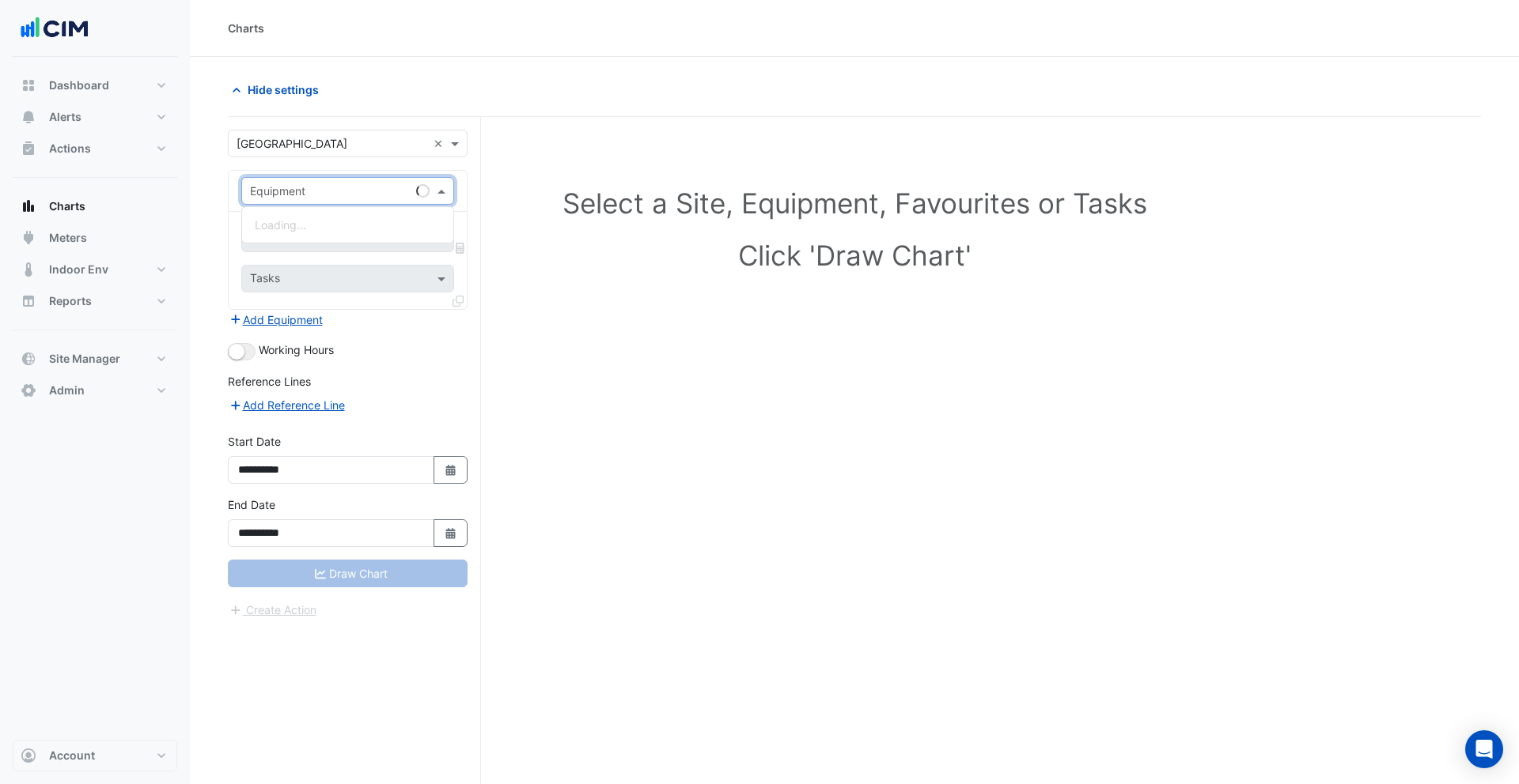
click at [312, 190] on input "text" at bounding box center [331, 191] width 164 height 17
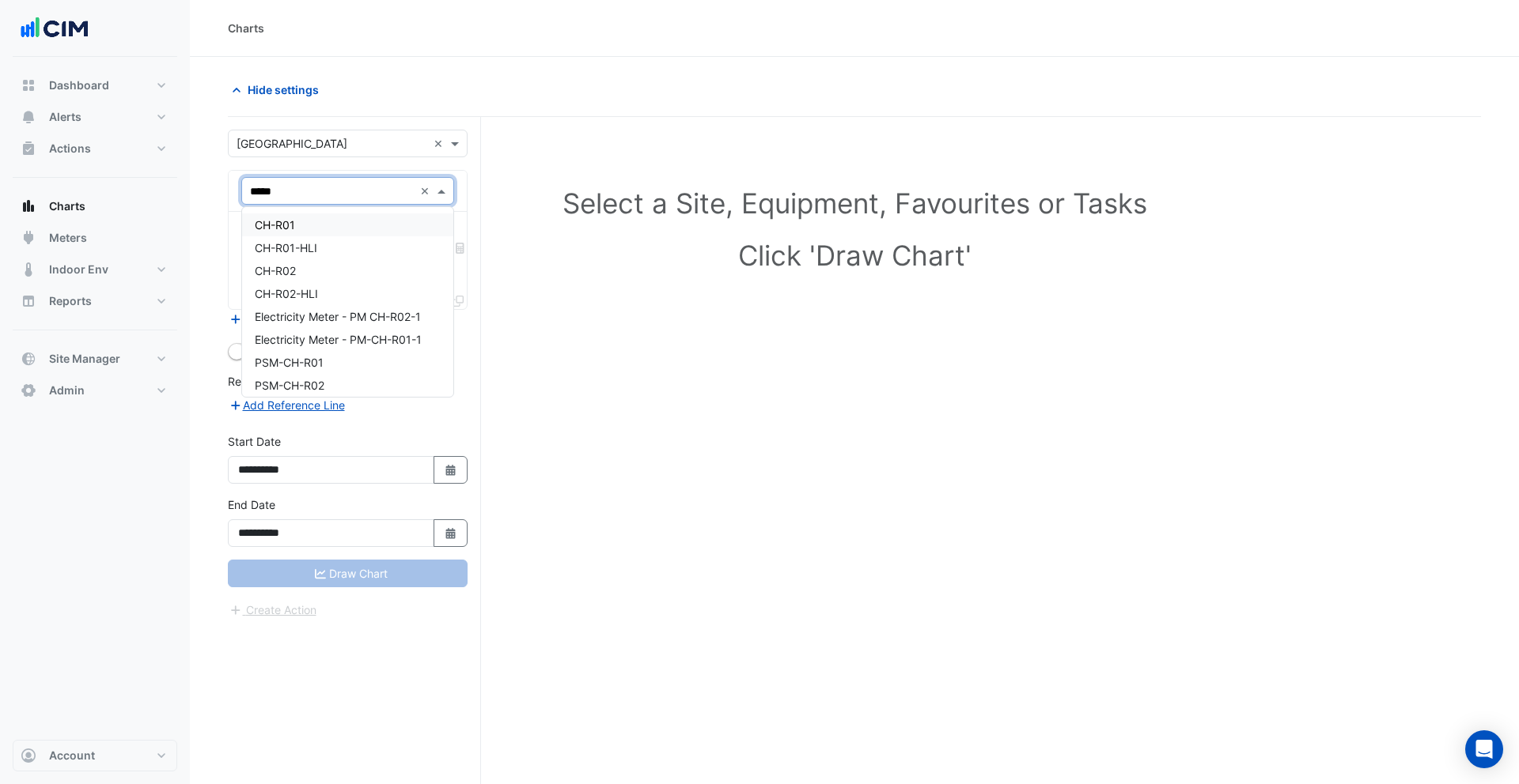
type input "******"
click at [351, 299] on div "PSM-CH-R02" at bounding box center [347, 294] width 211 height 23
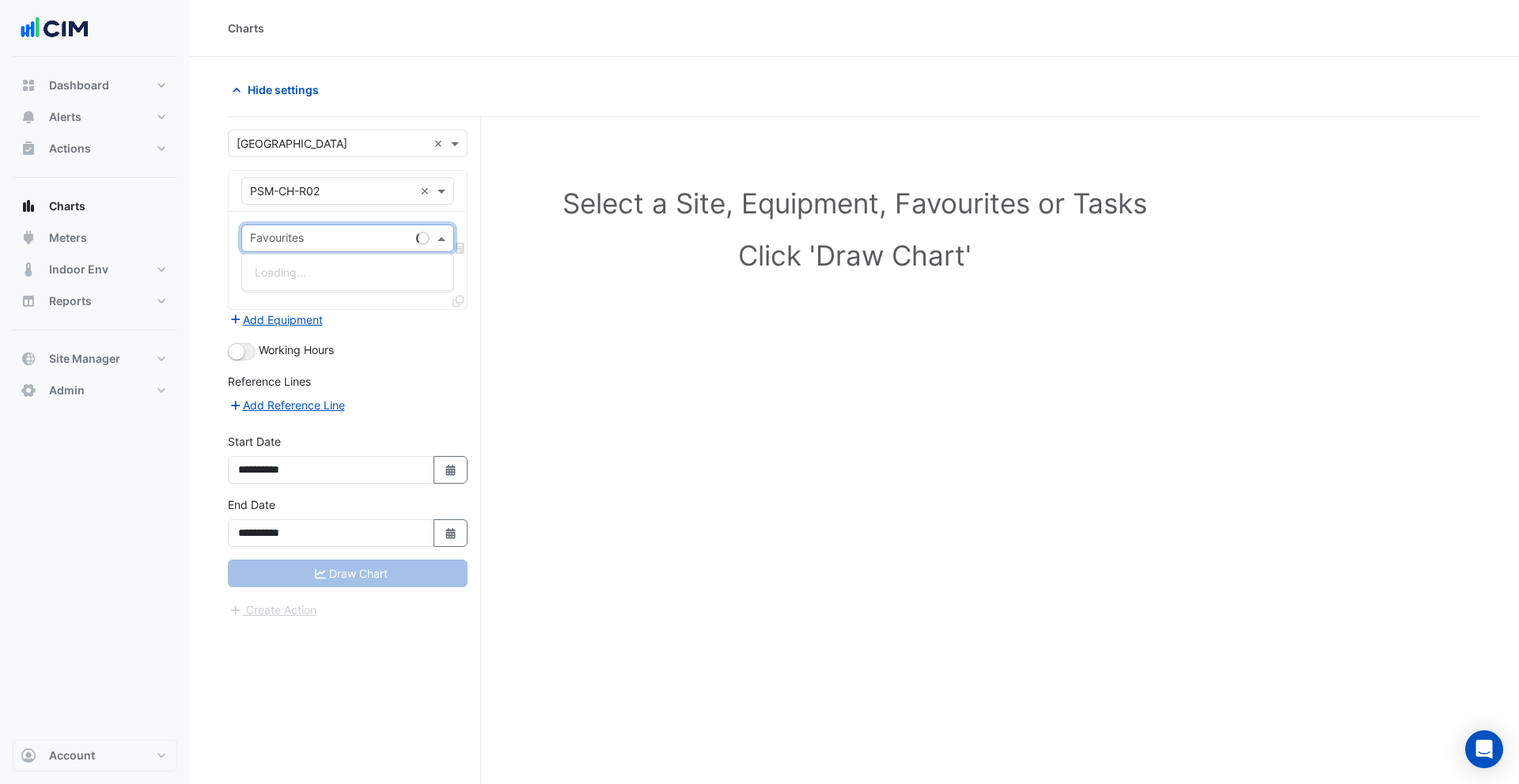
click at [332, 244] on input "text" at bounding box center [330, 240] width 160 height 17
click at [312, 271] on span "Actual Energy Consumption - B02, Retail Chiller 2" at bounding box center [382, 272] width 254 height 14
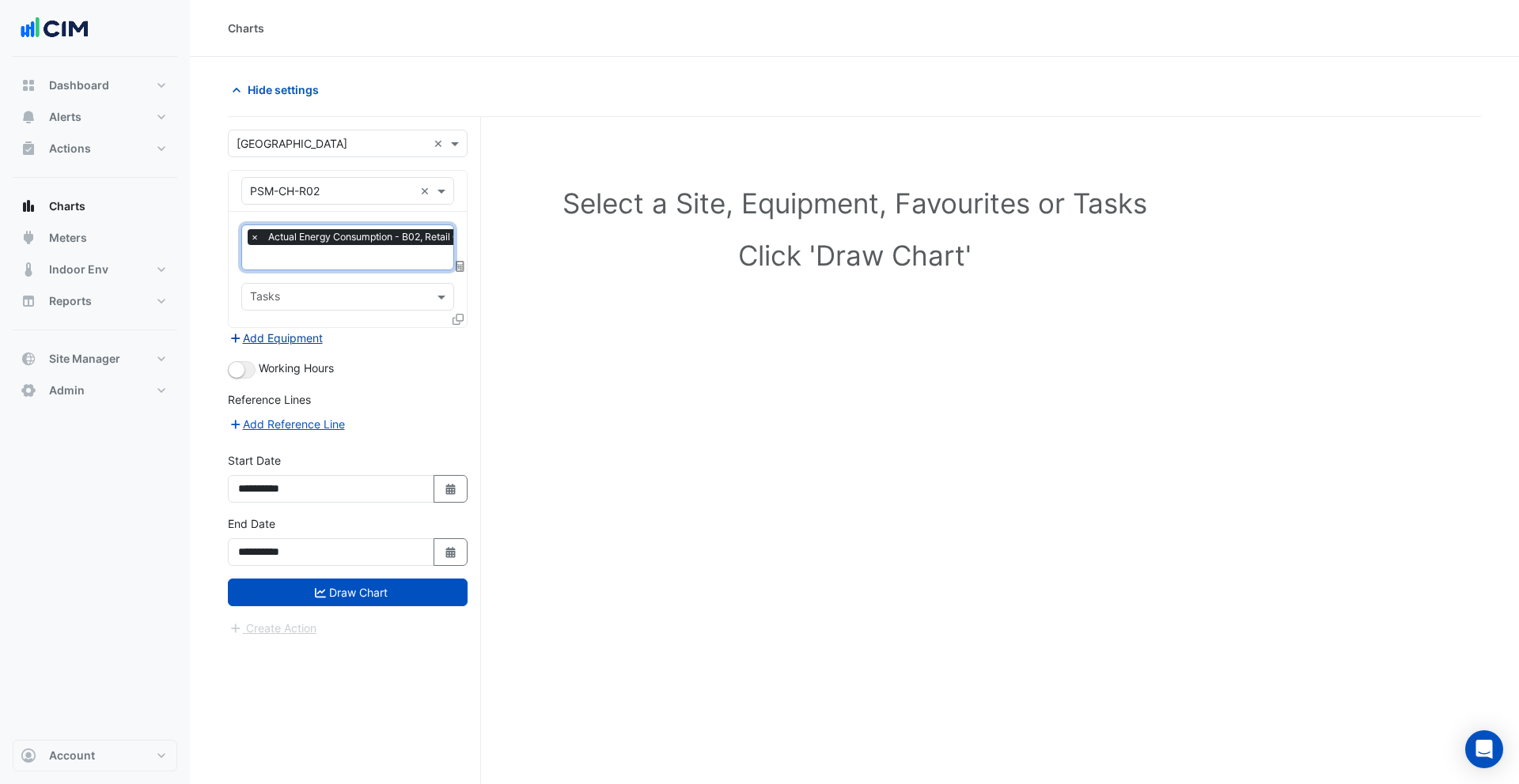
click at [290, 340] on button "Add Equipment" at bounding box center [275, 338] width 96 height 18
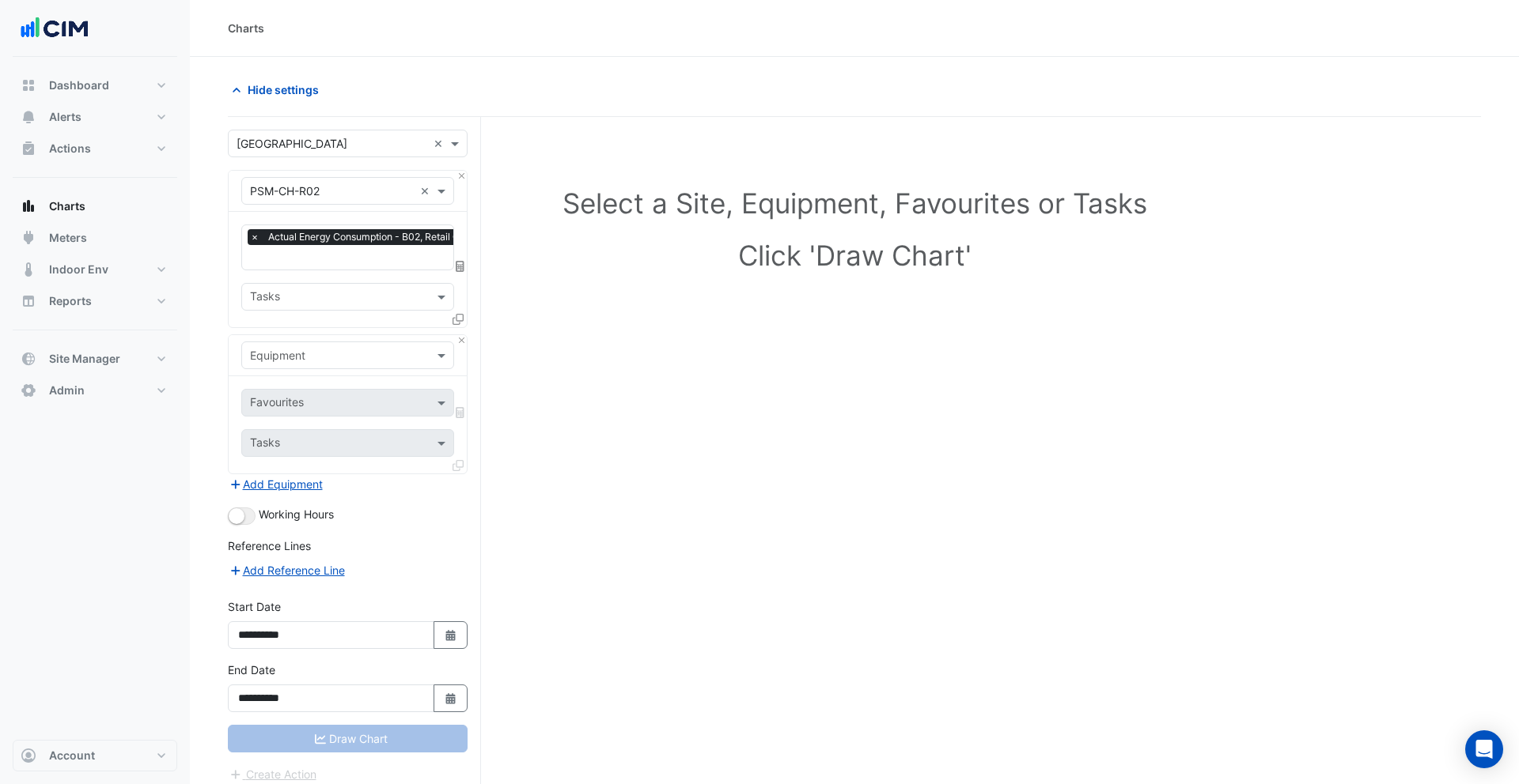
click at [335, 353] on input "text" at bounding box center [331, 356] width 164 height 17
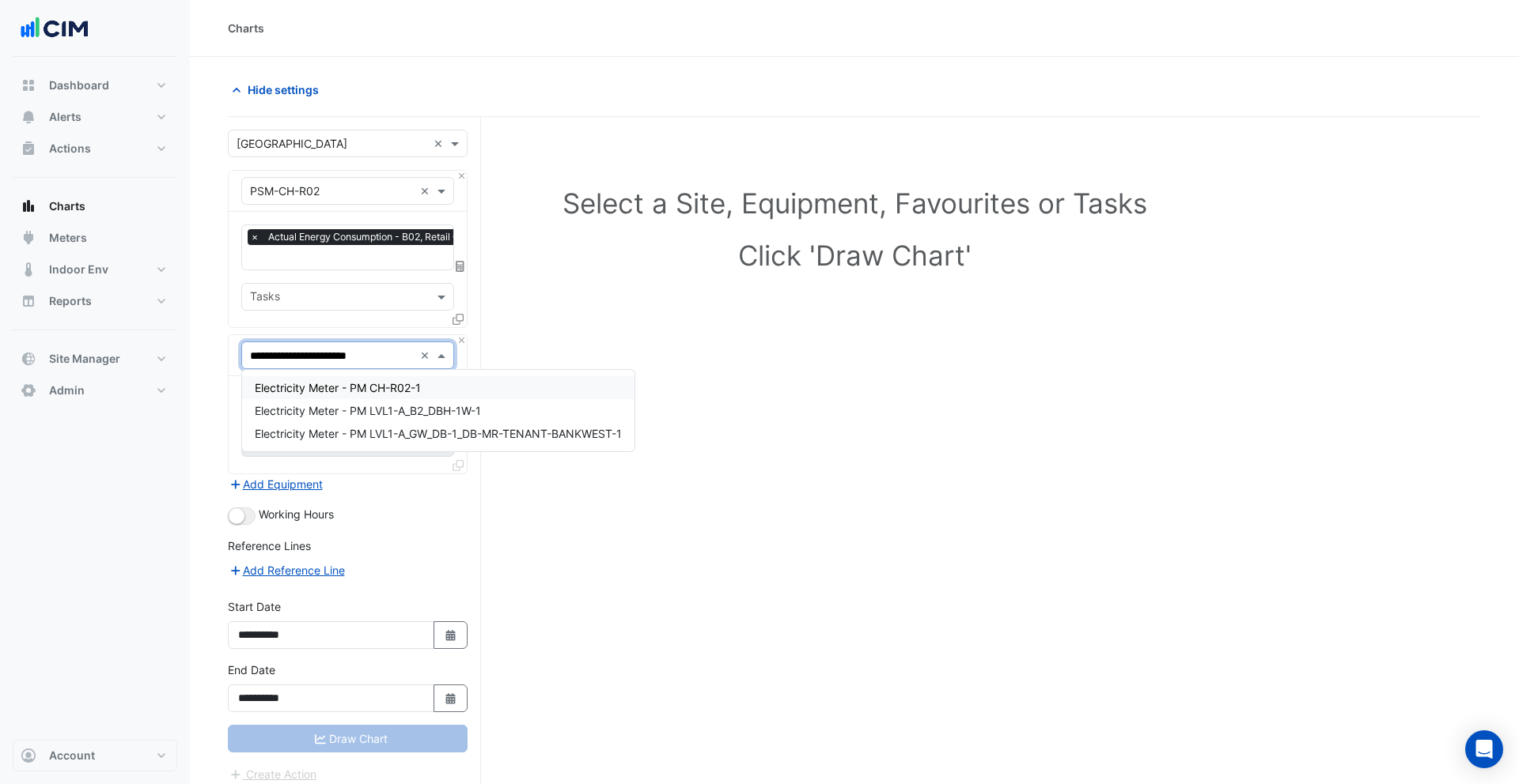
type input "**********"
click at [321, 382] on span "Electricity Meter - PM CH-R02-1" at bounding box center [338, 387] width 166 height 14
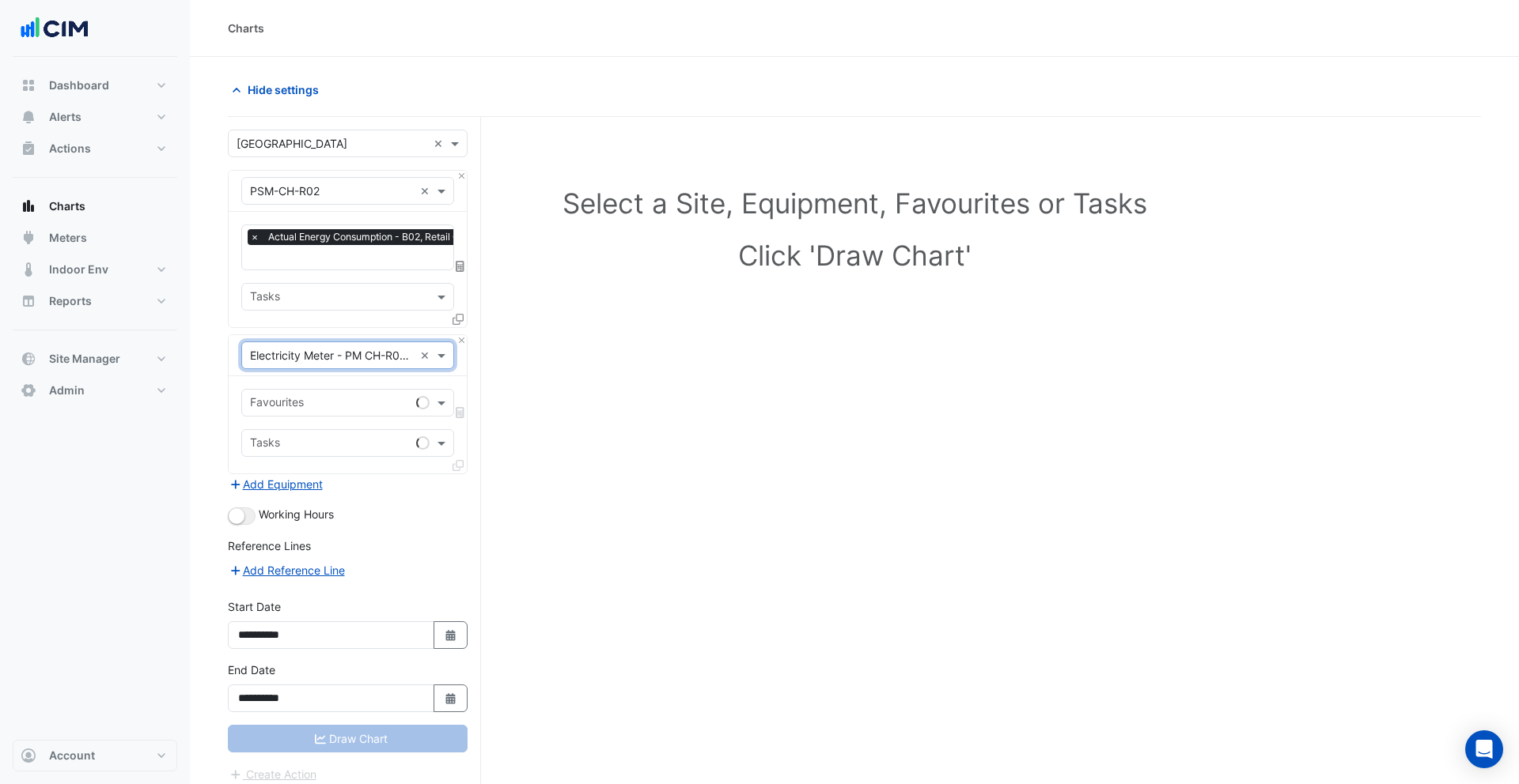
click at [300, 400] on input "text" at bounding box center [330, 404] width 160 height 17
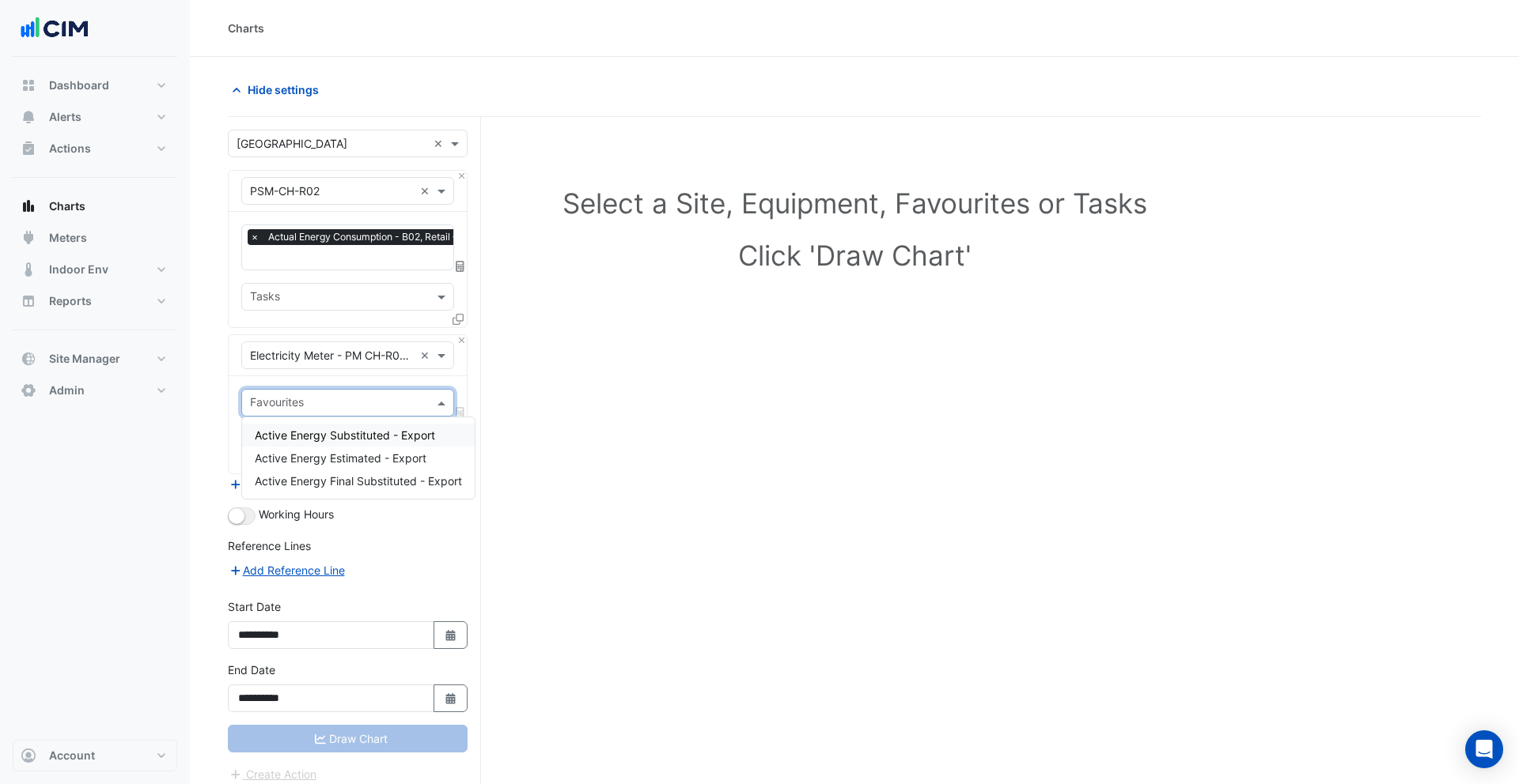
click at [284, 433] on span "Active Energy Substituted - Export" at bounding box center [345, 435] width 180 height 14
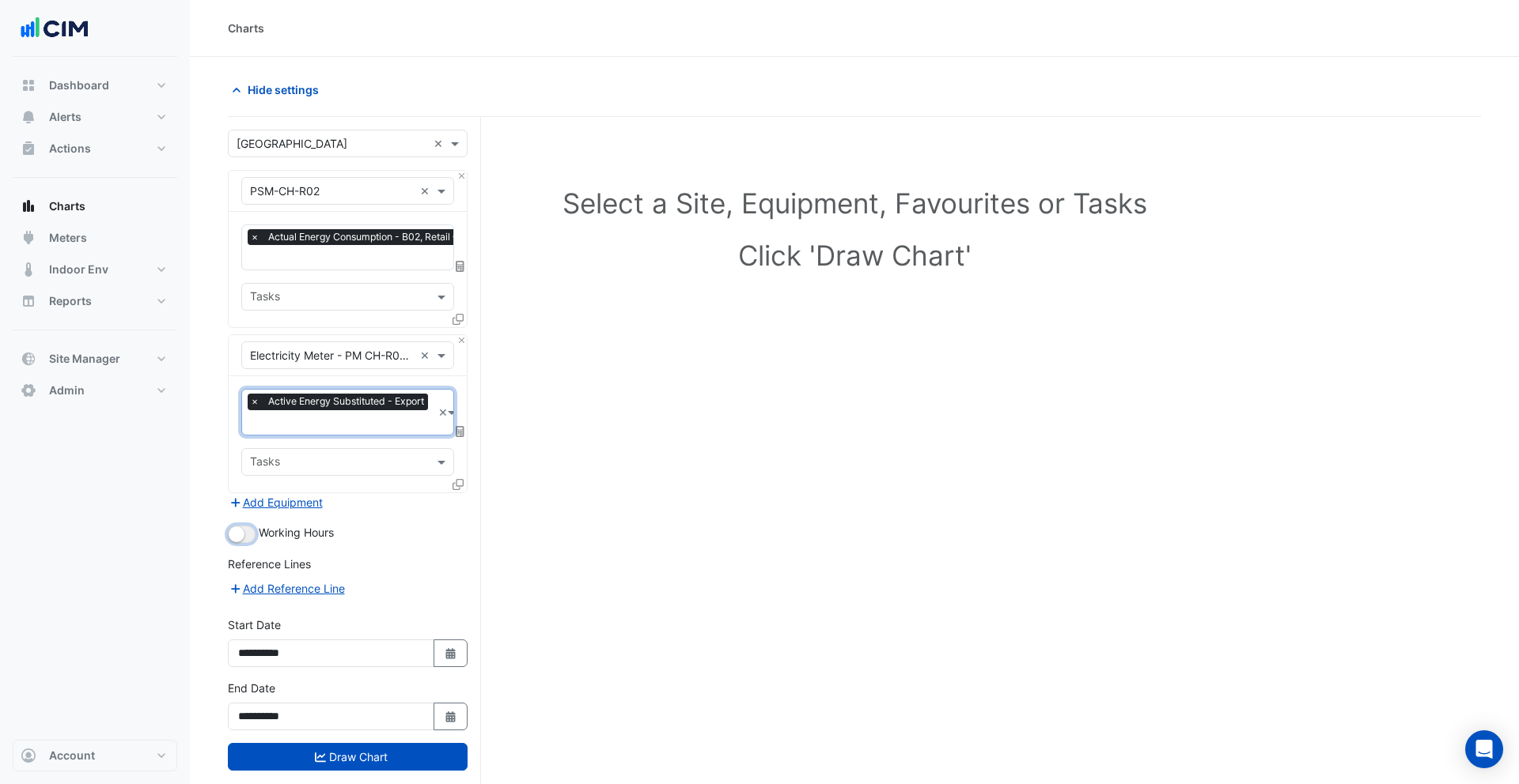
click at [243, 539] on button "button" at bounding box center [241, 534] width 28 height 17
click at [383, 760] on button "Draw Chart" at bounding box center [347, 757] width 239 height 28
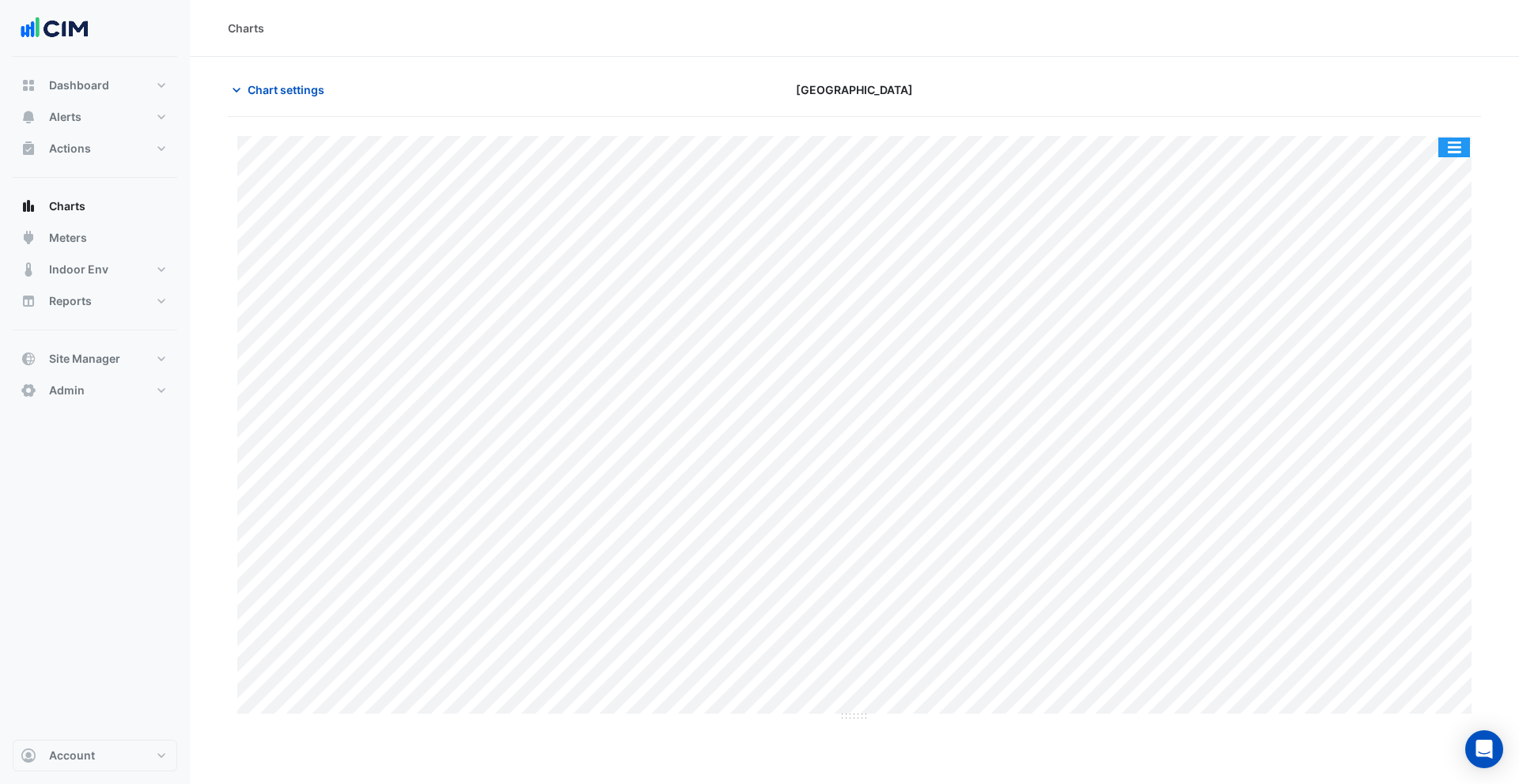
click at [1463, 143] on button "button" at bounding box center [1454, 146] width 31 height 19
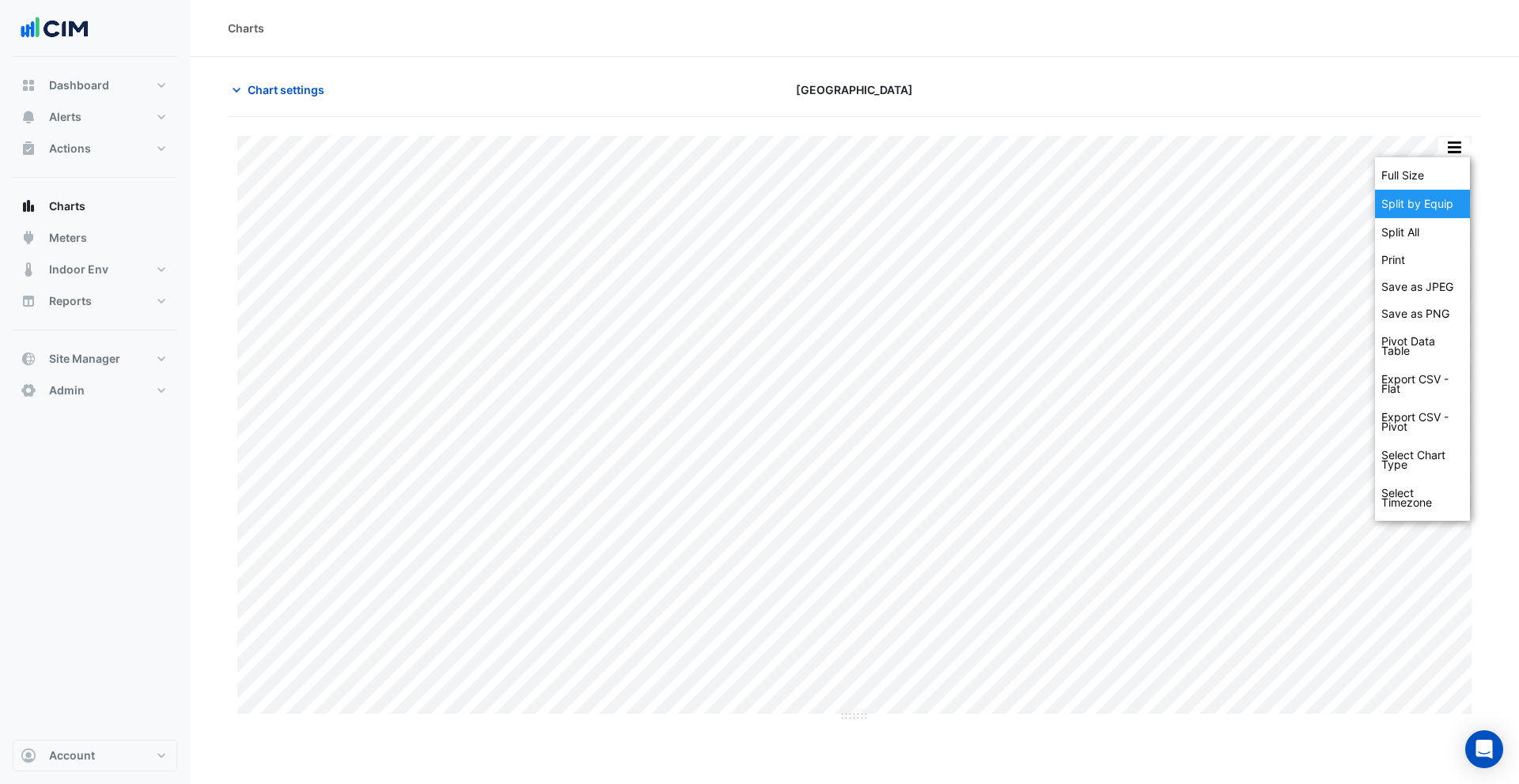
click at [1422, 200] on div "Split by Equip" at bounding box center [1421, 203] width 95 height 29
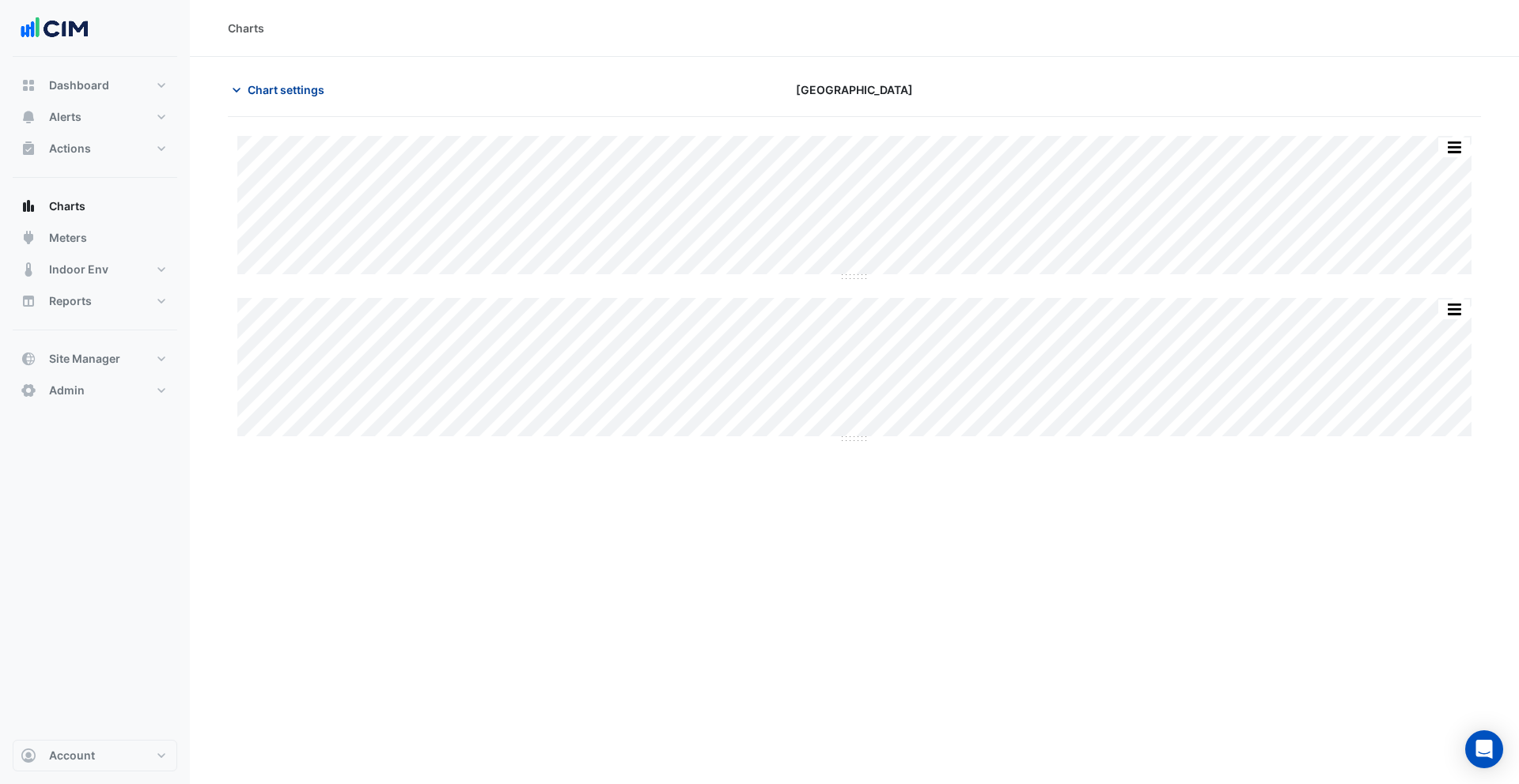
click at [272, 98] on span "Chart settings" at bounding box center [285, 89] width 76 height 17
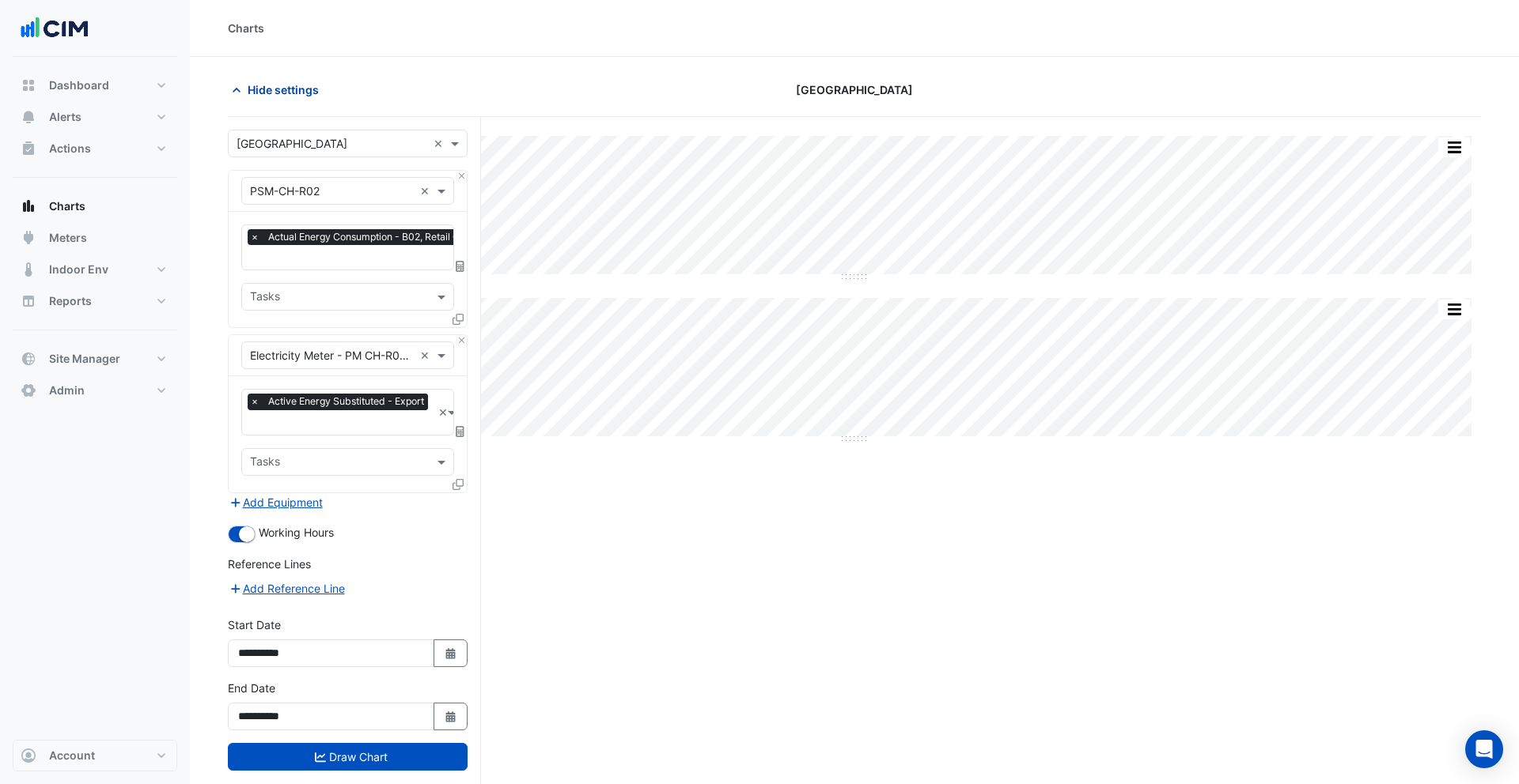
click at [275, 96] on span "Hide settings" at bounding box center [283, 89] width 71 height 17
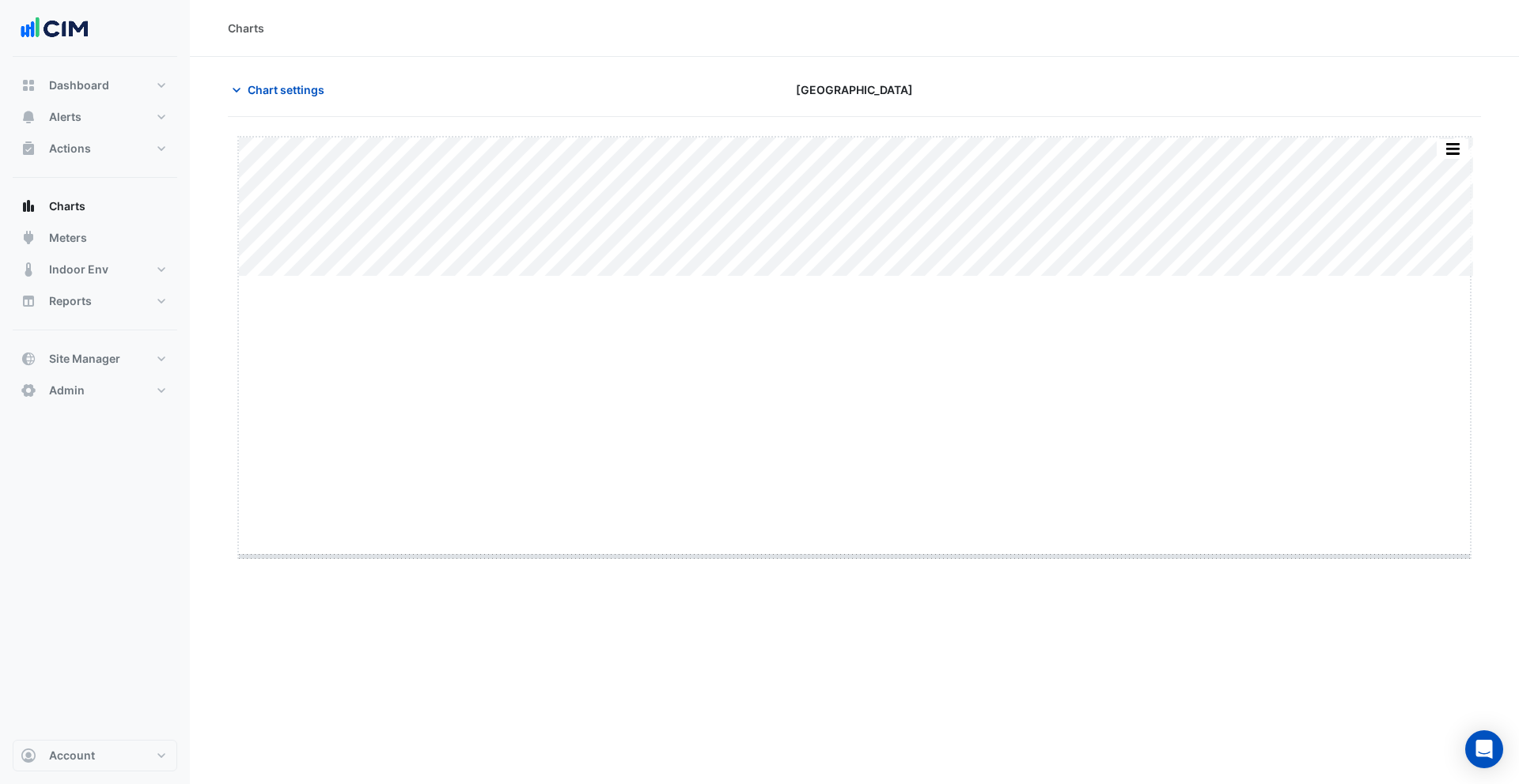
drag, startPoint x: 852, startPoint y: 278, endPoint x: 829, endPoint y: 584, distance: 306.9
click at [274, 79] on button "Chart settings" at bounding box center [281, 89] width 107 height 28
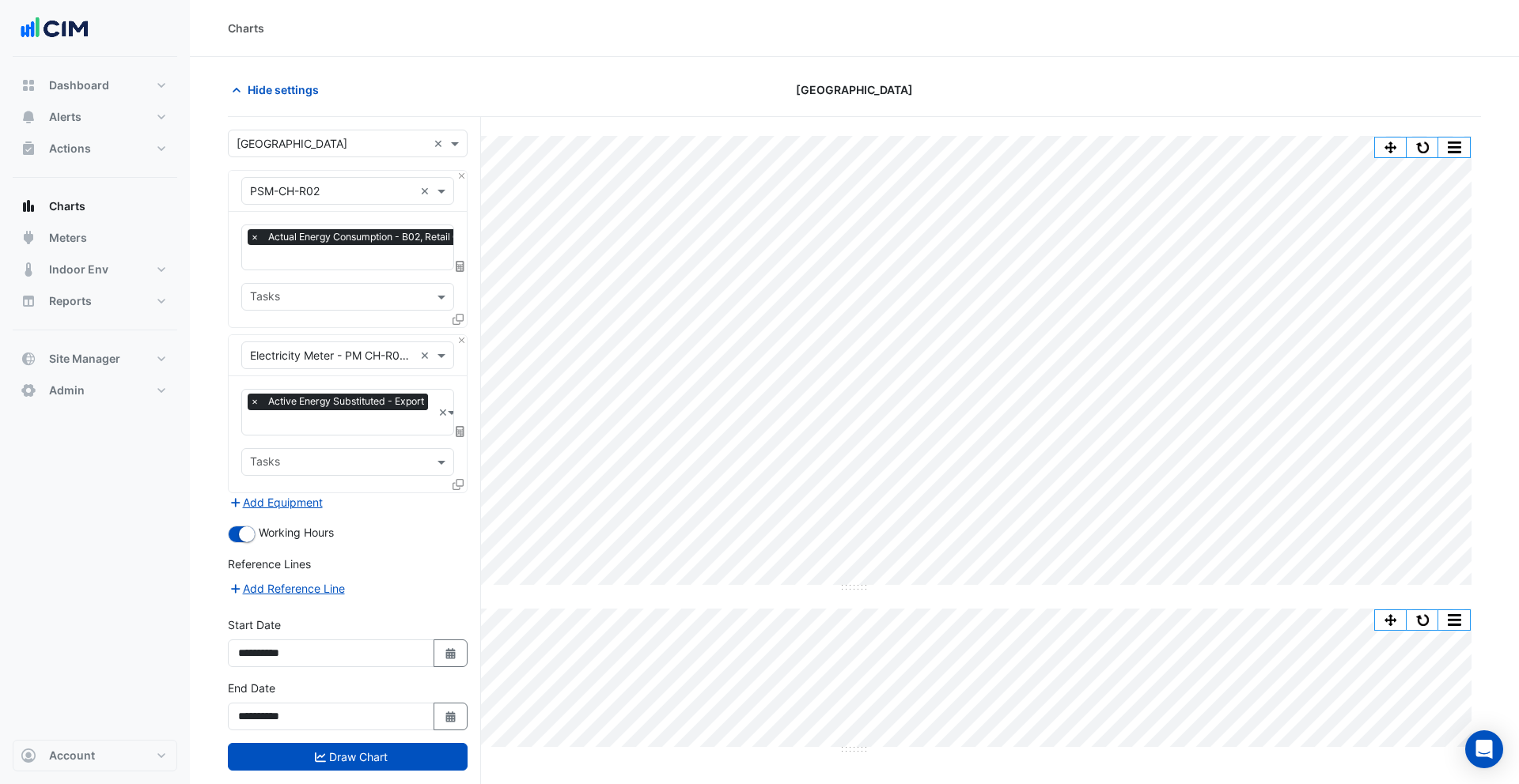
click at [330, 409] on div "× Active Energy Substituted - Export" at bounding box center [340, 403] width 184 height 19
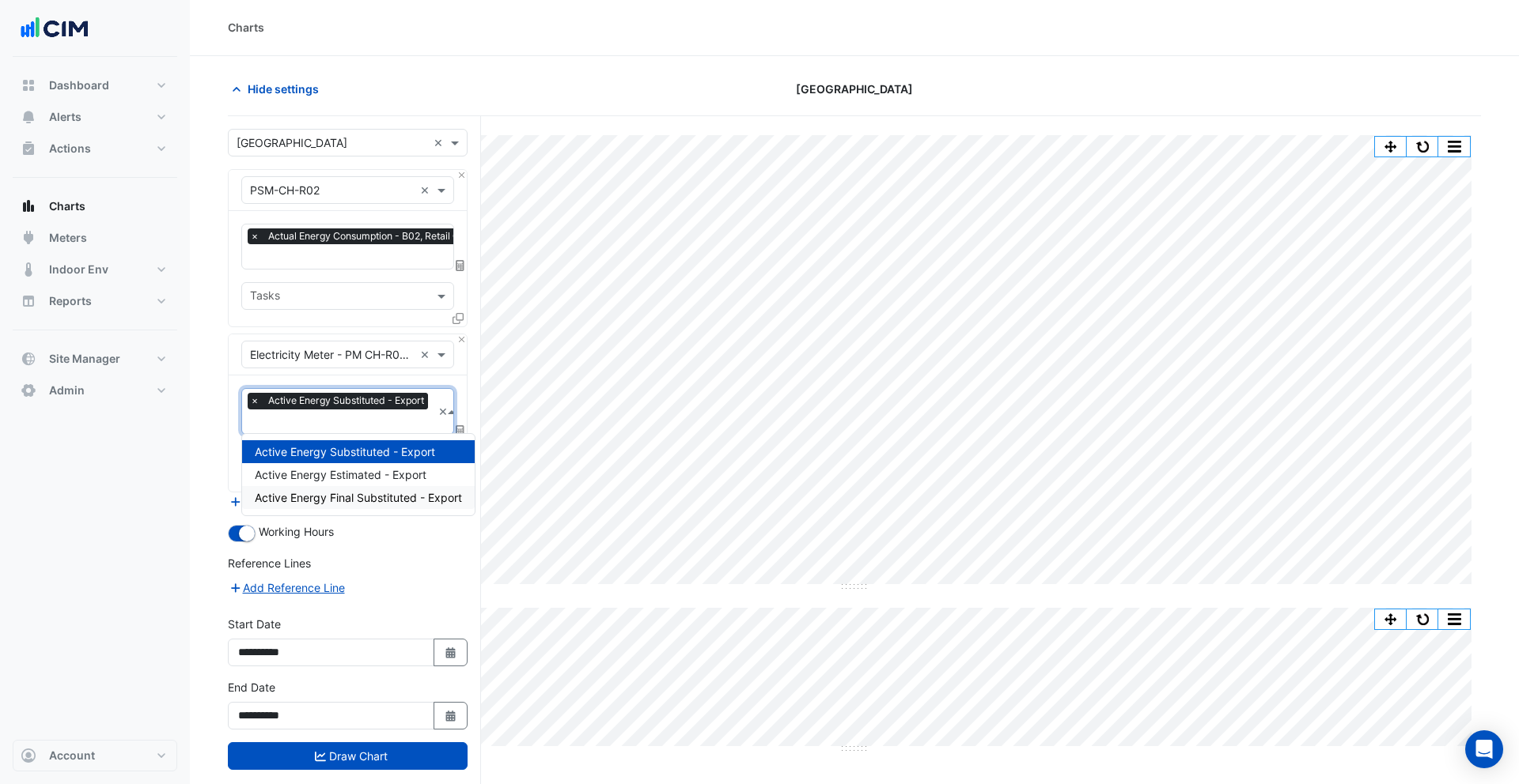
click at [382, 491] on span "Active Energy Final Substituted - Export" at bounding box center [358, 498] width 207 height 14
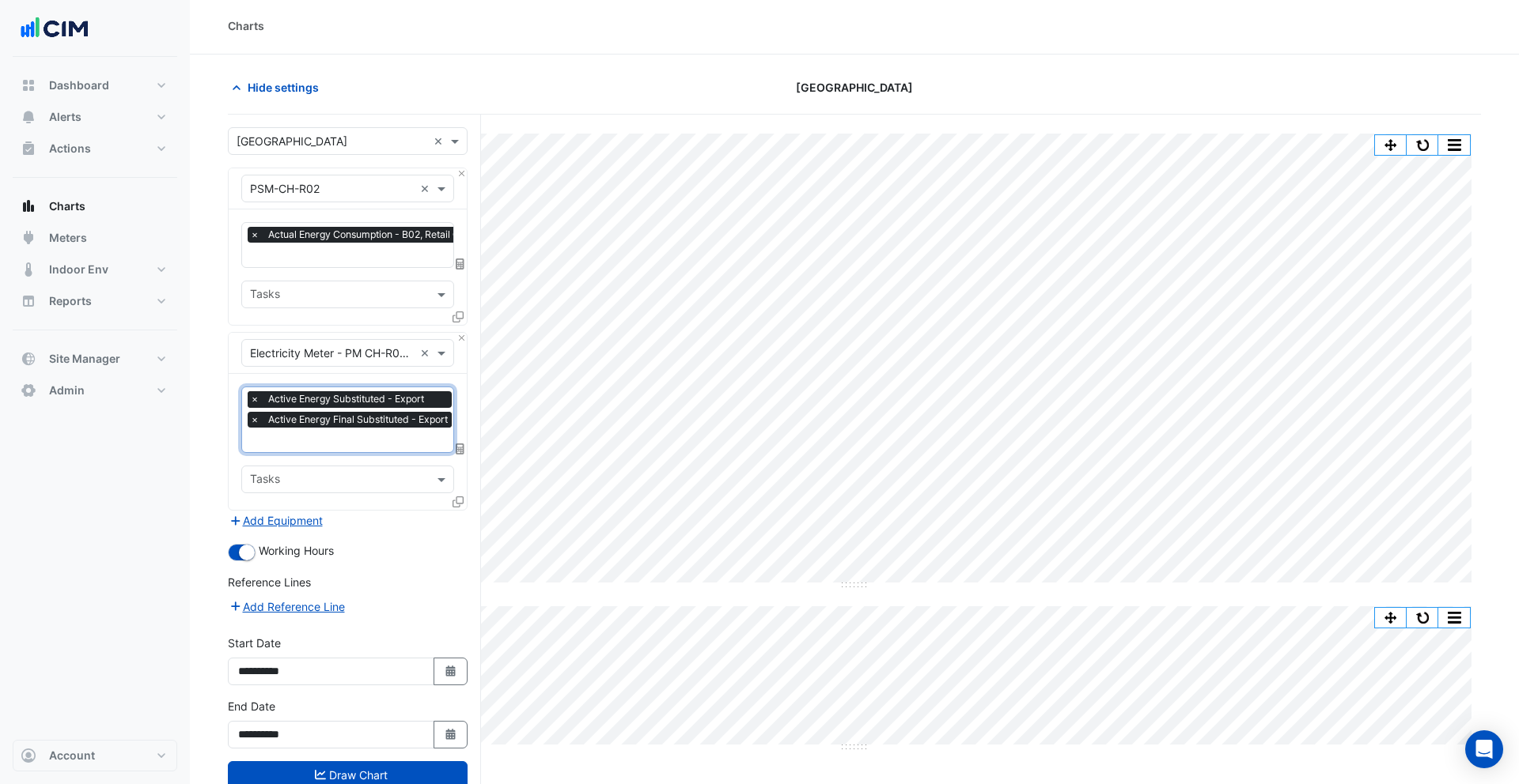
click at [256, 398] on span "×" at bounding box center [254, 398] width 14 height 16
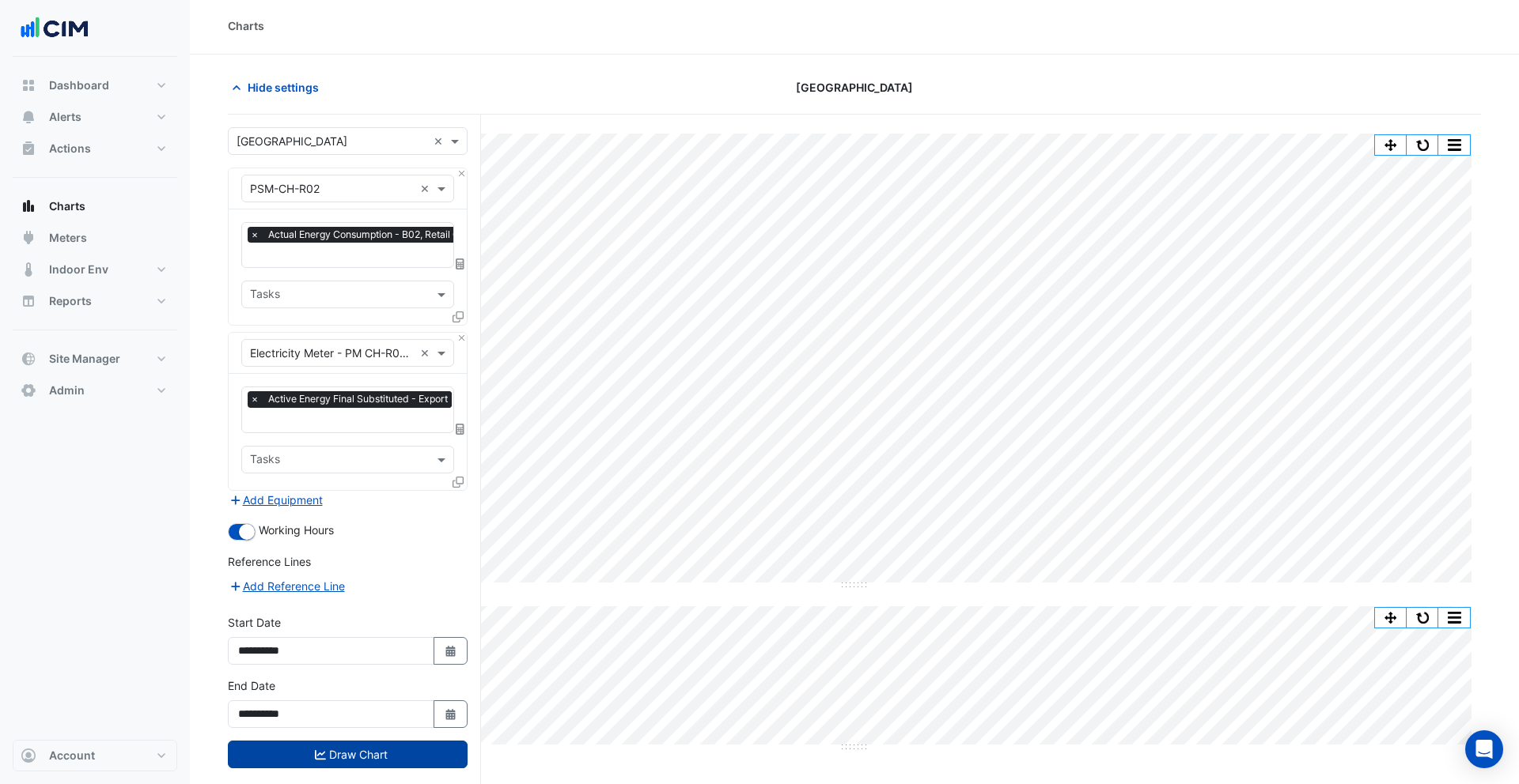
scroll to position [0, 0]
click at [395, 757] on button "Draw Chart" at bounding box center [347, 755] width 239 height 28
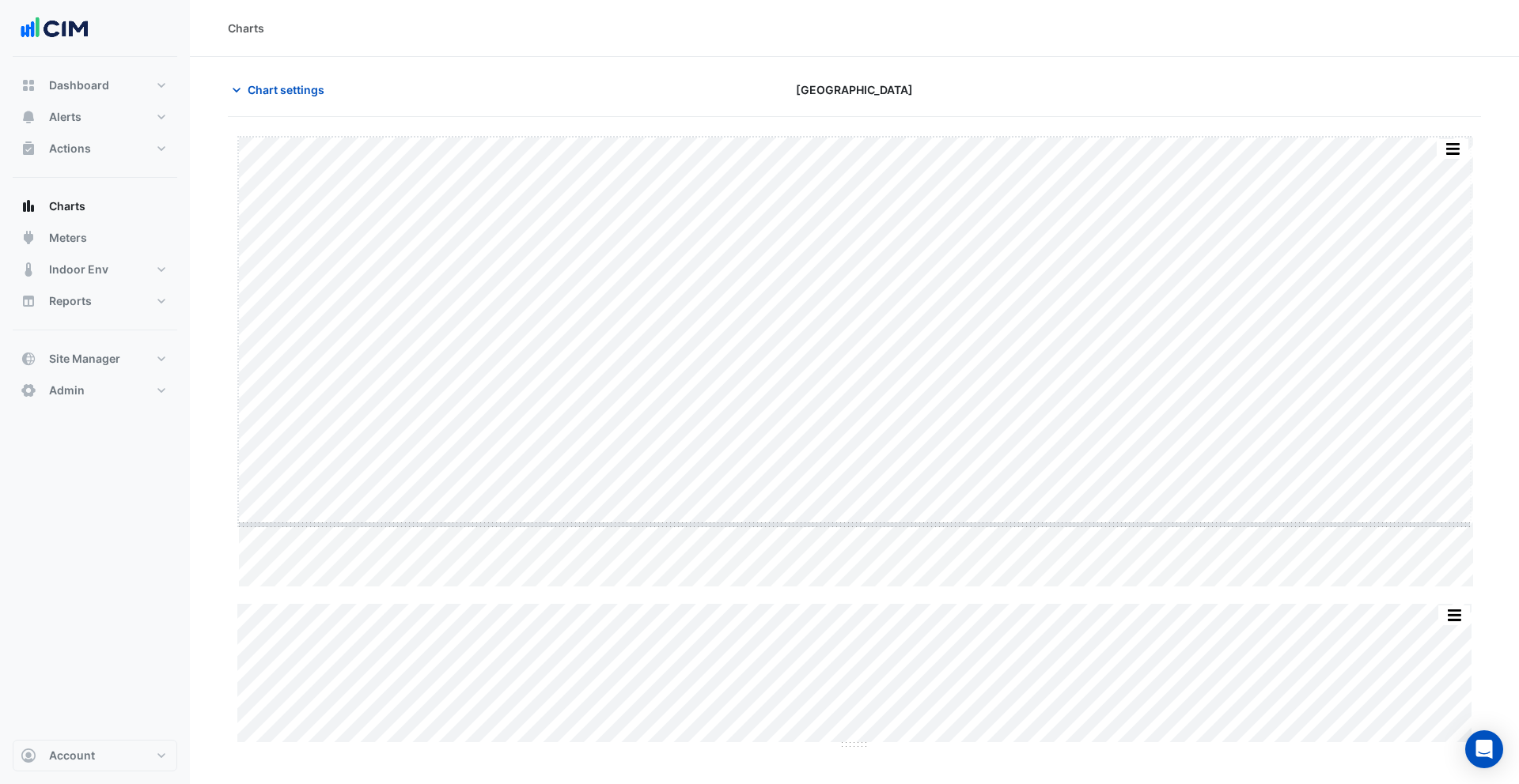
drag, startPoint x: 862, startPoint y: 587, endPoint x: 856, endPoint y: 508, distance: 79.2
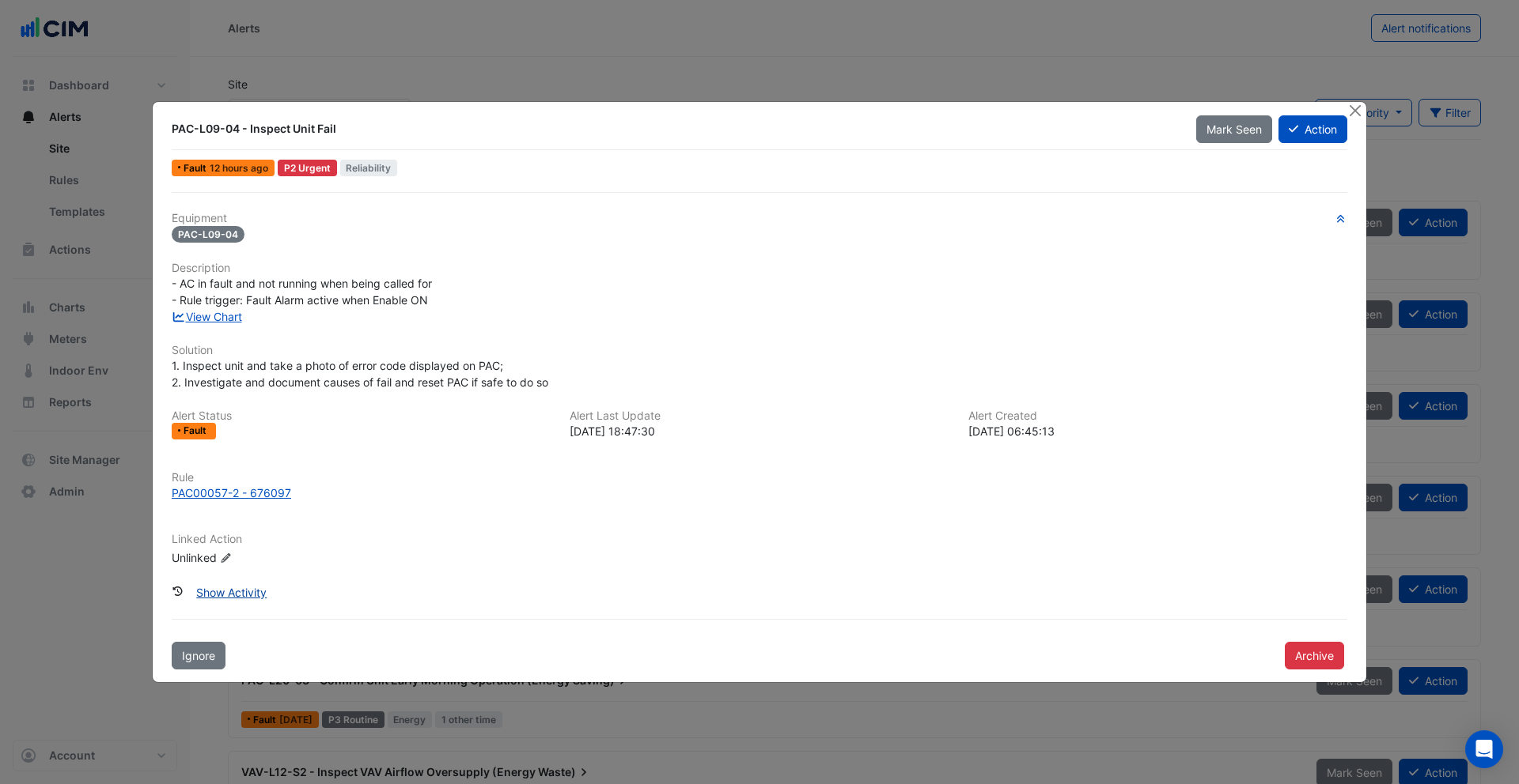
click at [257, 589] on button "Show Activity" at bounding box center [231, 593] width 91 height 28
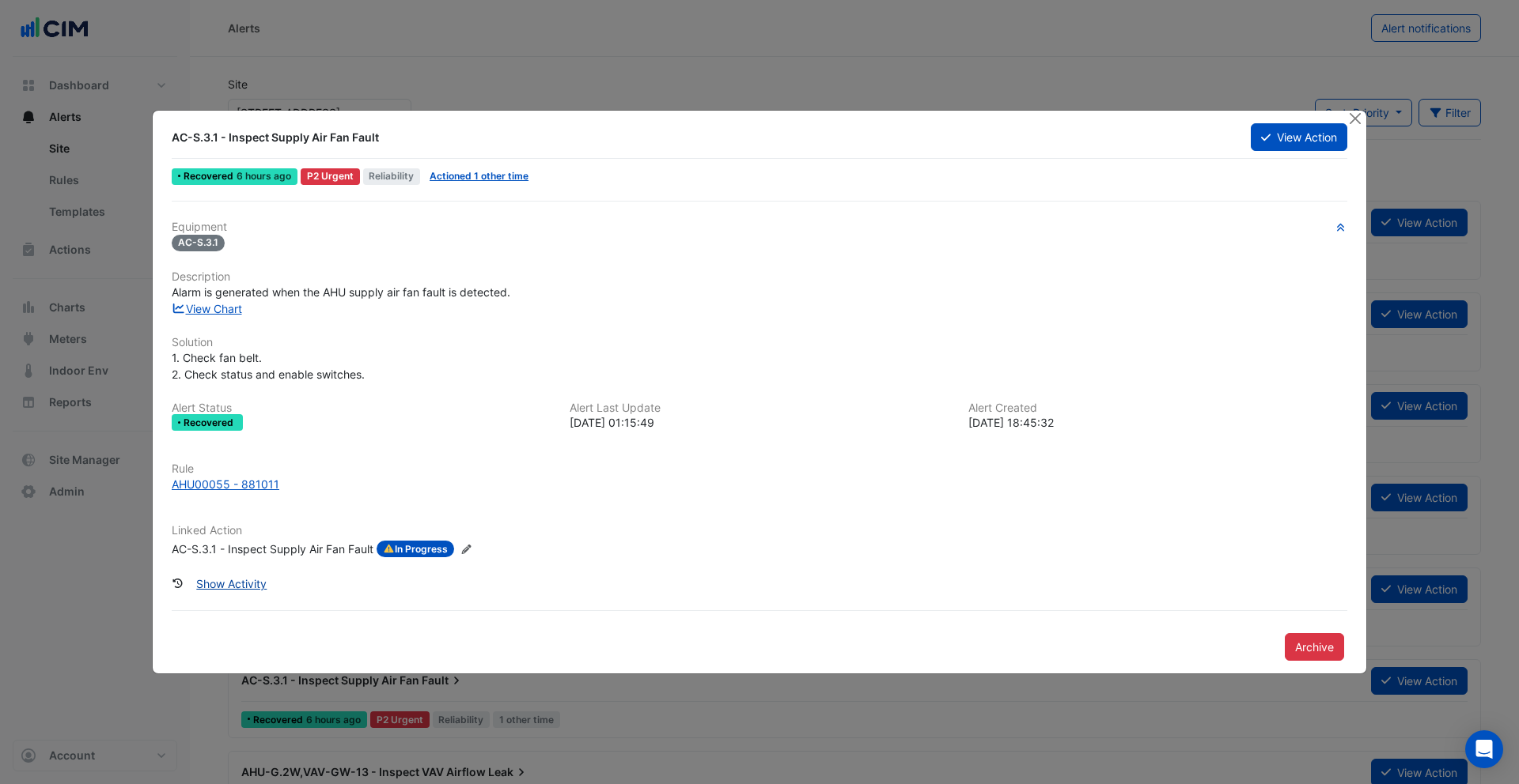
click at [245, 582] on button "Show Activity" at bounding box center [231, 583] width 91 height 28
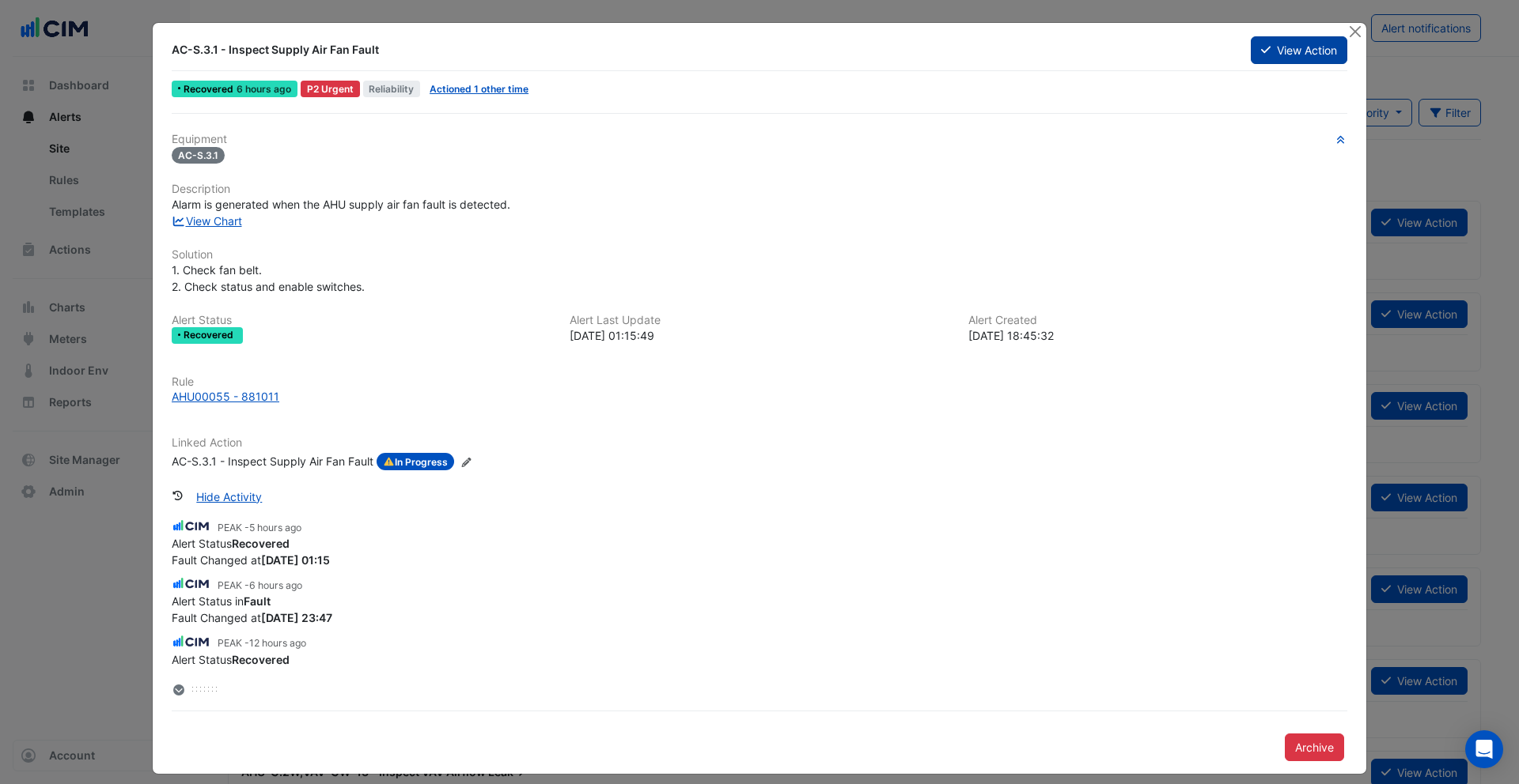
click at [1278, 49] on button "View Action" at bounding box center [1298, 51] width 97 height 28
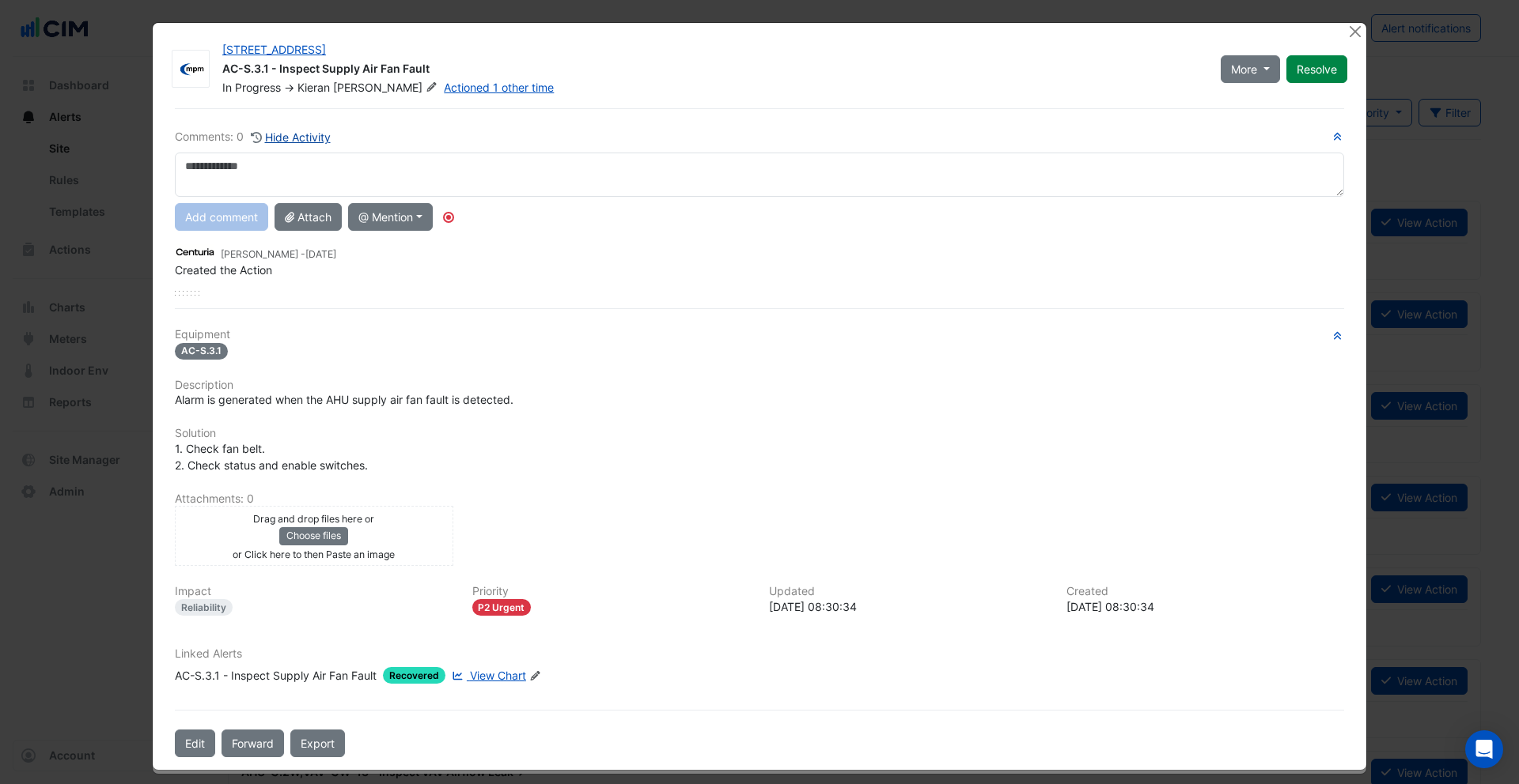
click at [303, 137] on button "Hide Activity" at bounding box center [290, 137] width 81 height 18
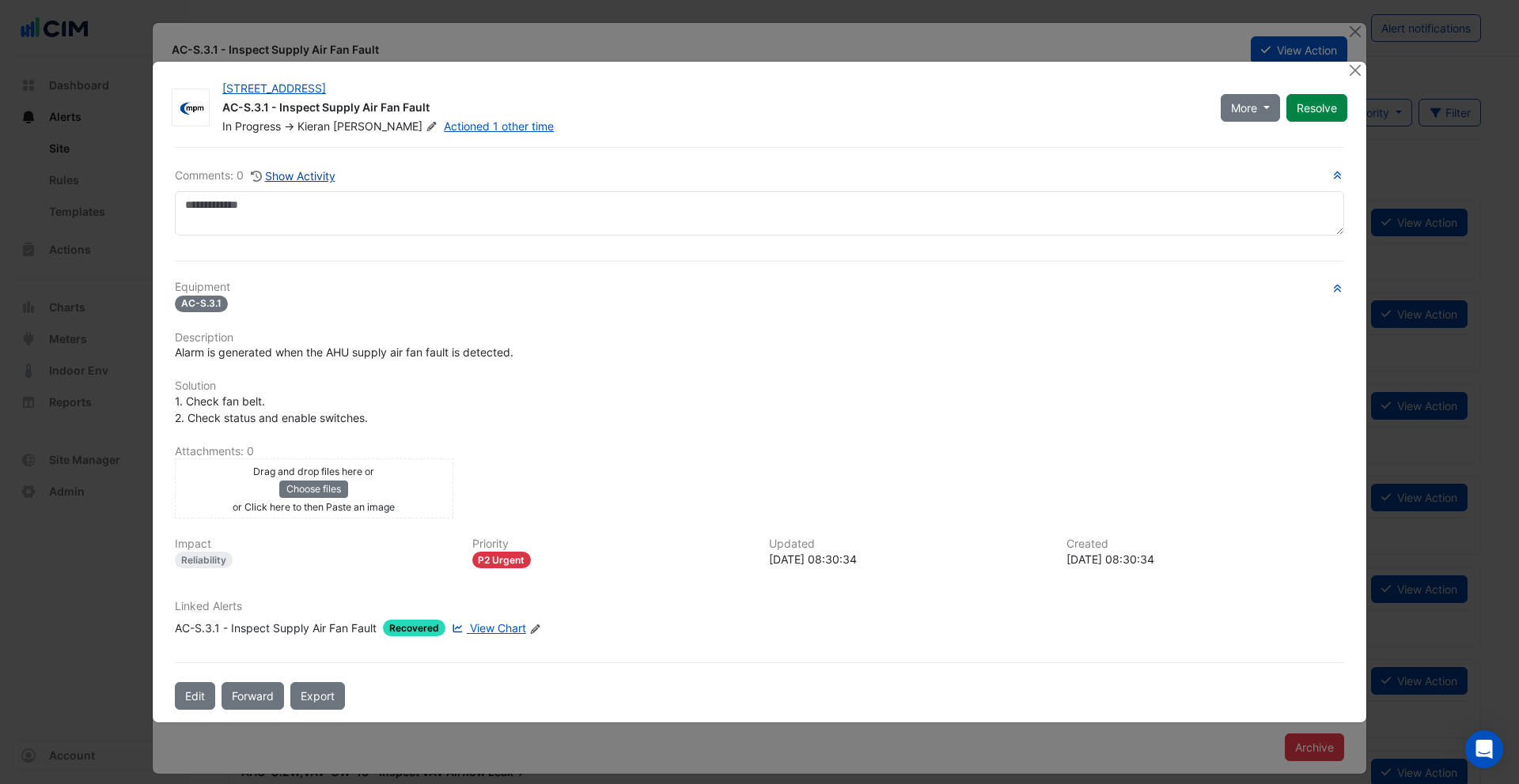
click at [306, 171] on button "Show Activity" at bounding box center [293, 176] width 87 height 18
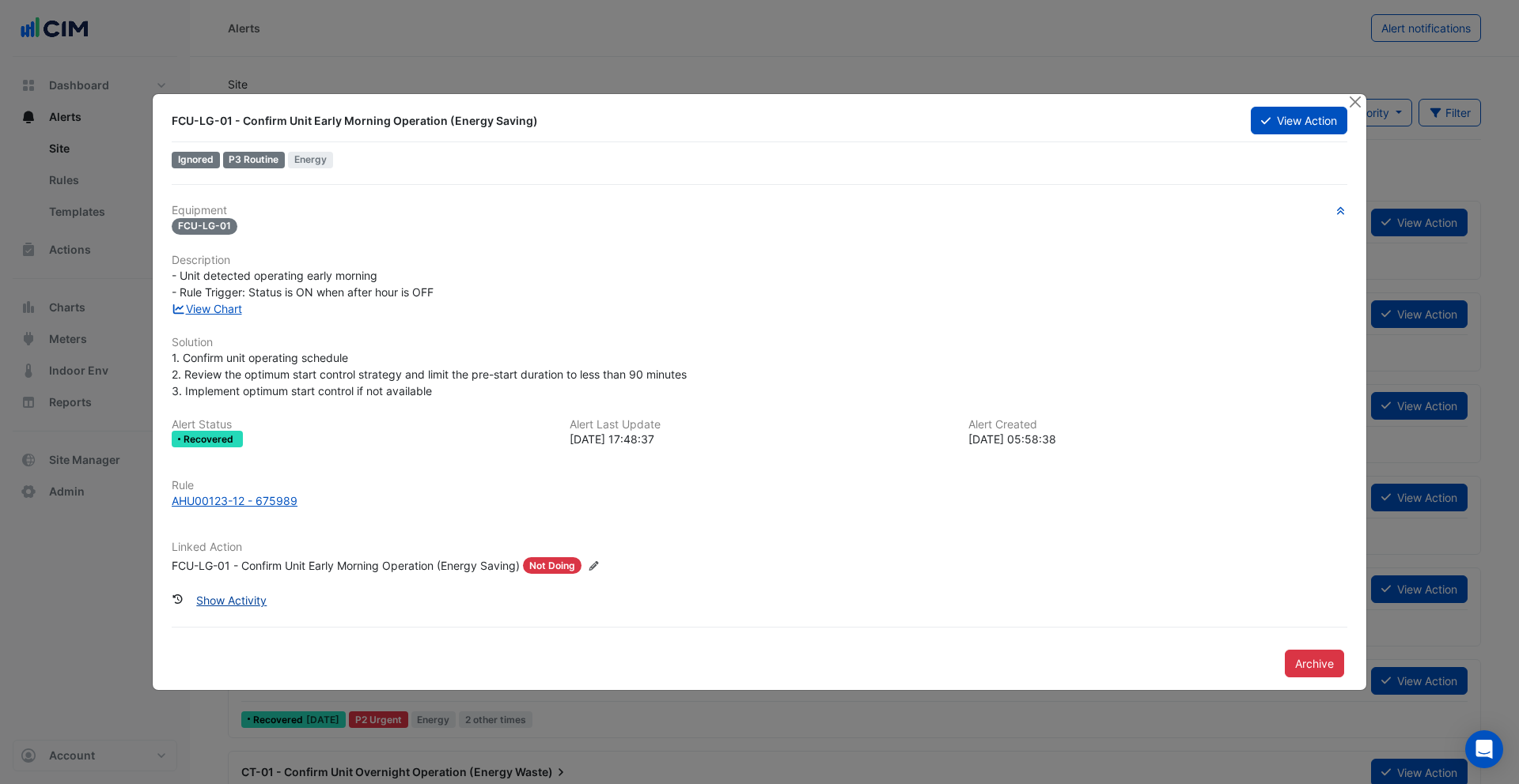
click at [247, 604] on button "Show Activity" at bounding box center [231, 600] width 91 height 28
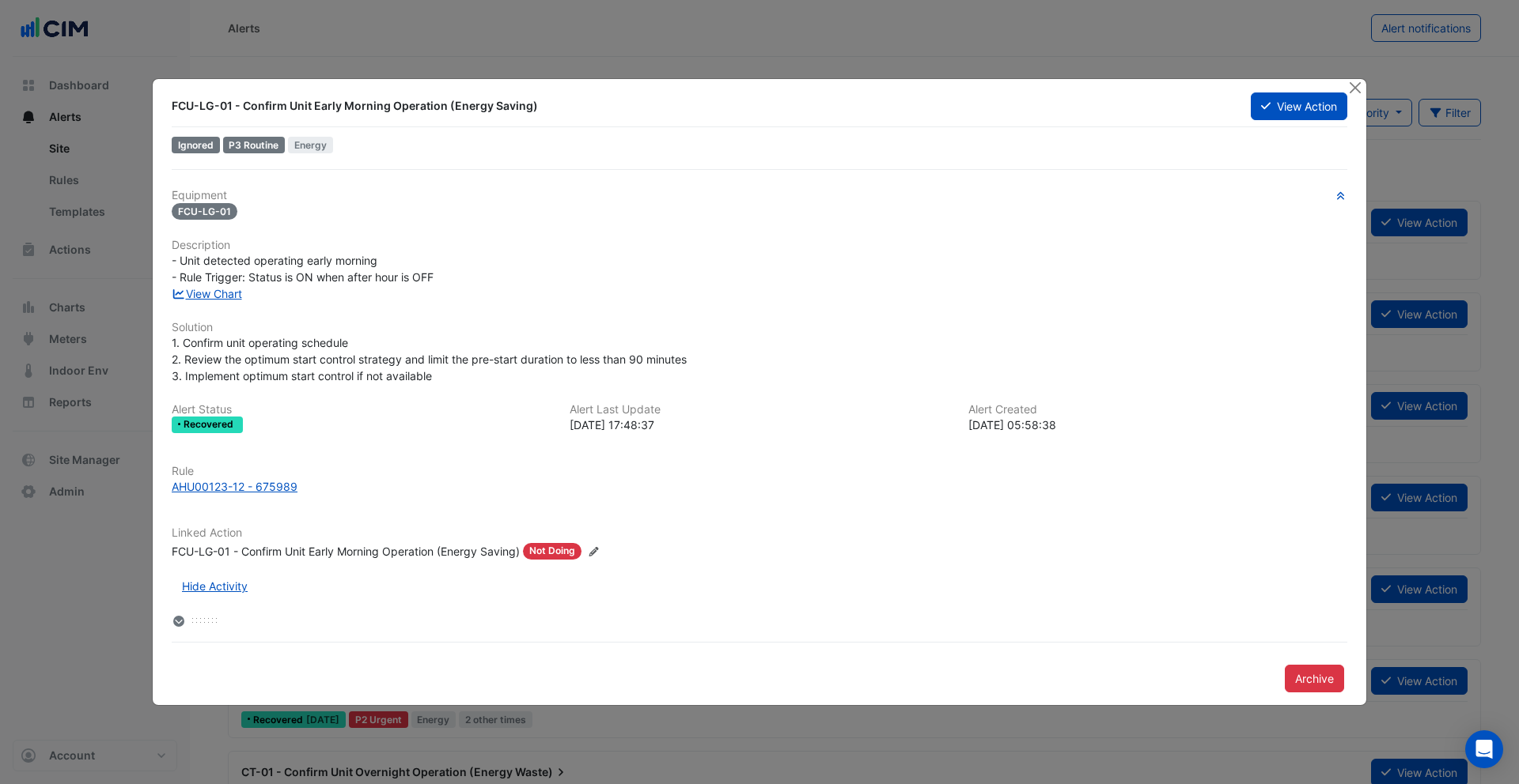
scroll to position [57099, 0]
click strong "[DATE] 15:03"
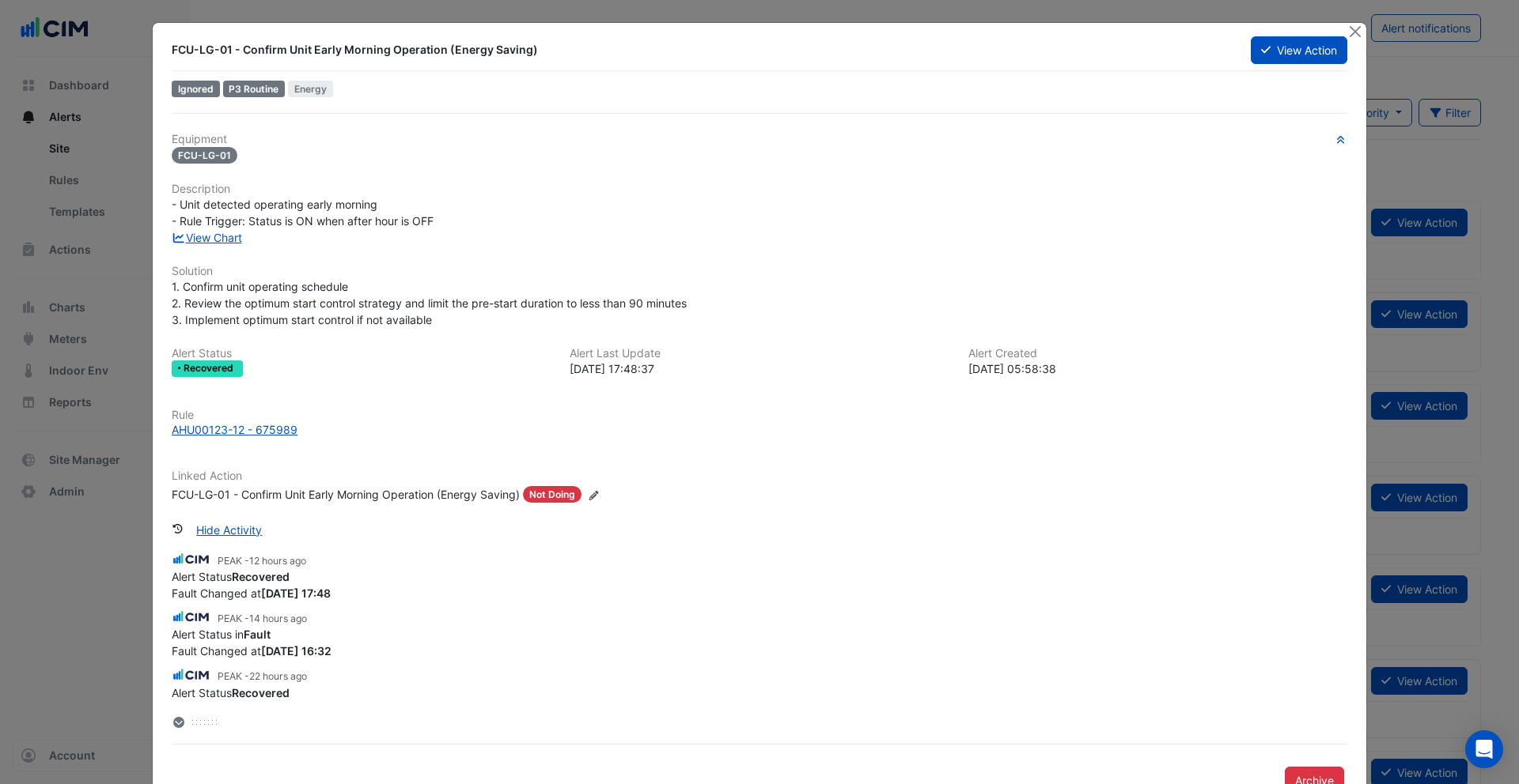
scroll to position [43475, 0]
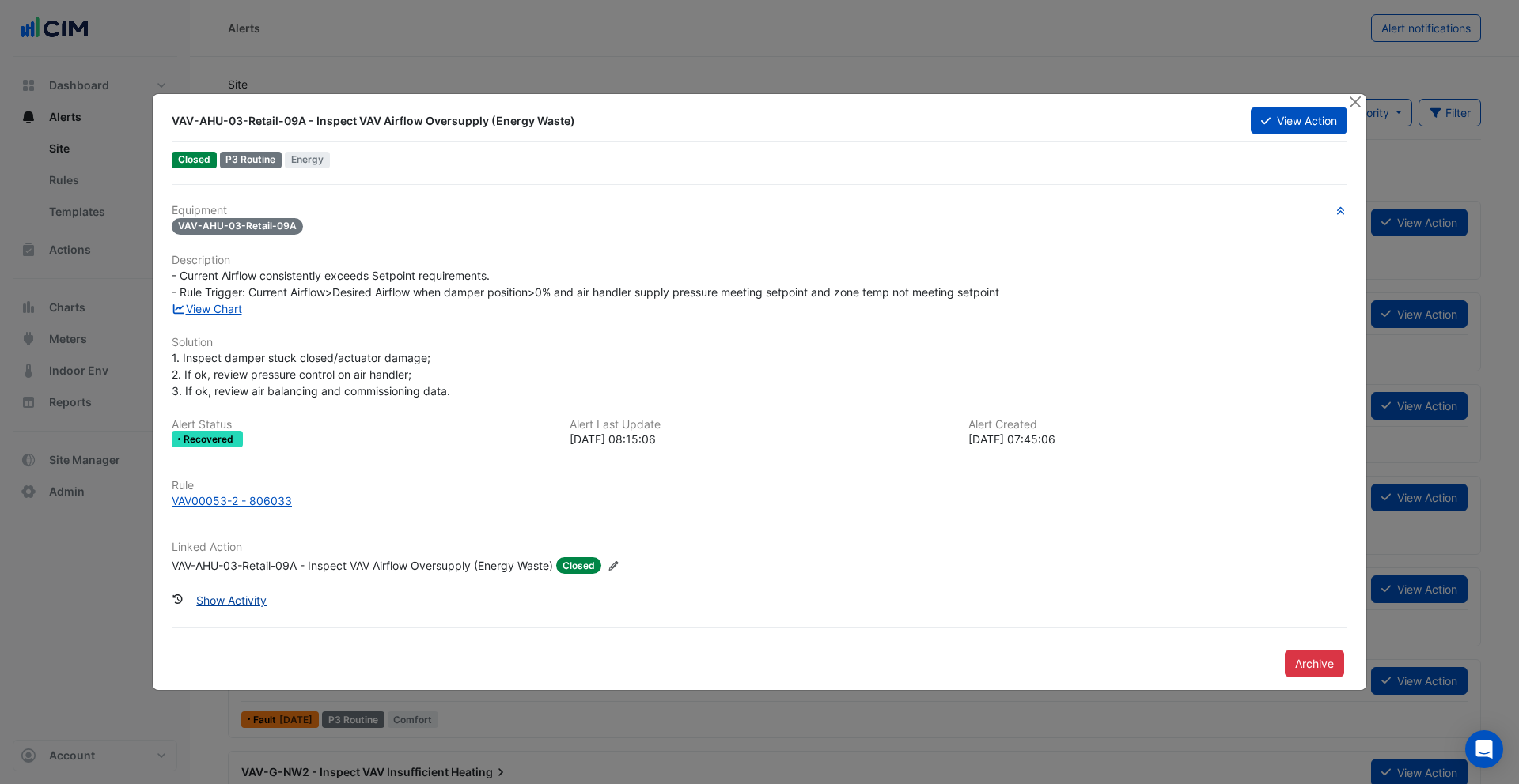
click at [254, 595] on button "Show Activity" at bounding box center [231, 600] width 91 height 28
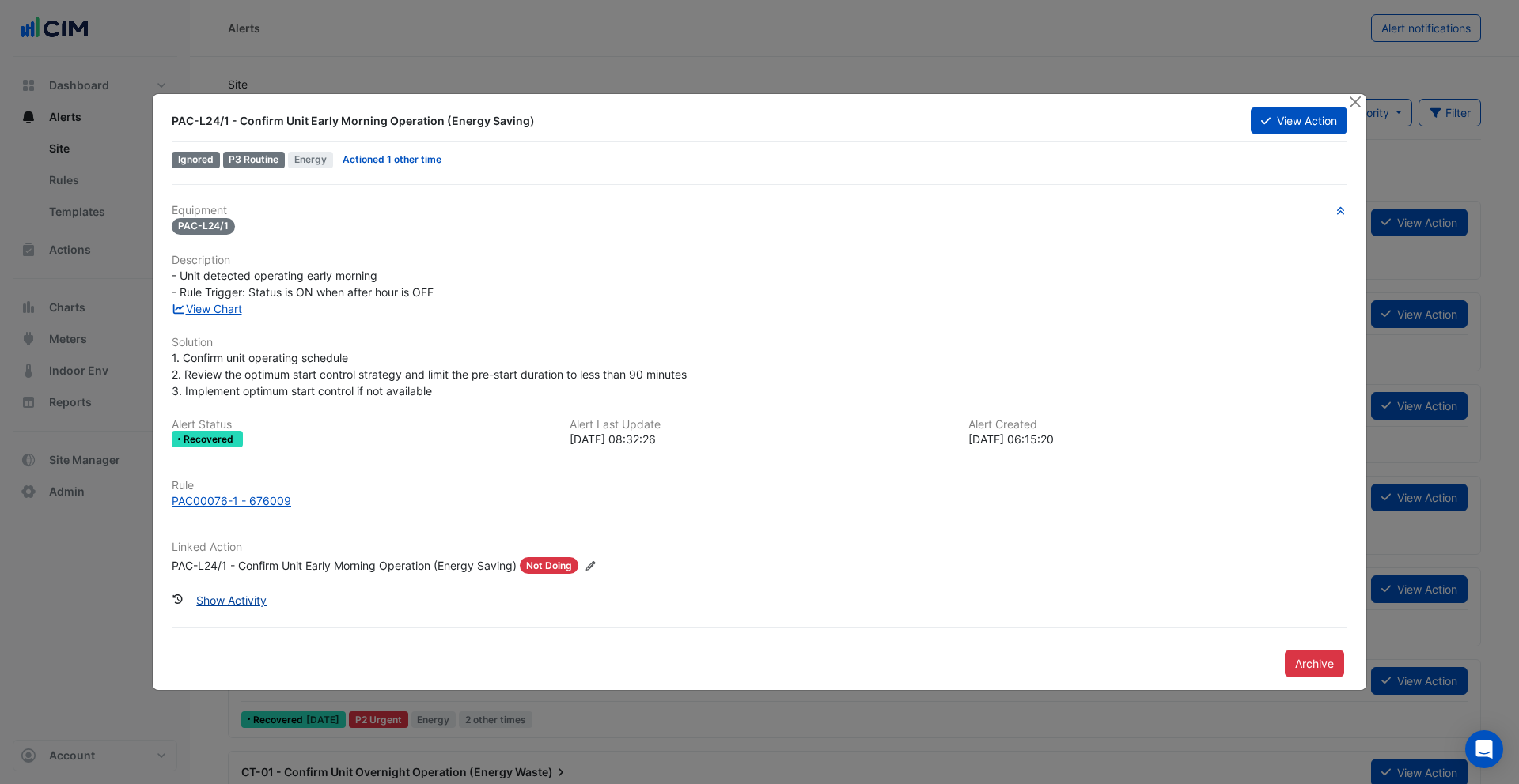
click at [245, 604] on button "Show Activity" at bounding box center [231, 600] width 91 height 28
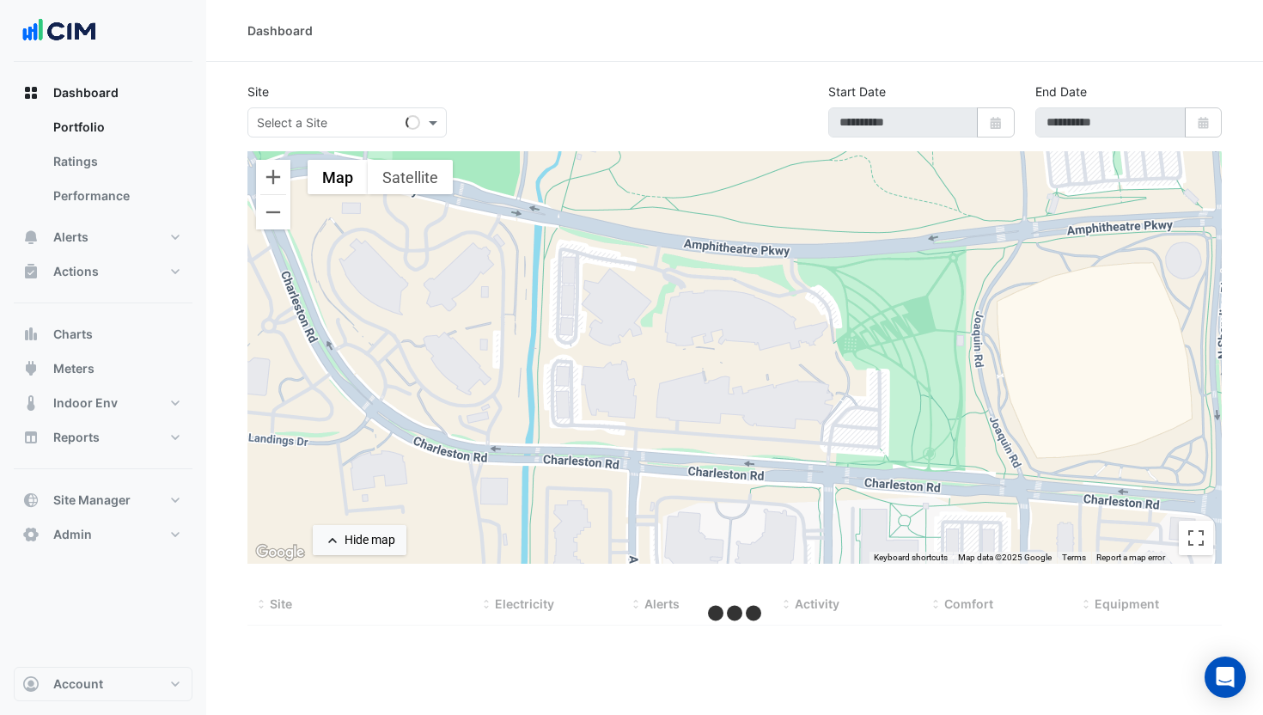
type input "**********"
select select "***"
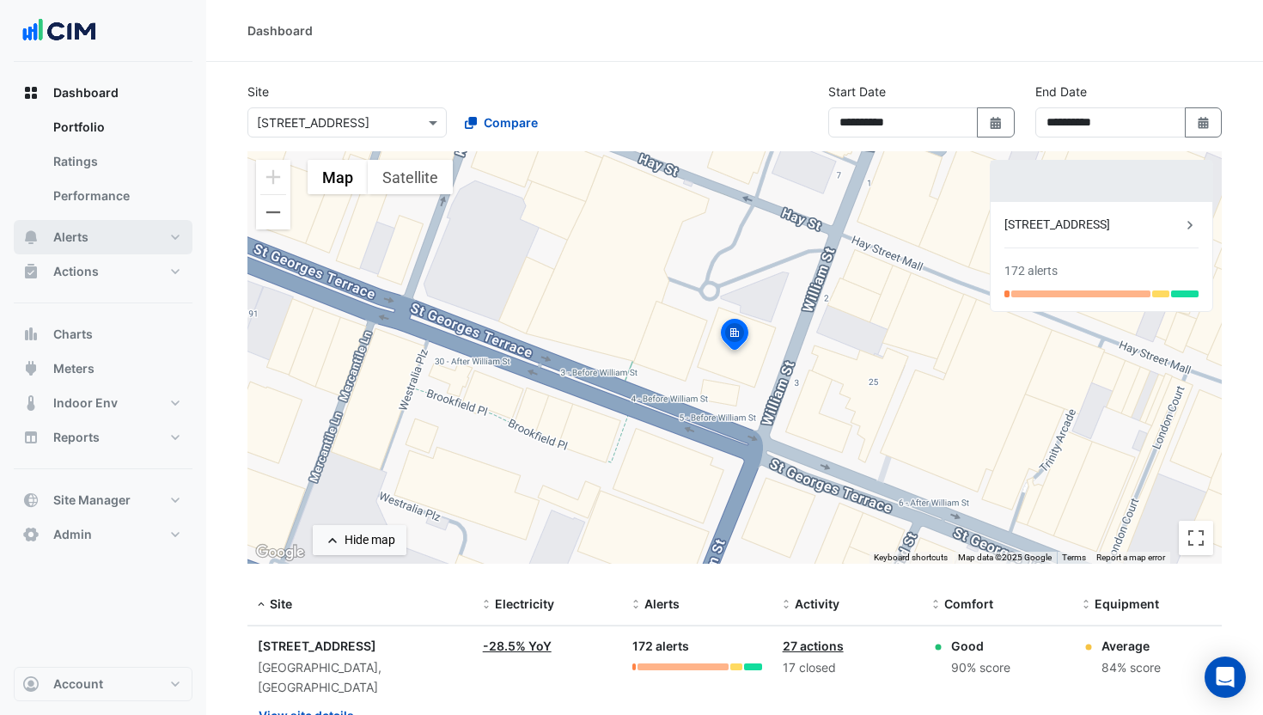
drag, startPoint x: 72, startPoint y: 235, endPoint x: 164, endPoint y: 218, distance: 93.4
click at [72, 235] on span "Alerts" at bounding box center [70, 237] width 35 height 17
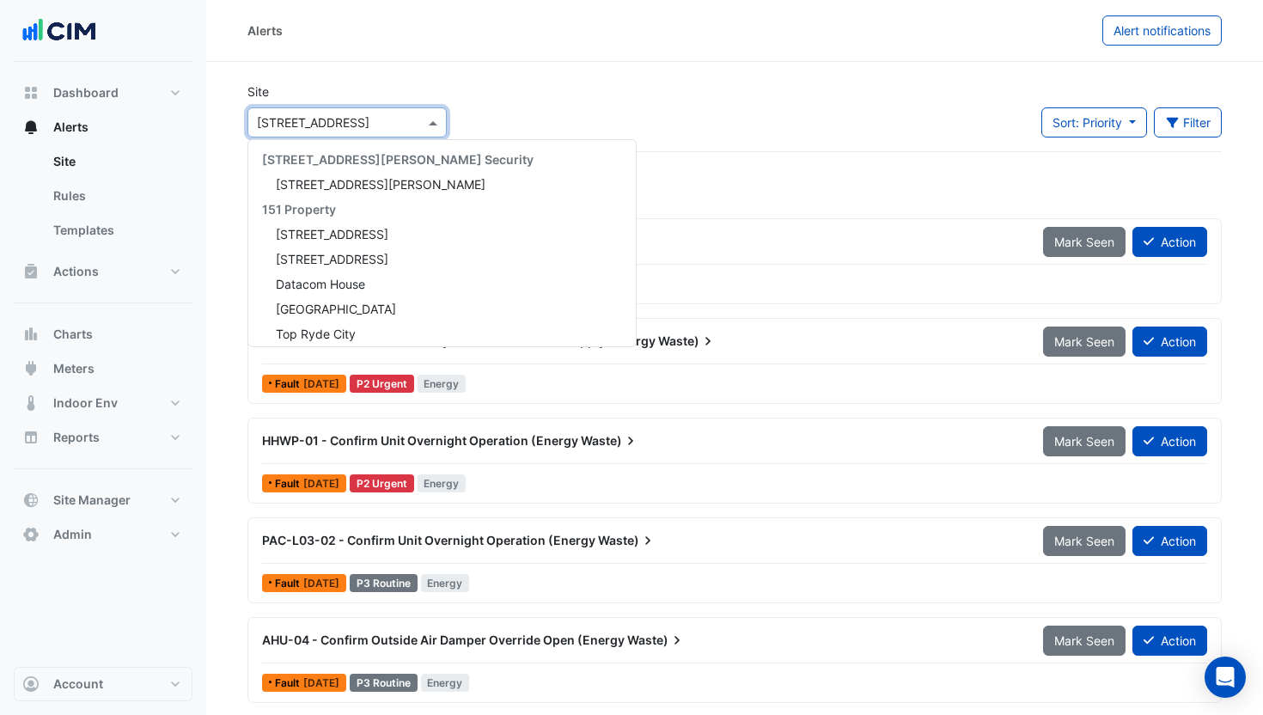
click at [370, 126] on input "text" at bounding box center [330, 123] width 146 height 18
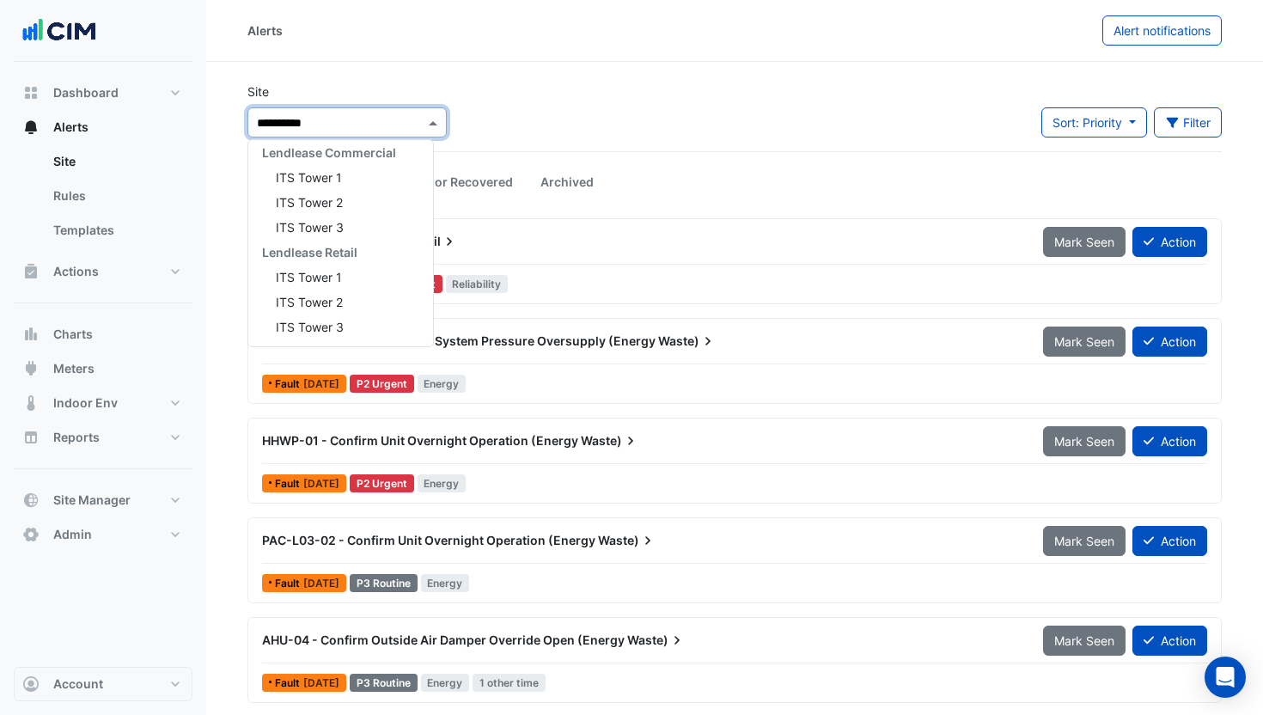
type input "**********"
click at [352, 173] on div "ITS Tower 3" at bounding box center [340, 177] width 185 height 25
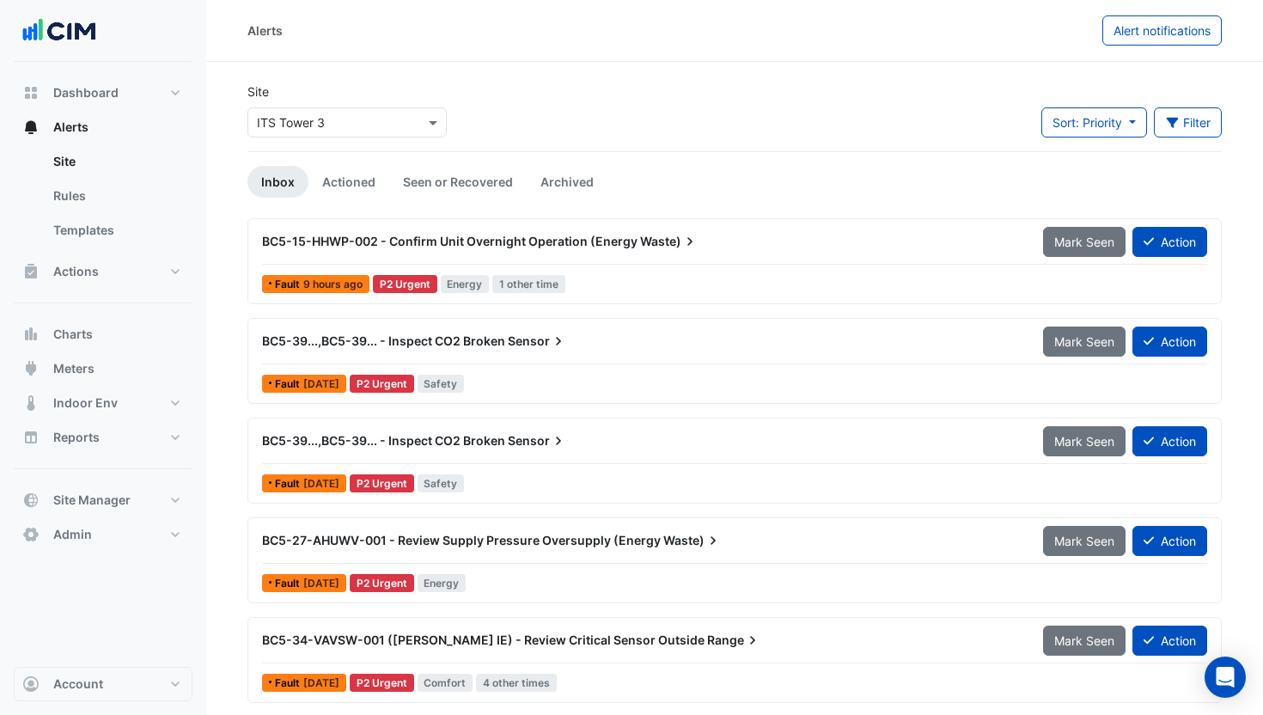
click at [624, 357] on div "BC5-39...,BC5-39... - Inspect CO2 Broken Sensor Mark Seen Action" at bounding box center [734, 345] width 945 height 39
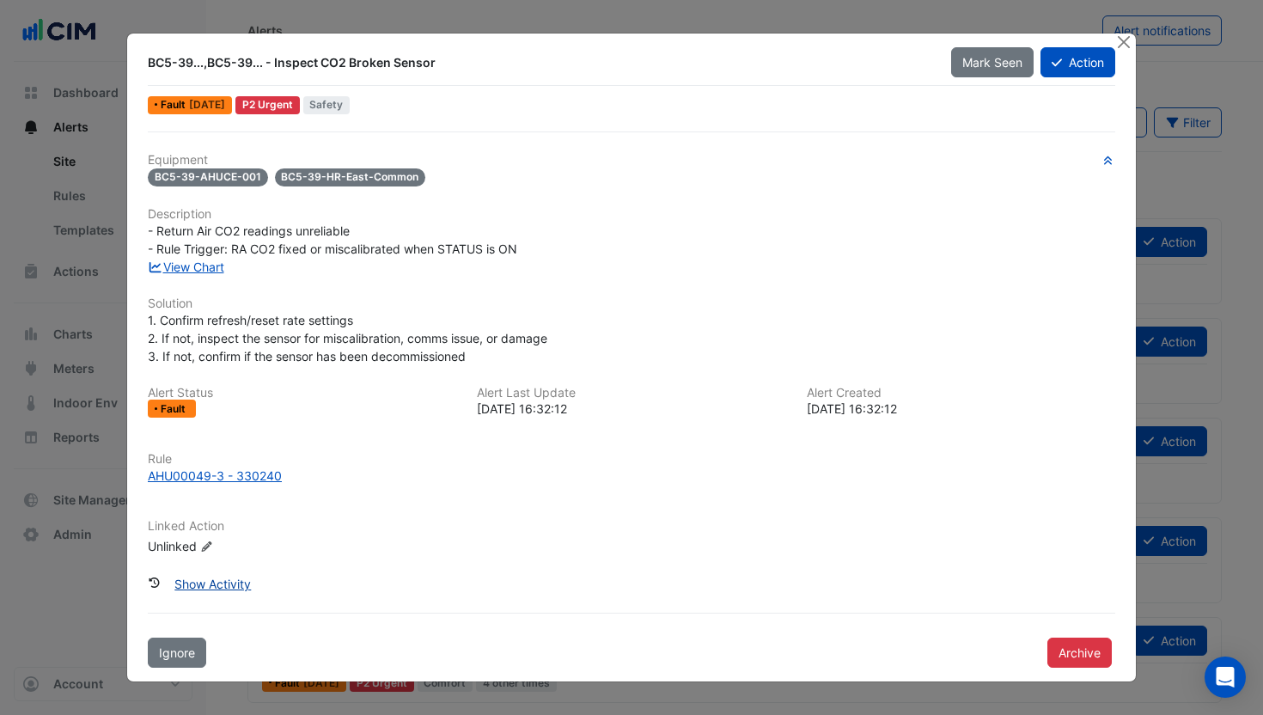
click at [192, 583] on button "Show Activity" at bounding box center [212, 584] width 99 height 30
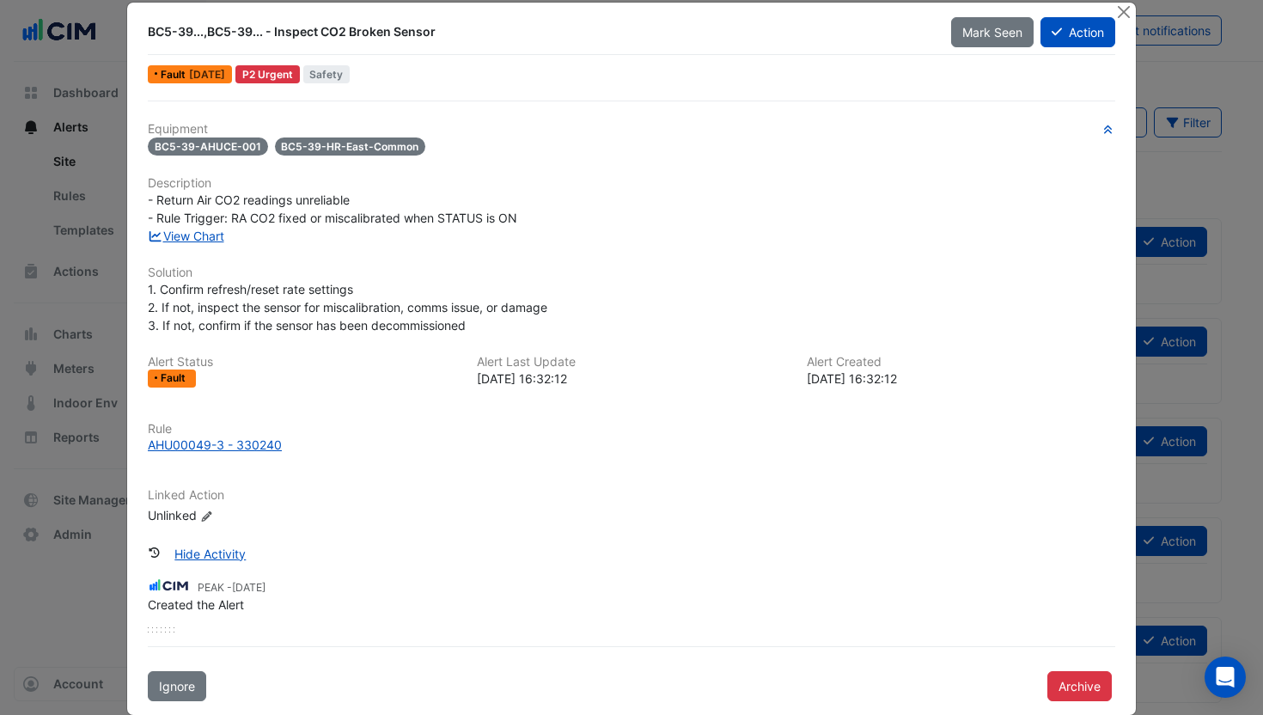
scroll to position [9, 0]
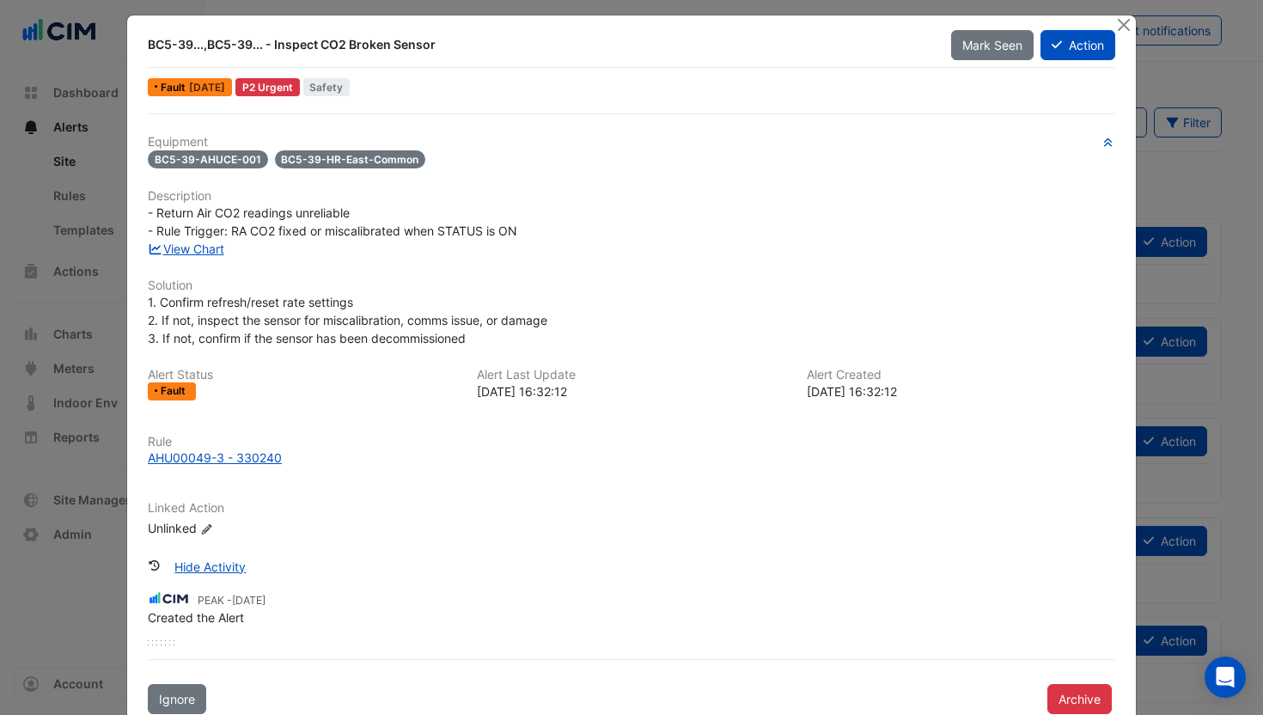
click at [1135, 22] on div at bounding box center [1124, 25] width 21 height 20
click at [1129, 22] on button "Close" at bounding box center [1123, 24] width 18 height 18
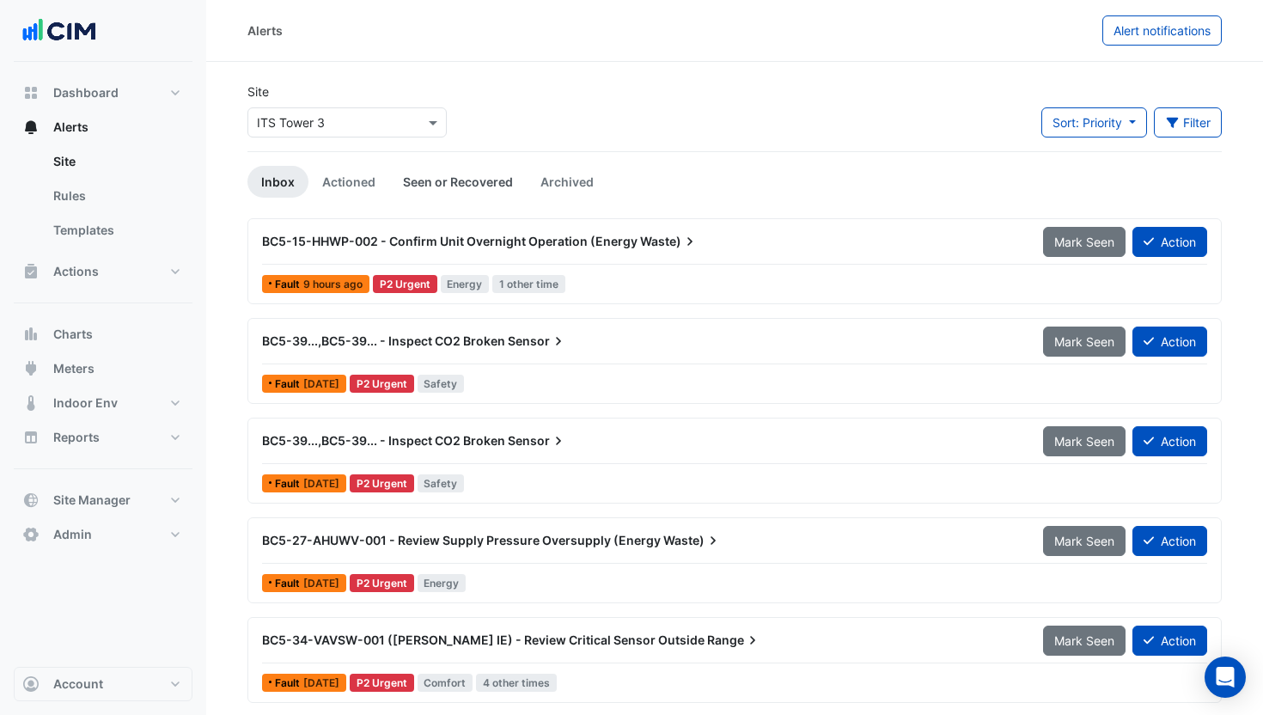
click at [430, 184] on link "Seen or Recovered" at bounding box center [457, 182] width 137 height 32
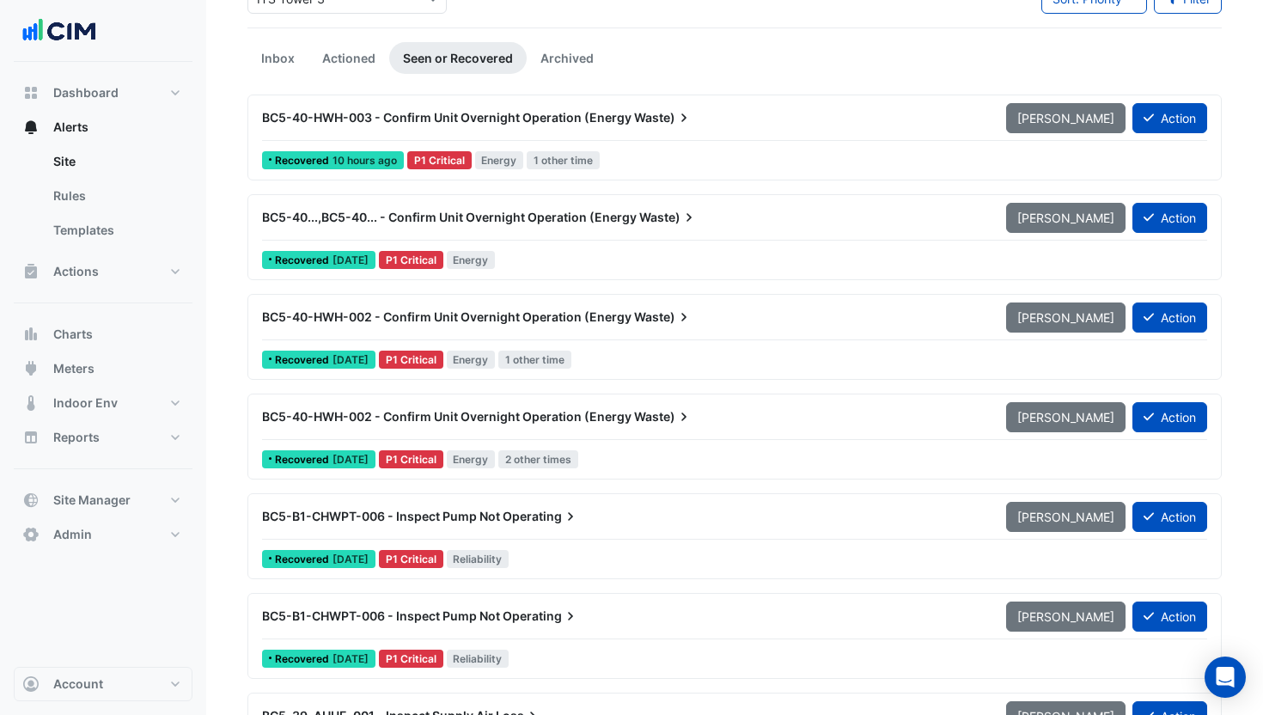
scroll to position [125, 0]
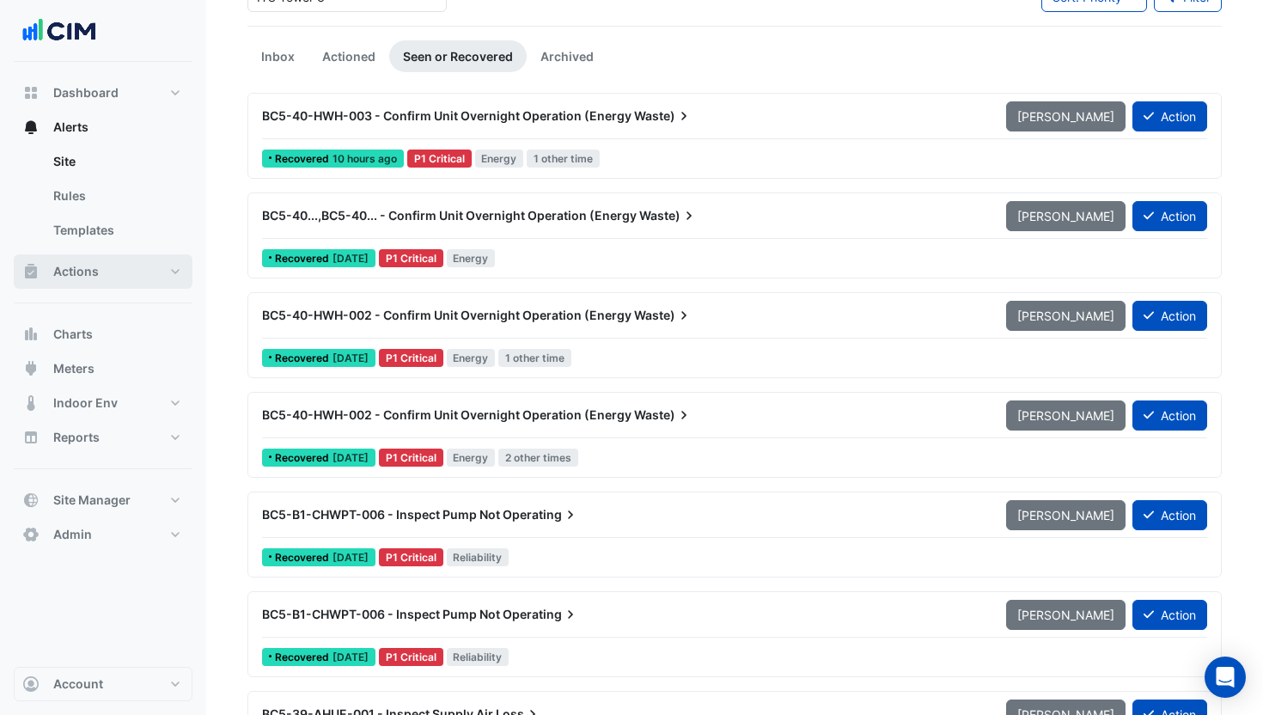
click at [126, 267] on button "Actions" at bounding box center [103, 271] width 179 height 34
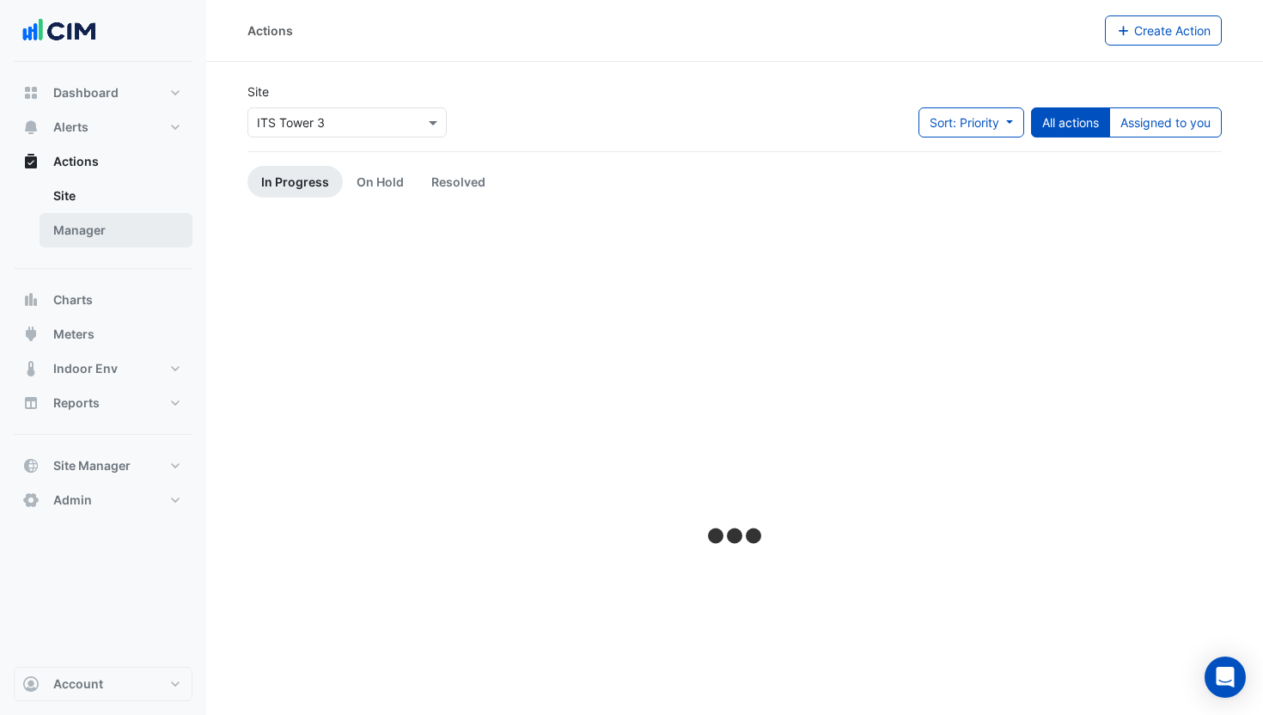
click at [117, 233] on link "Manager" at bounding box center [116, 230] width 153 height 34
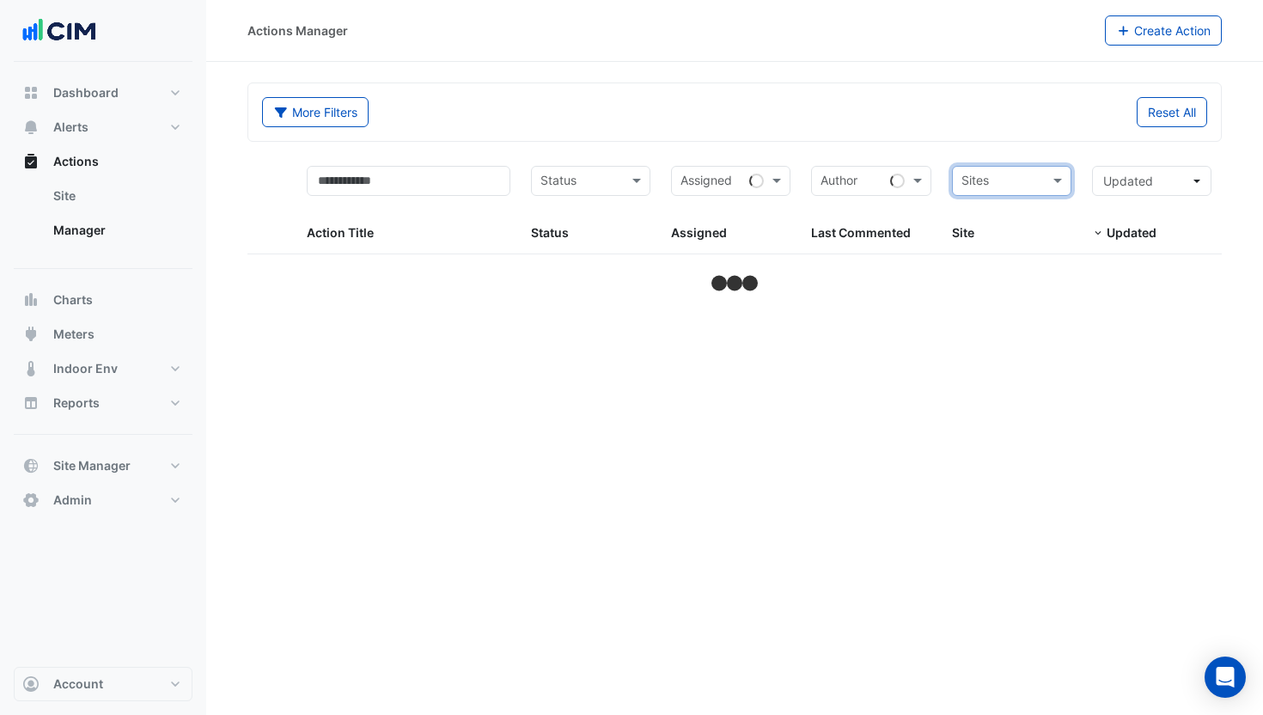
click at [1009, 178] on input "text" at bounding box center [1001, 183] width 81 height 20
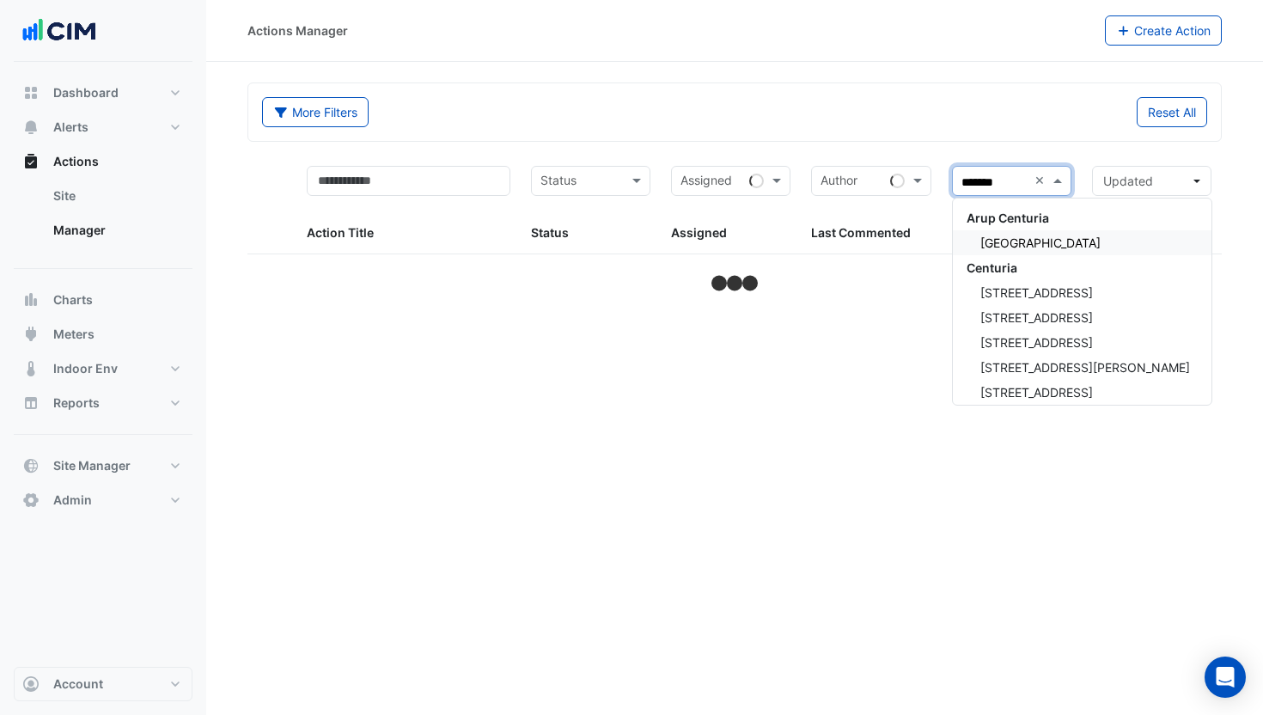
click at [1037, 253] on div "Allendale Square" at bounding box center [1082, 242] width 259 height 25
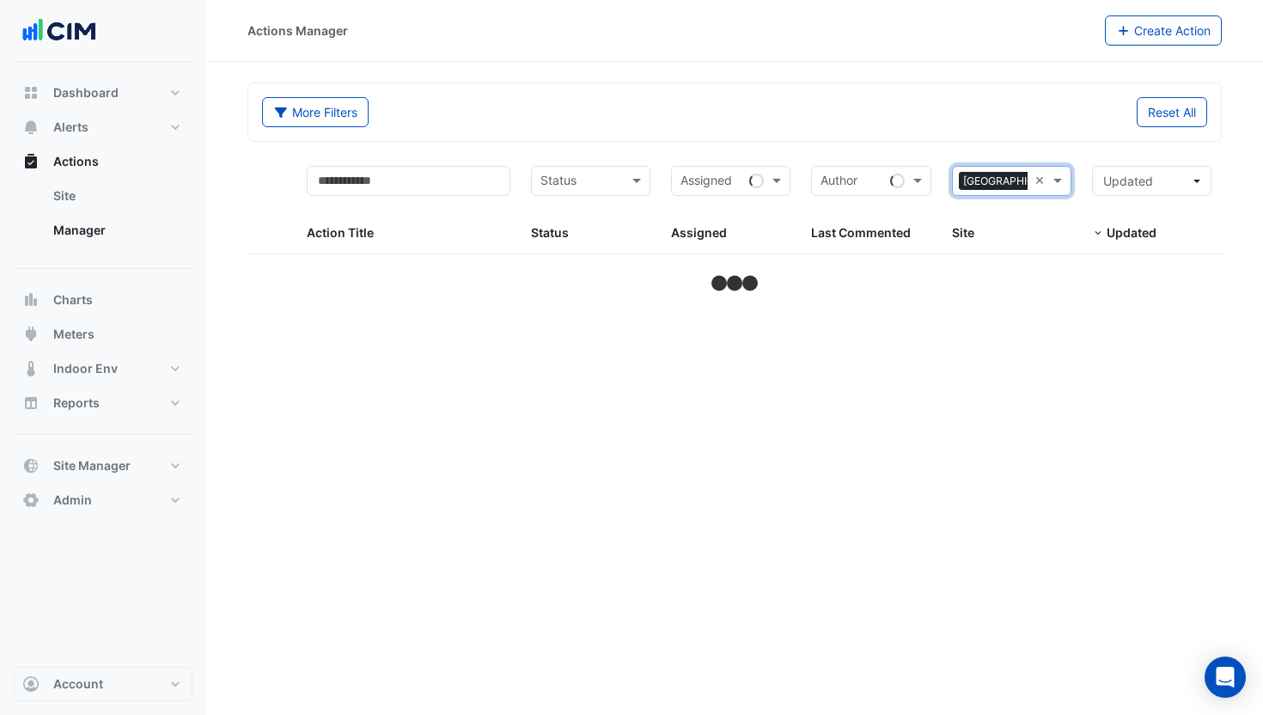
drag, startPoint x: 1037, startPoint y: 182, endPoint x: 1005, endPoint y: 184, distance: 31.8
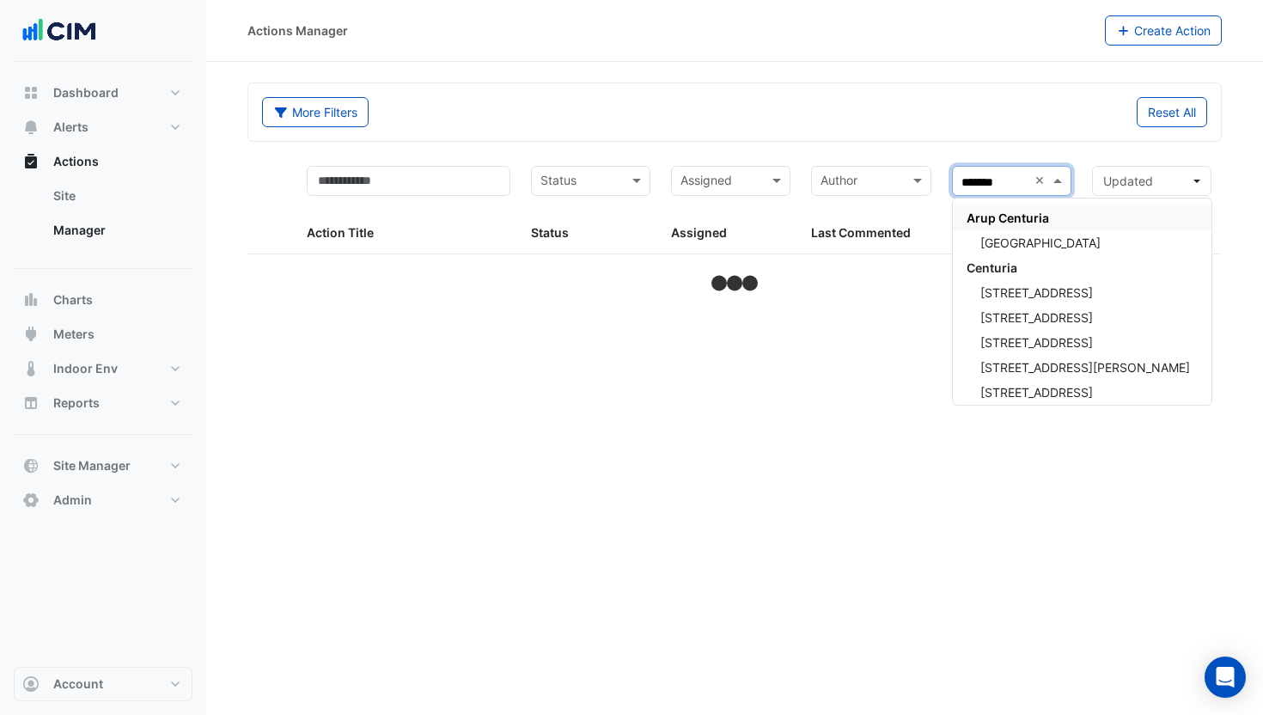
type input "********"
click at [1051, 273] on div "Centuria" at bounding box center [1082, 267] width 259 height 25
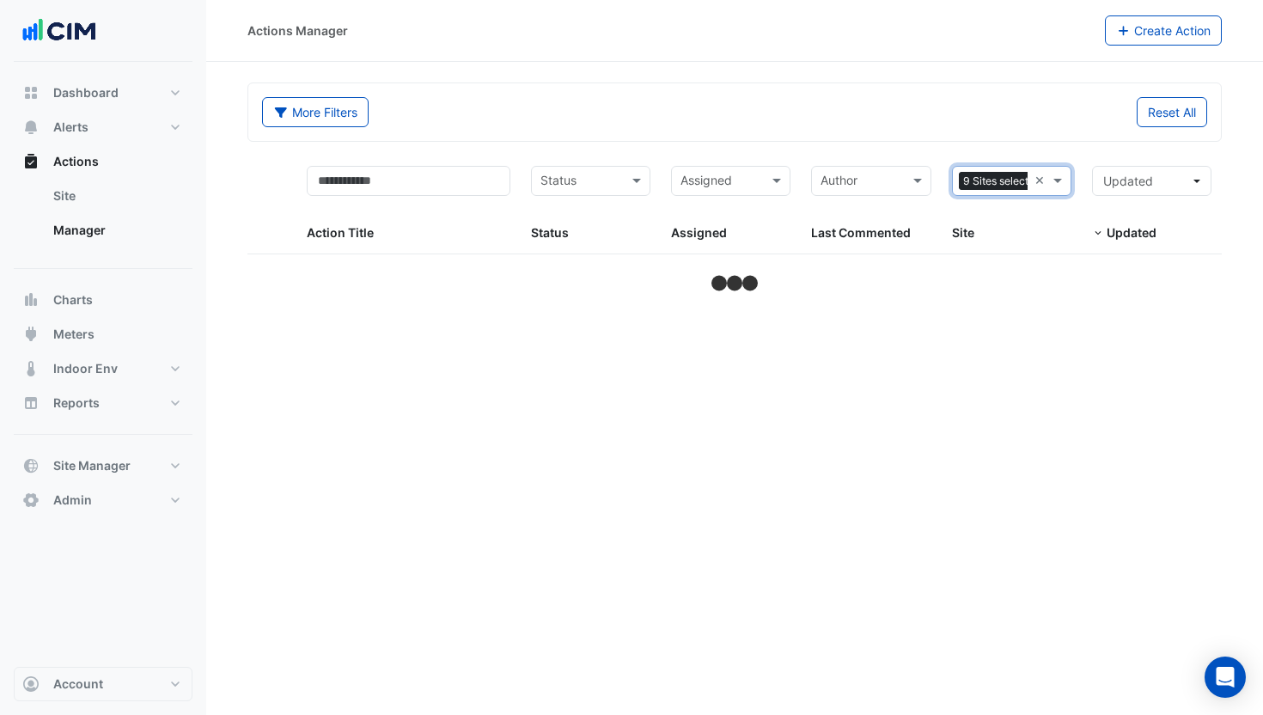
click at [969, 143] on form "More Filters Reset All Status Assigned Sites 9 Sites selected × Action Title St…" at bounding box center [734, 188] width 974 height 213
select select "***"
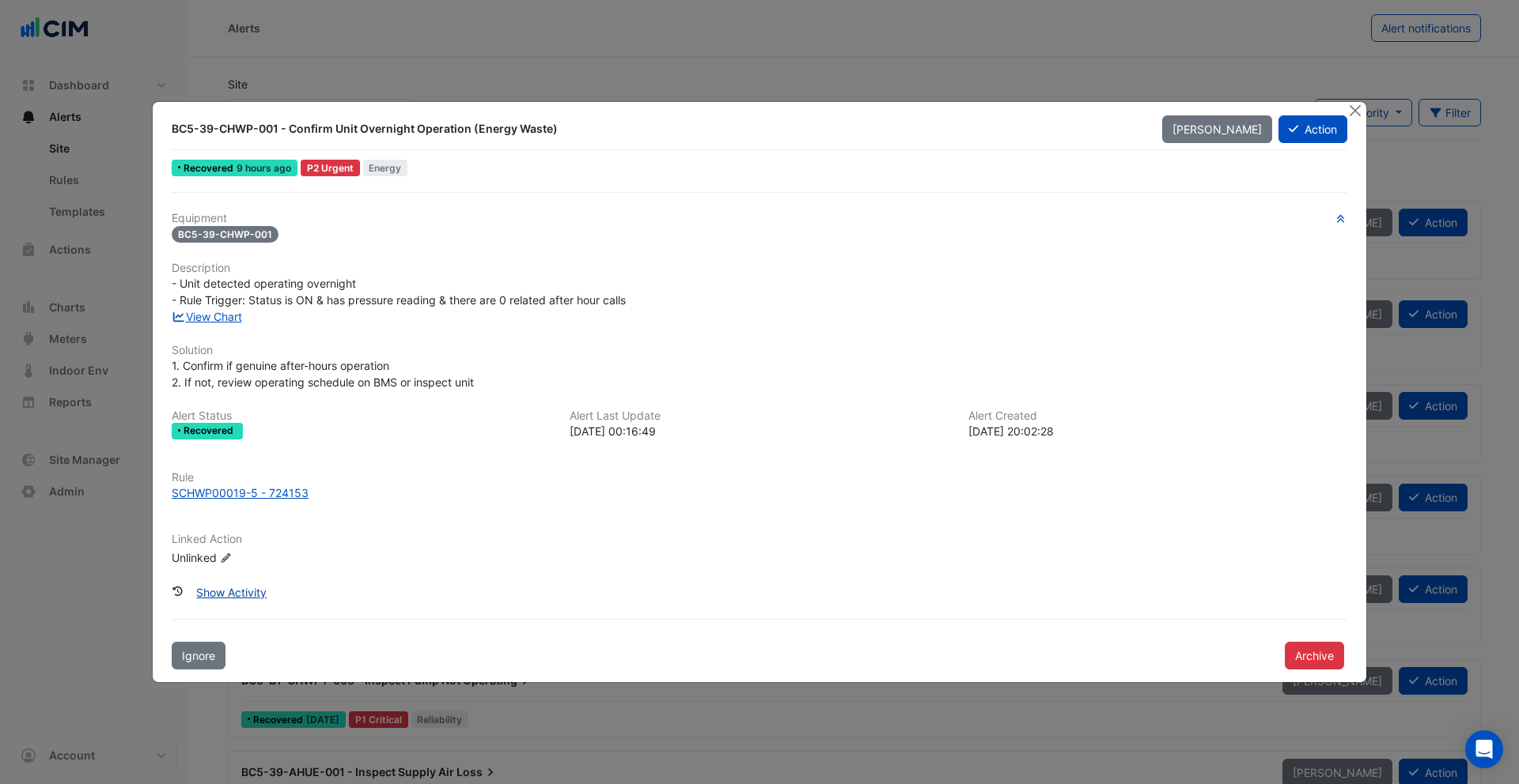
click at [249, 592] on button "Show Activity" at bounding box center [231, 593] width 91 height 28
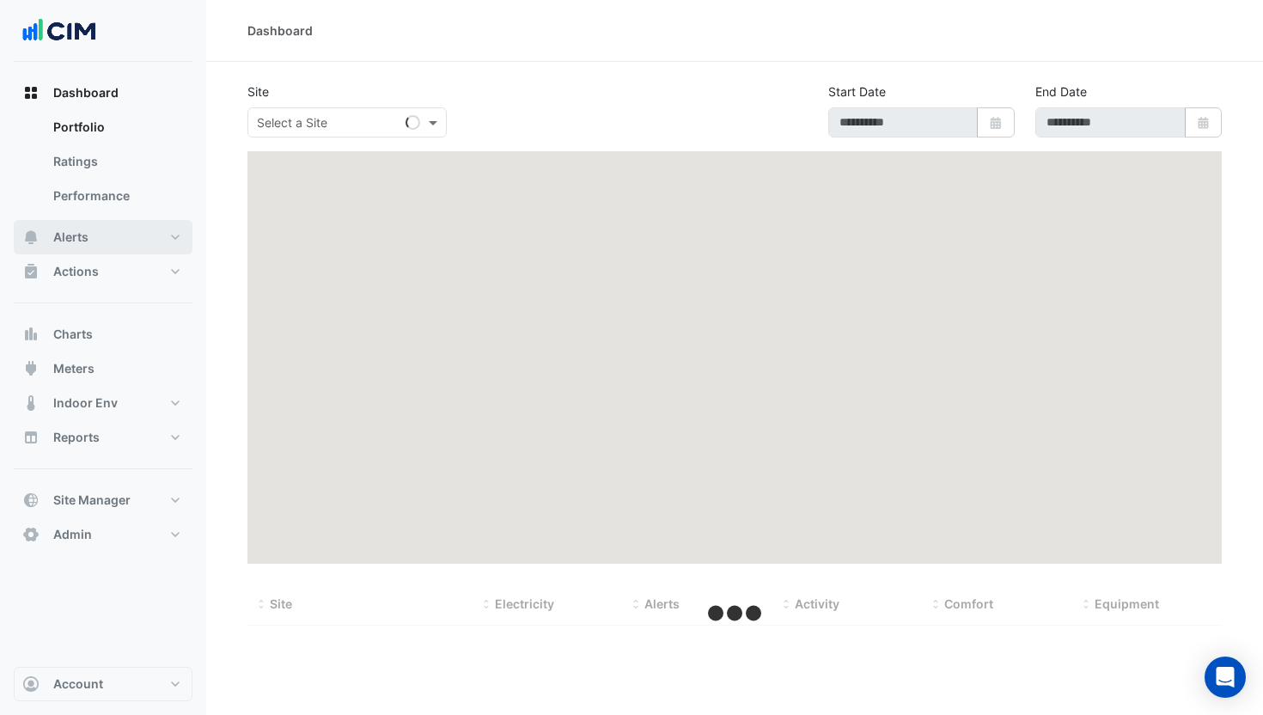
click at [123, 232] on button "Alerts" at bounding box center [103, 237] width 179 height 34
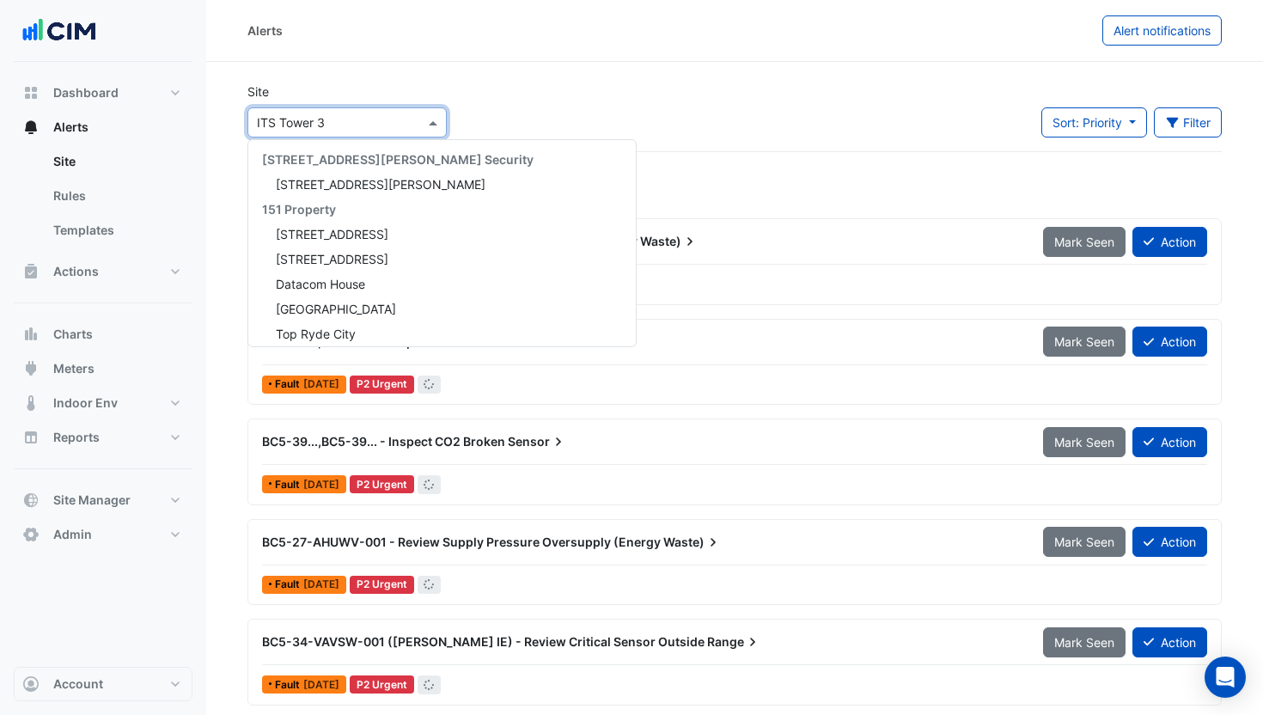
click at [395, 130] on input "text" at bounding box center [330, 123] width 146 height 18
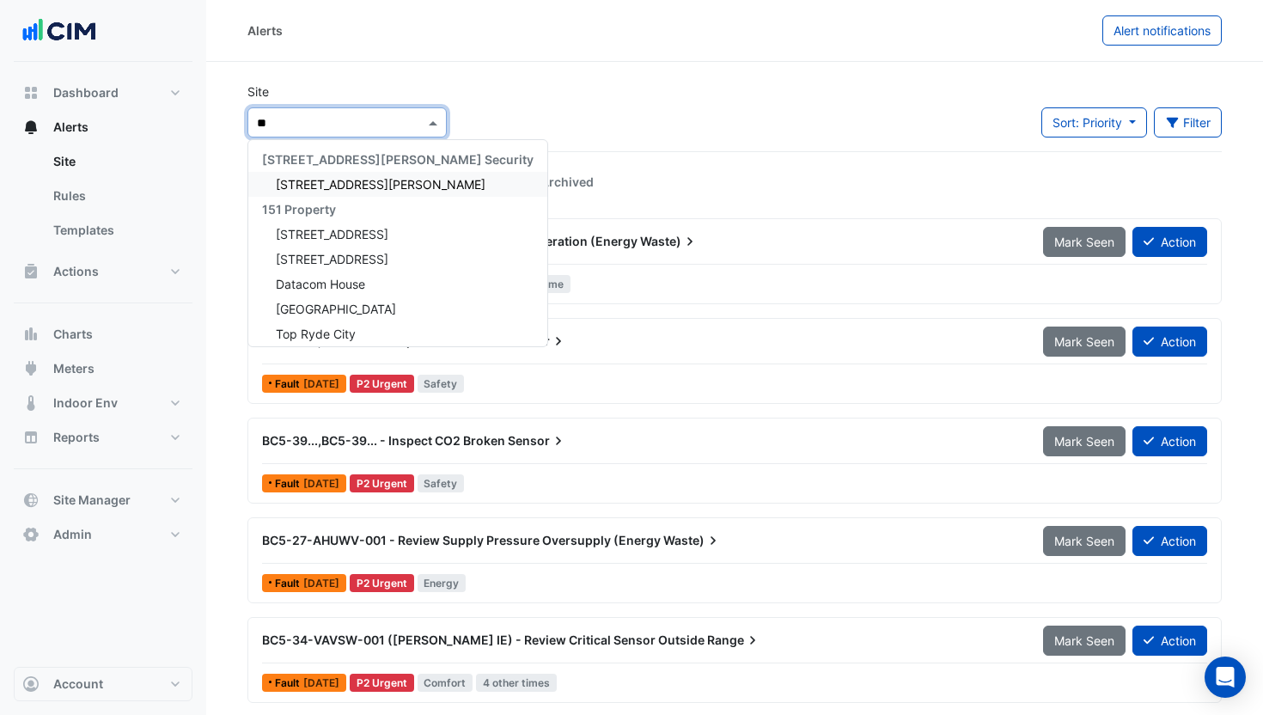
type input "*"
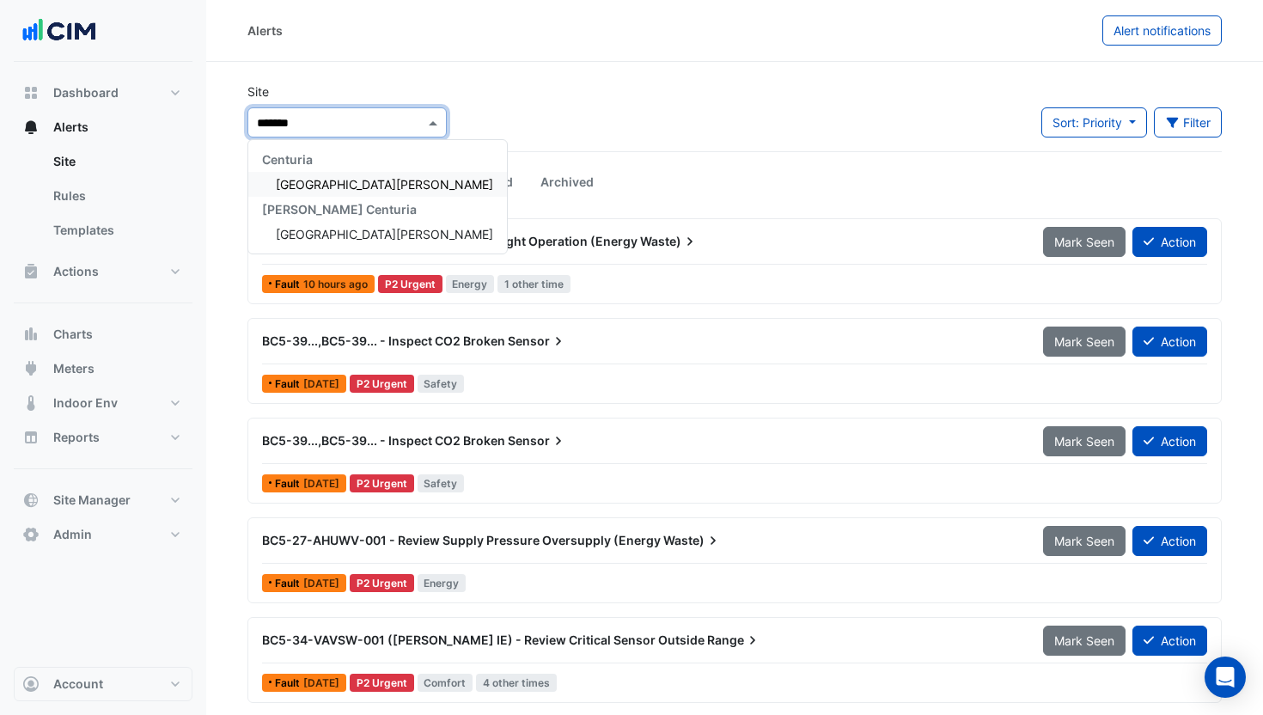
type input "********"
click at [345, 180] on span "[GEOGRAPHIC_DATA][PERSON_NAME]" at bounding box center [384, 184] width 217 height 15
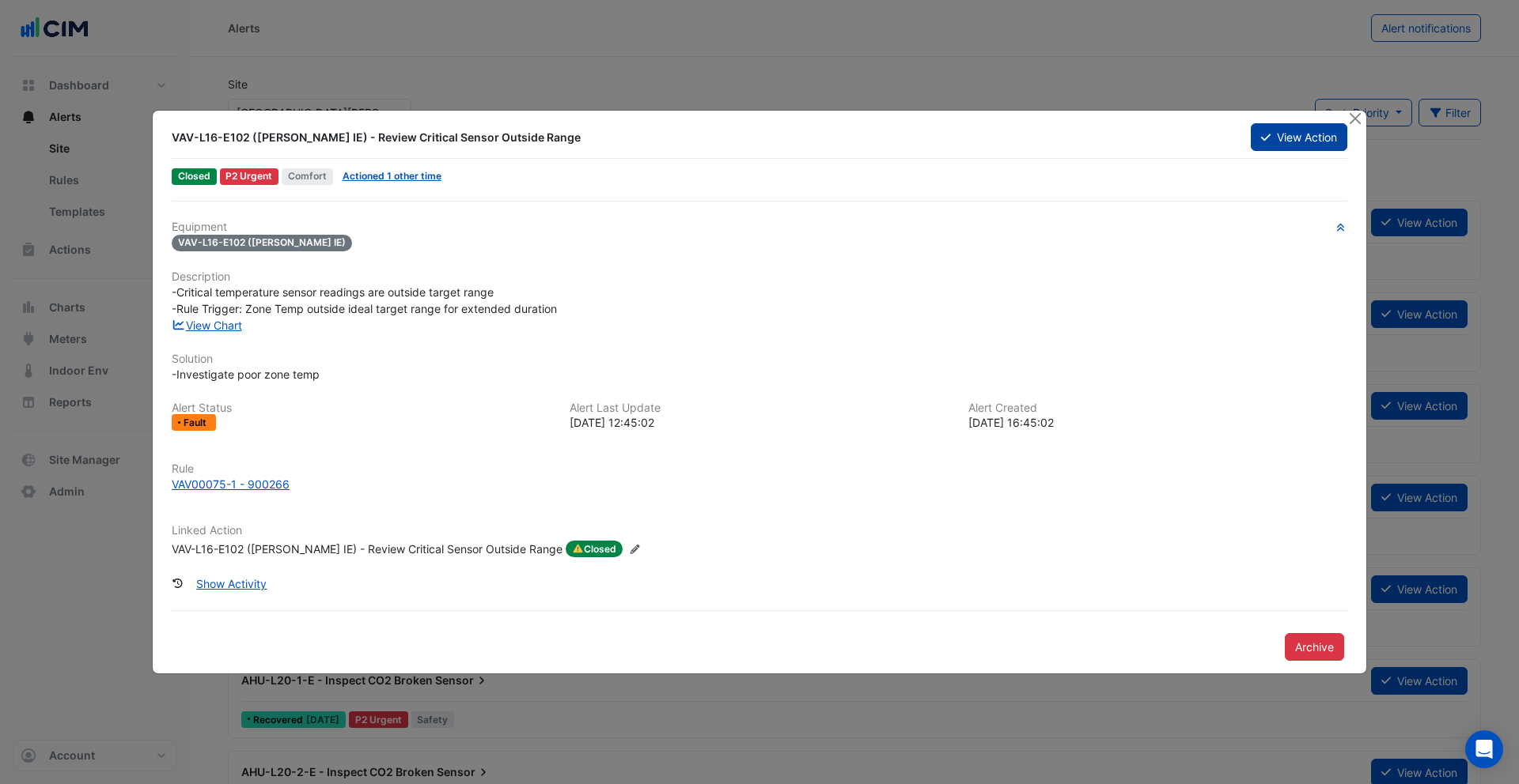
click at [1305, 135] on button "View Action" at bounding box center [1298, 137] width 97 height 28
click at [215, 329] on link "View Chart" at bounding box center [206, 325] width 70 height 14
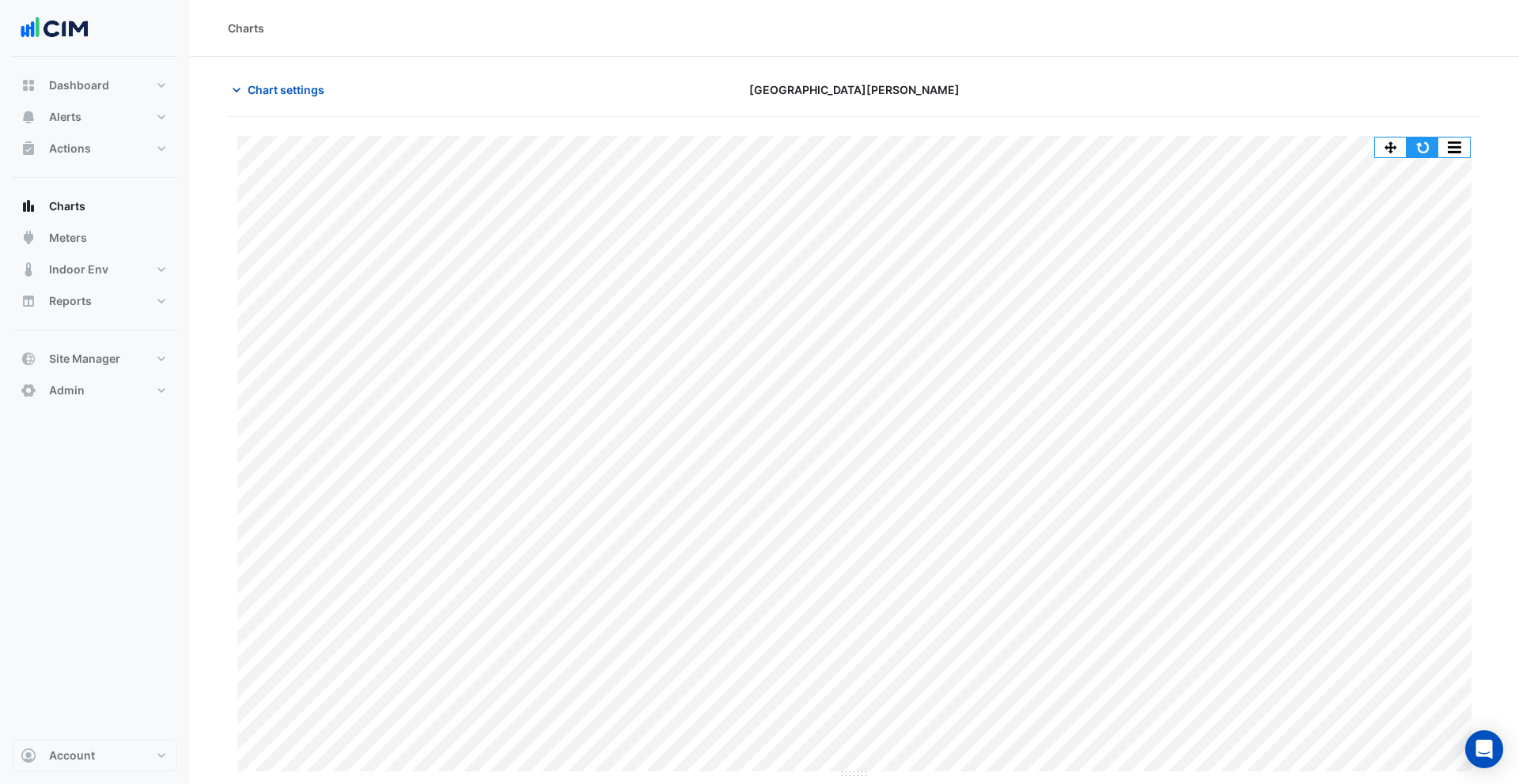
click at [1427, 144] on button "button" at bounding box center [1422, 146] width 31 height 19
